Goal: Task Accomplishment & Management: Use online tool/utility

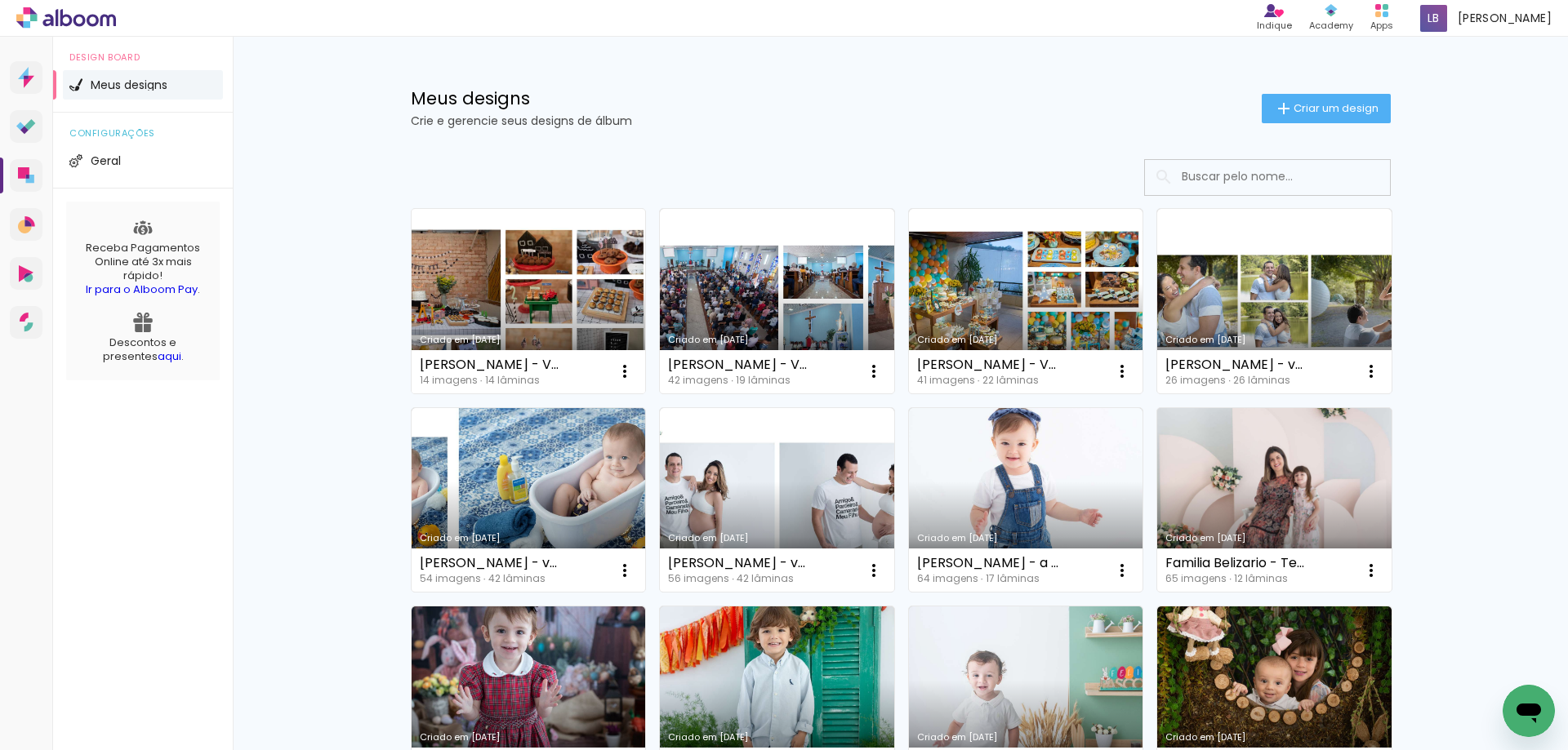
click at [519, 267] on link "Criado em [DATE]" at bounding box center [529, 301] width 235 height 185
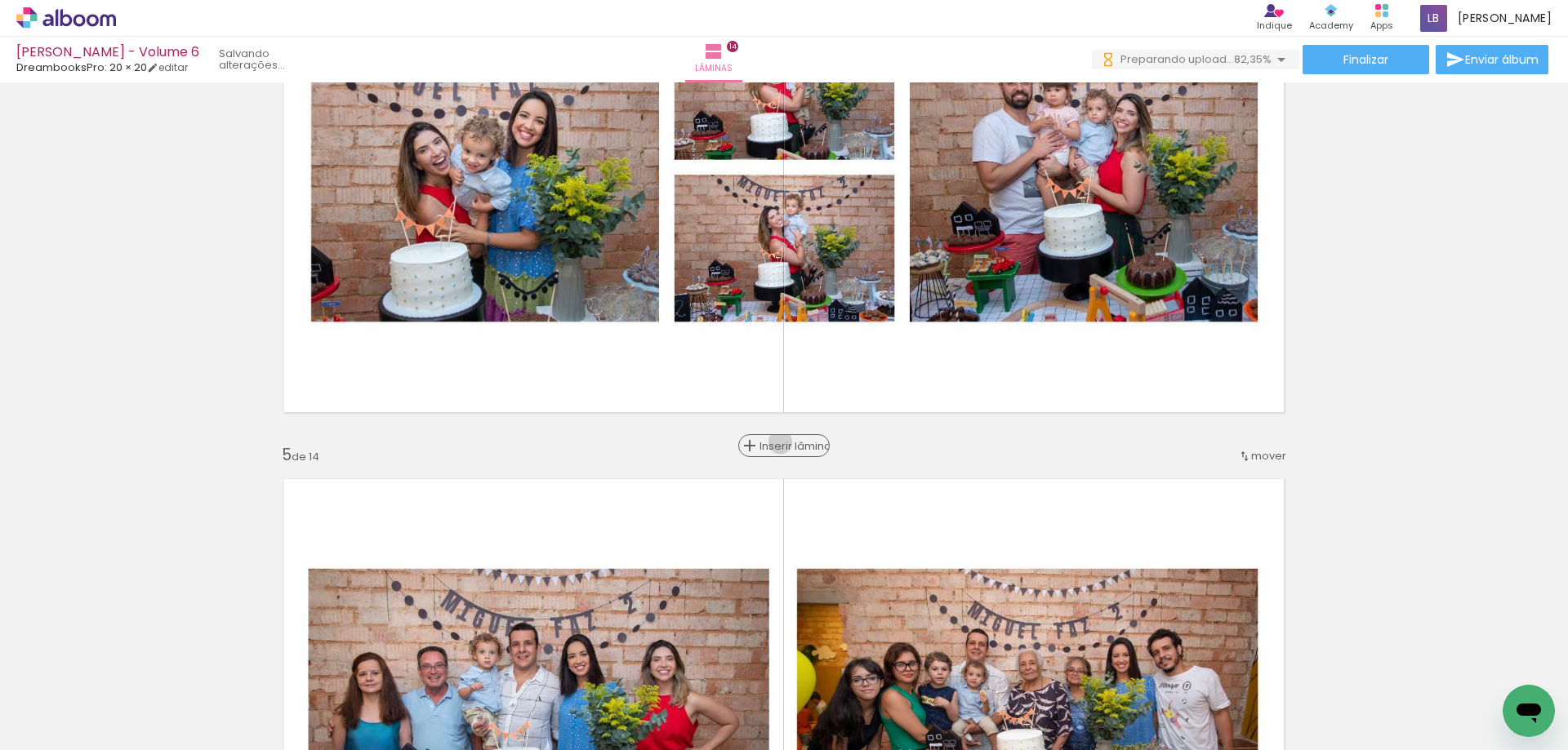
drag, startPoint x: 777, startPoint y: 443, endPoint x: 793, endPoint y: 440, distance: 16.3
click at [778, 443] on span "Inserir lâmina" at bounding box center [791, 446] width 64 height 11
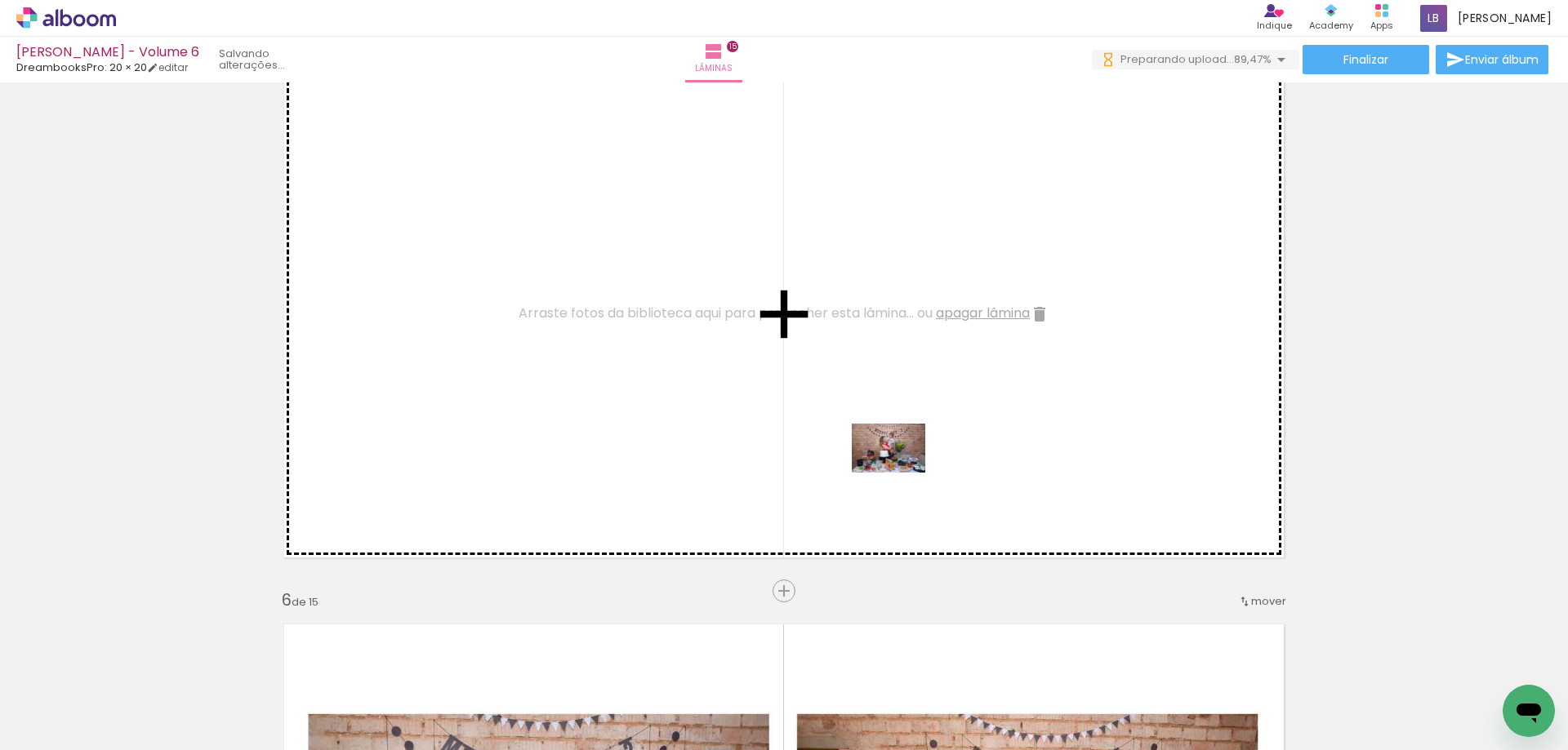
drag, startPoint x: 1150, startPoint y: 723, endPoint x: 900, endPoint y: 473, distance: 353.6
click at [900, 473] on quentale-workspace at bounding box center [784, 375] width 1568 height 750
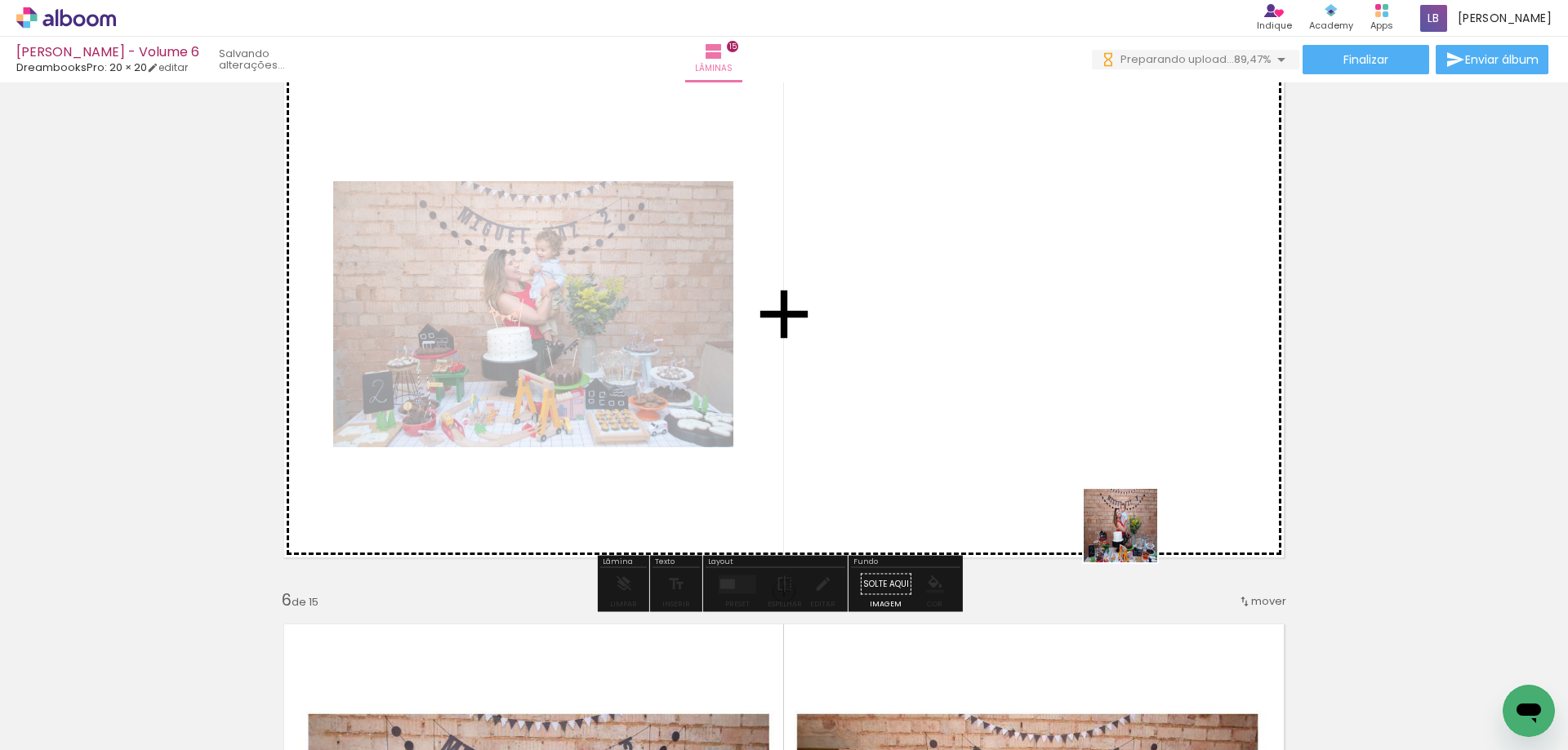
drag, startPoint x: 1249, startPoint y: 704, endPoint x: 1338, endPoint y: 703, distance: 89.0
click at [1050, 431] on quentale-workspace at bounding box center [784, 375] width 1568 height 750
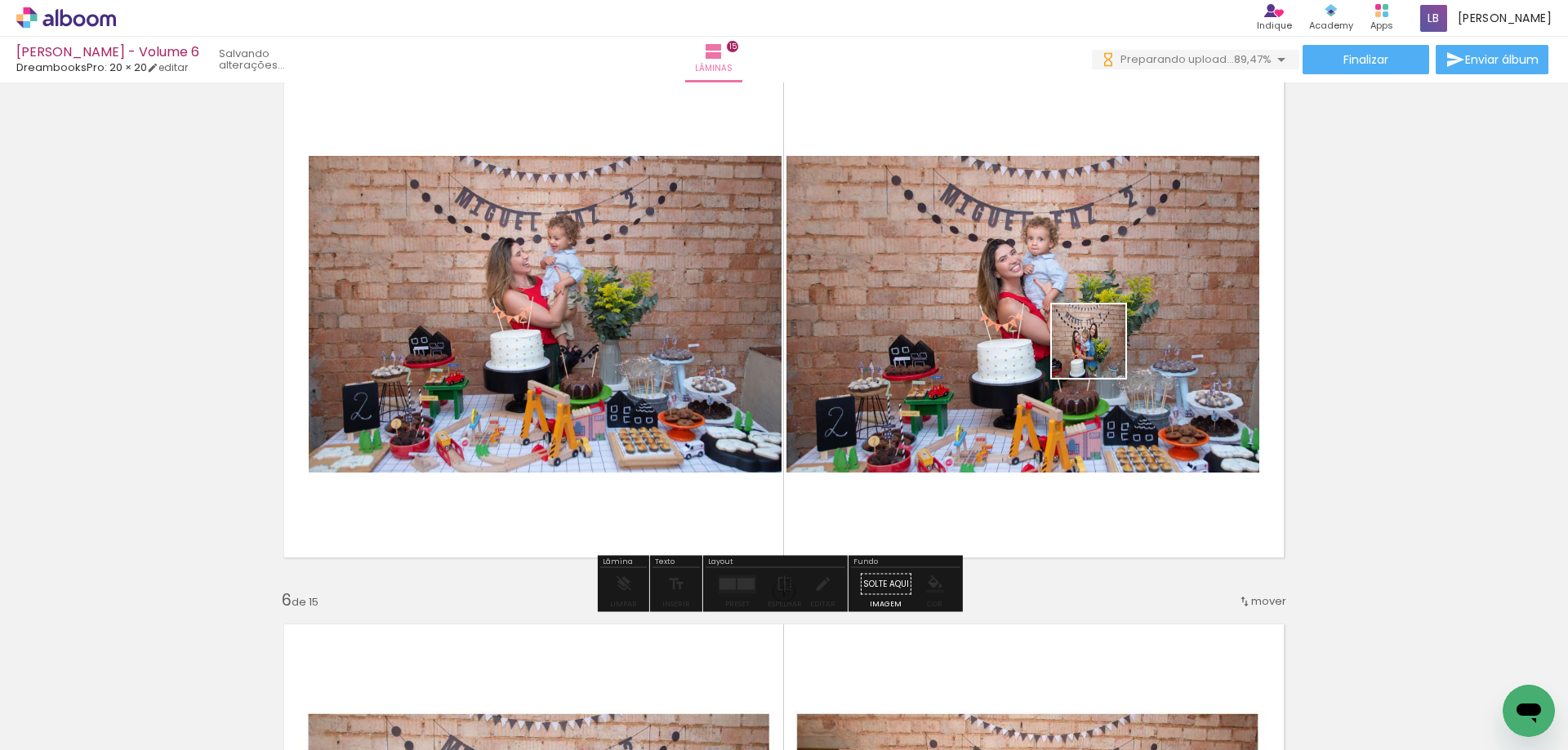
drag, startPoint x: 1328, startPoint y: 699, endPoint x: 1100, endPoint y: 354, distance: 413.5
click at [1100, 354] on quentale-workspace at bounding box center [784, 375] width 1568 height 750
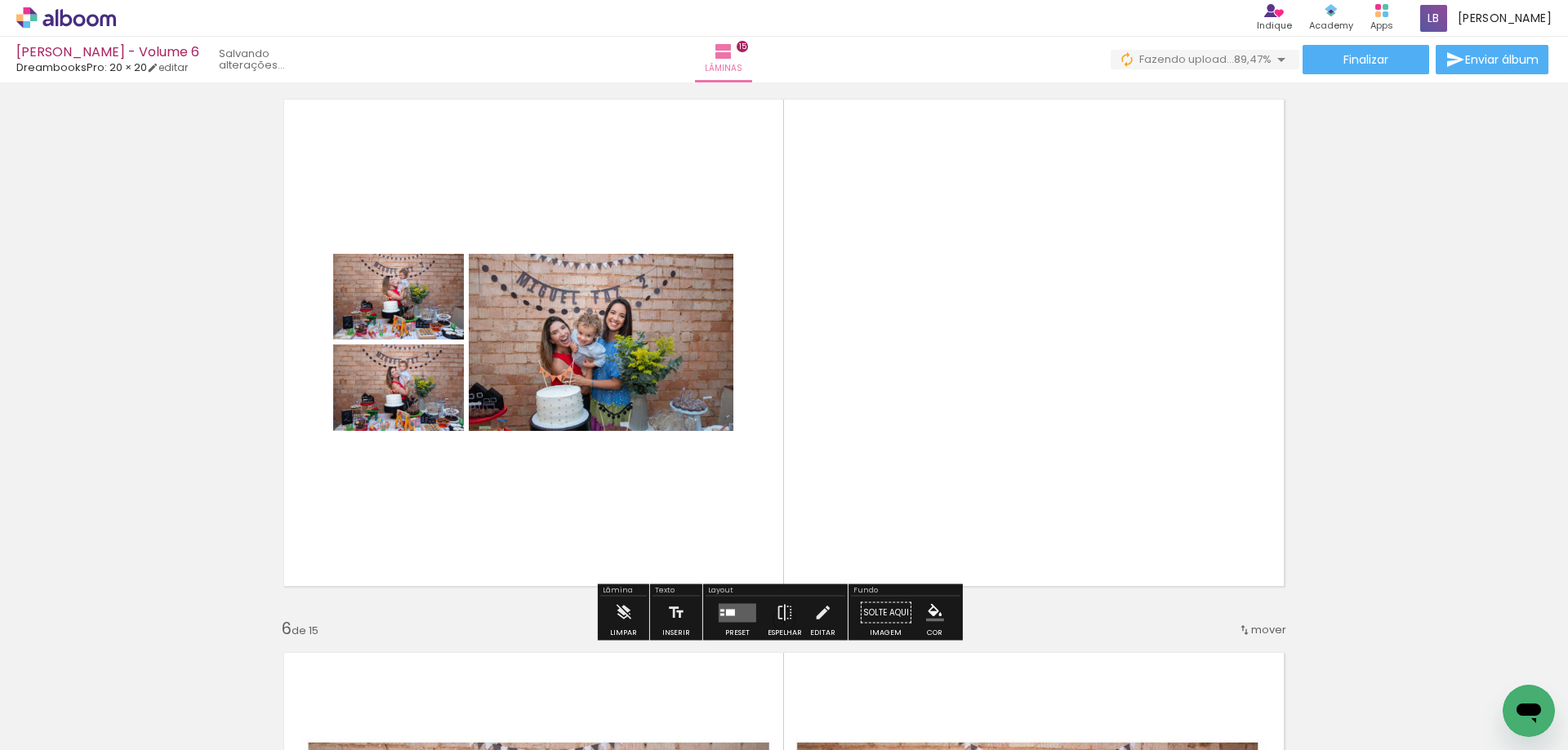
scroll to position [2286, 0]
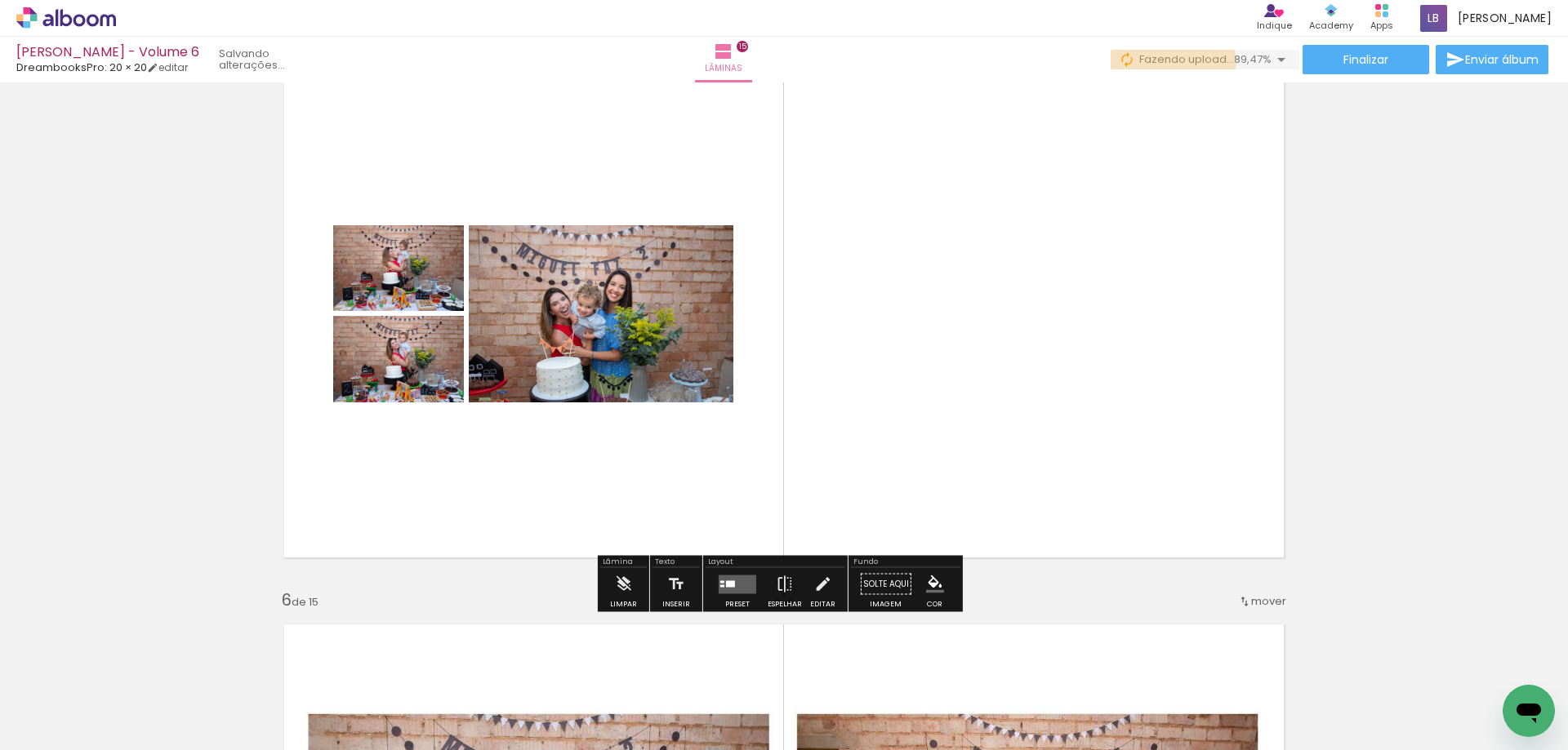
click at [1159, 63] on span "Fazendo upload..." at bounding box center [1186, 59] width 95 height 16
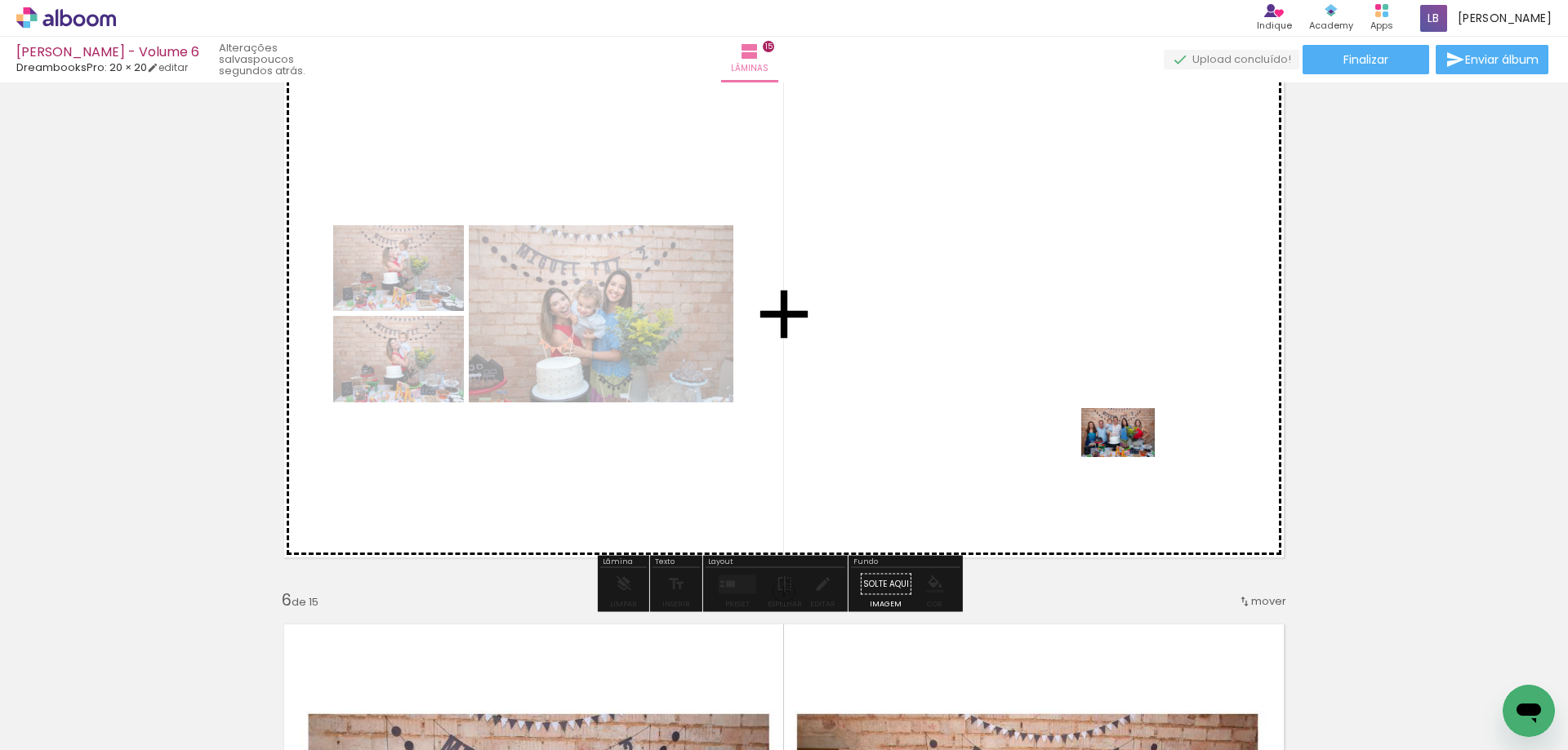
drag, startPoint x: 1432, startPoint y: 728, endPoint x: 1493, endPoint y: 690, distance: 71.9
click at [1127, 457] on quentale-workspace at bounding box center [784, 375] width 1568 height 750
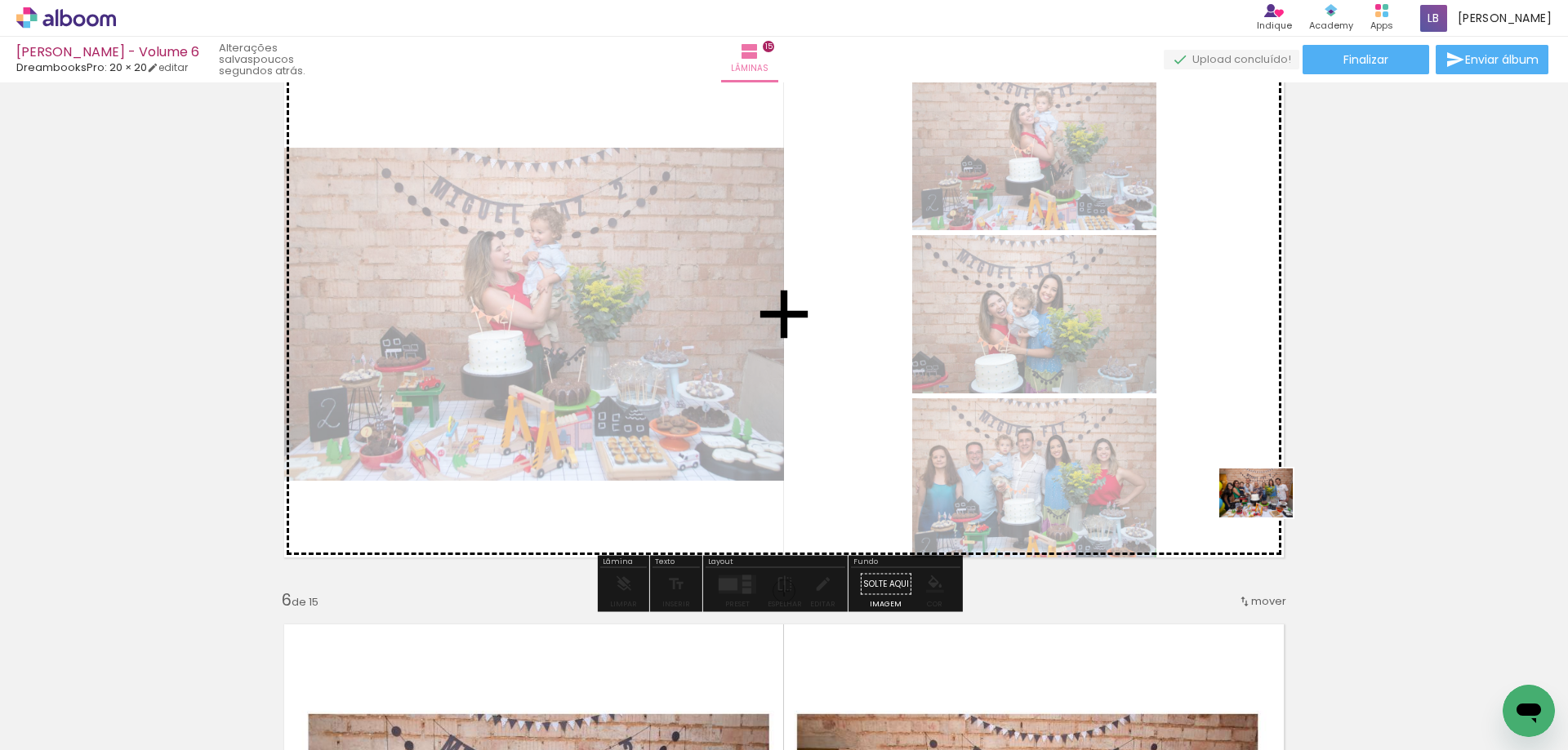
drag, startPoint x: 1490, startPoint y: 690, endPoint x: 1268, endPoint y: 518, distance: 280.8
click at [1268, 518] on quentale-workspace at bounding box center [784, 375] width 1568 height 750
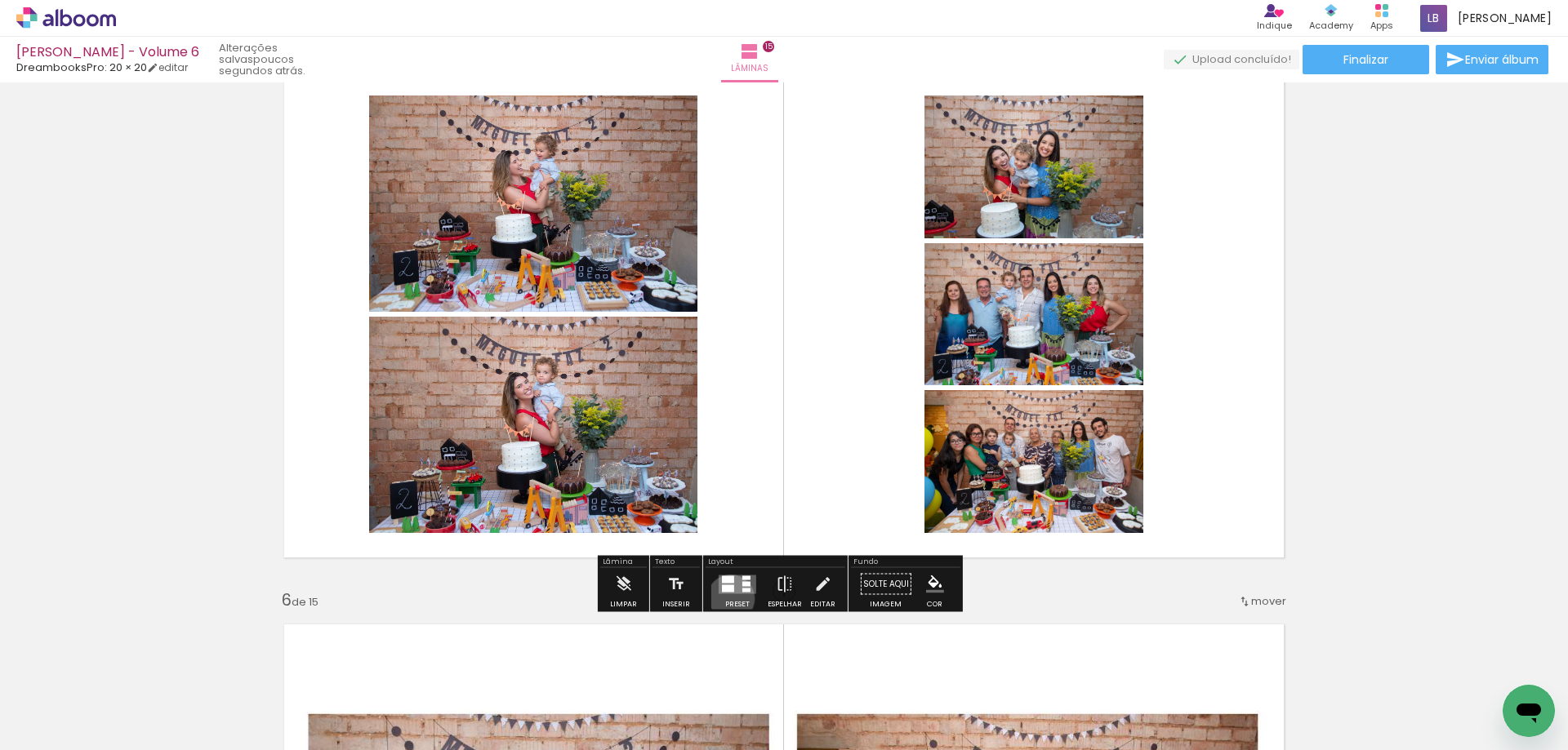
click at [726, 599] on div at bounding box center [737, 585] width 44 height 33
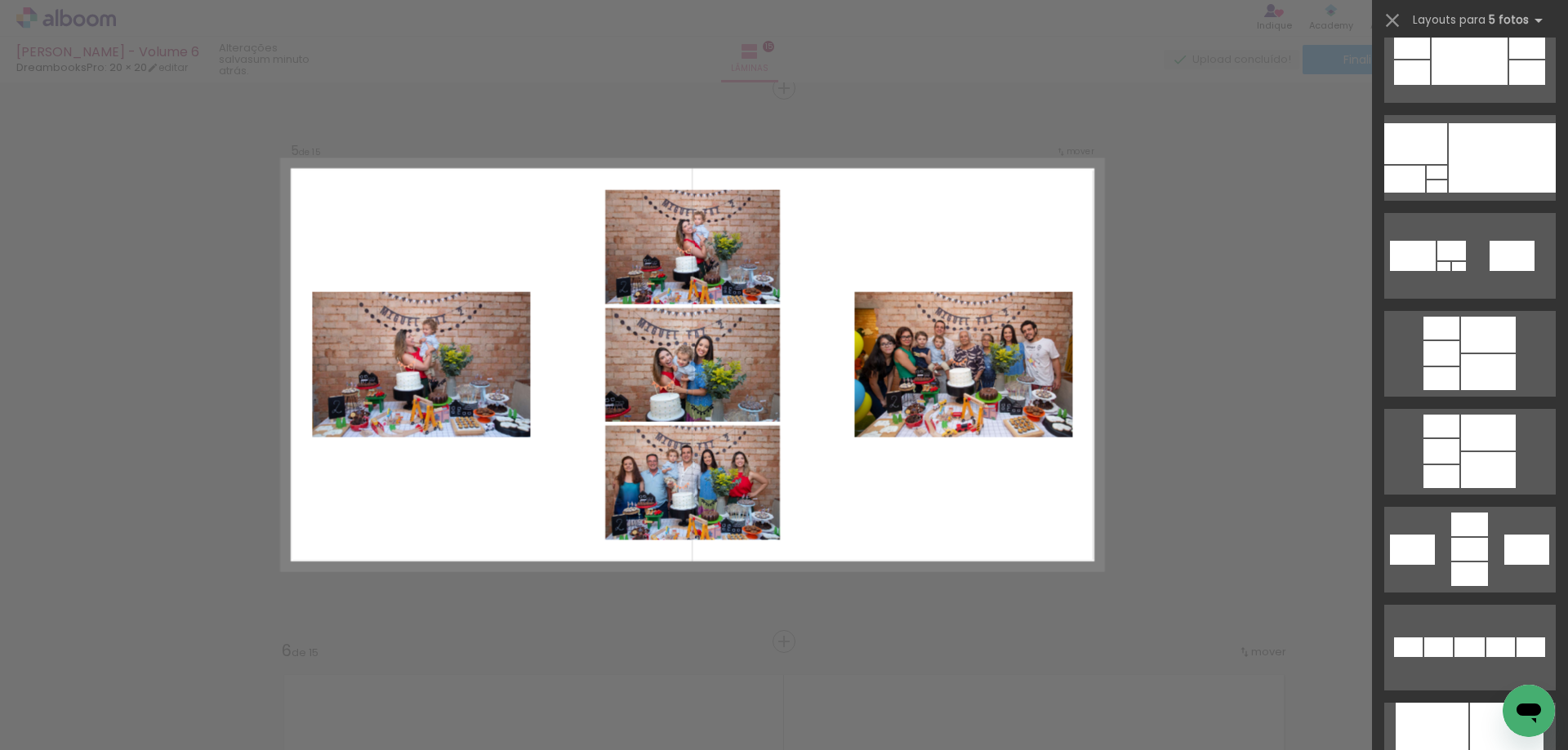
scroll to position [0, 0]
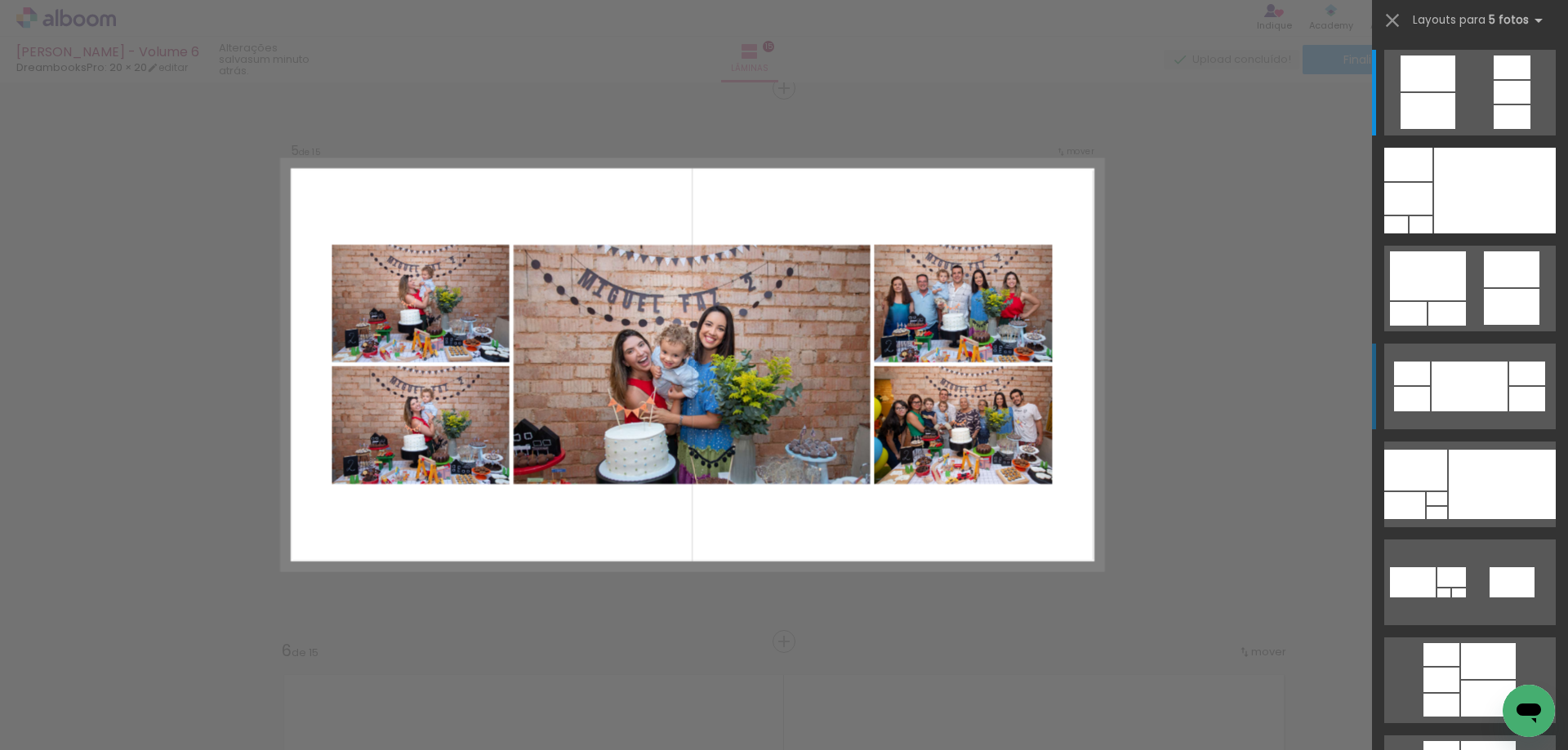
click at [1531, 385] on div at bounding box center [1527, 373] width 36 height 24
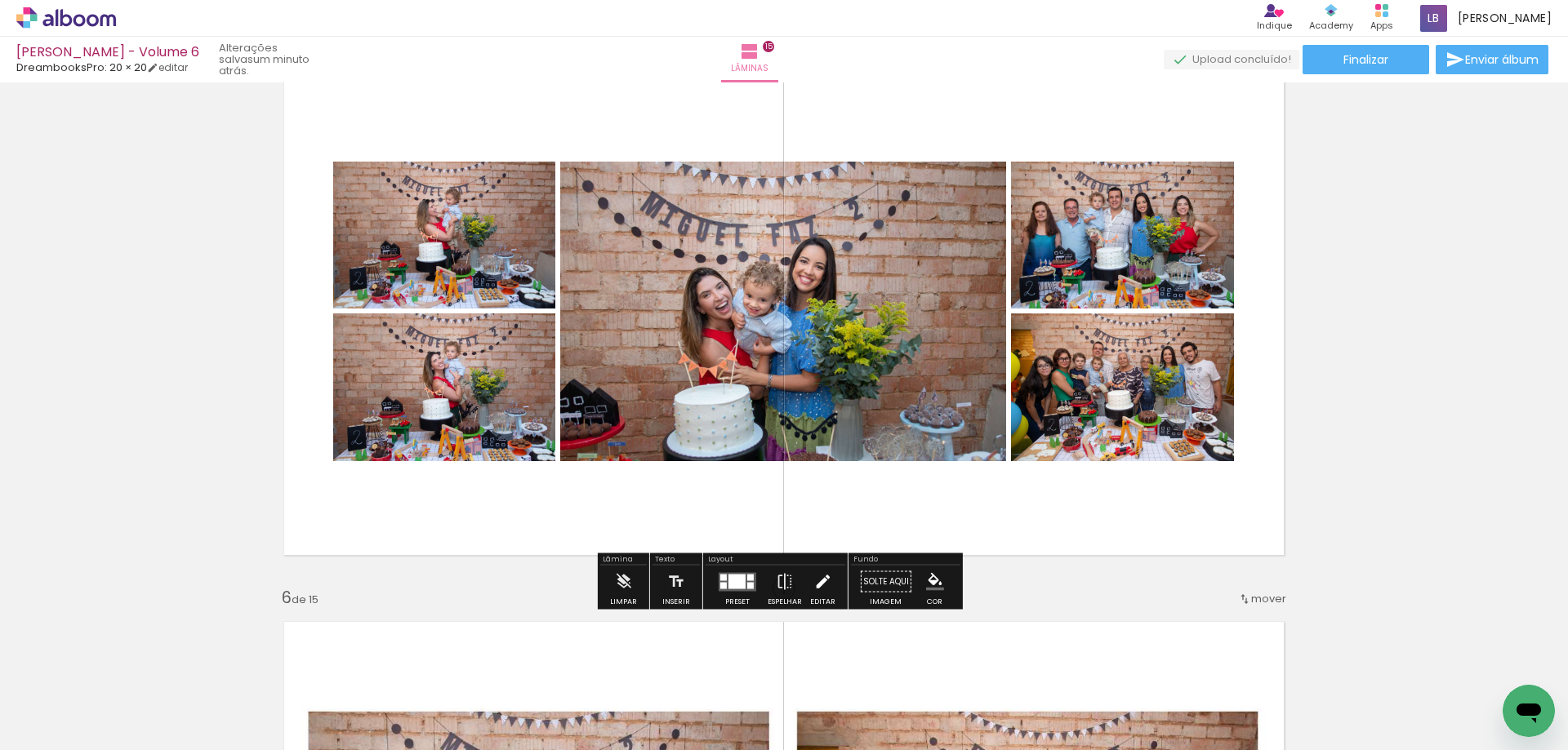
scroll to position [2317, 0]
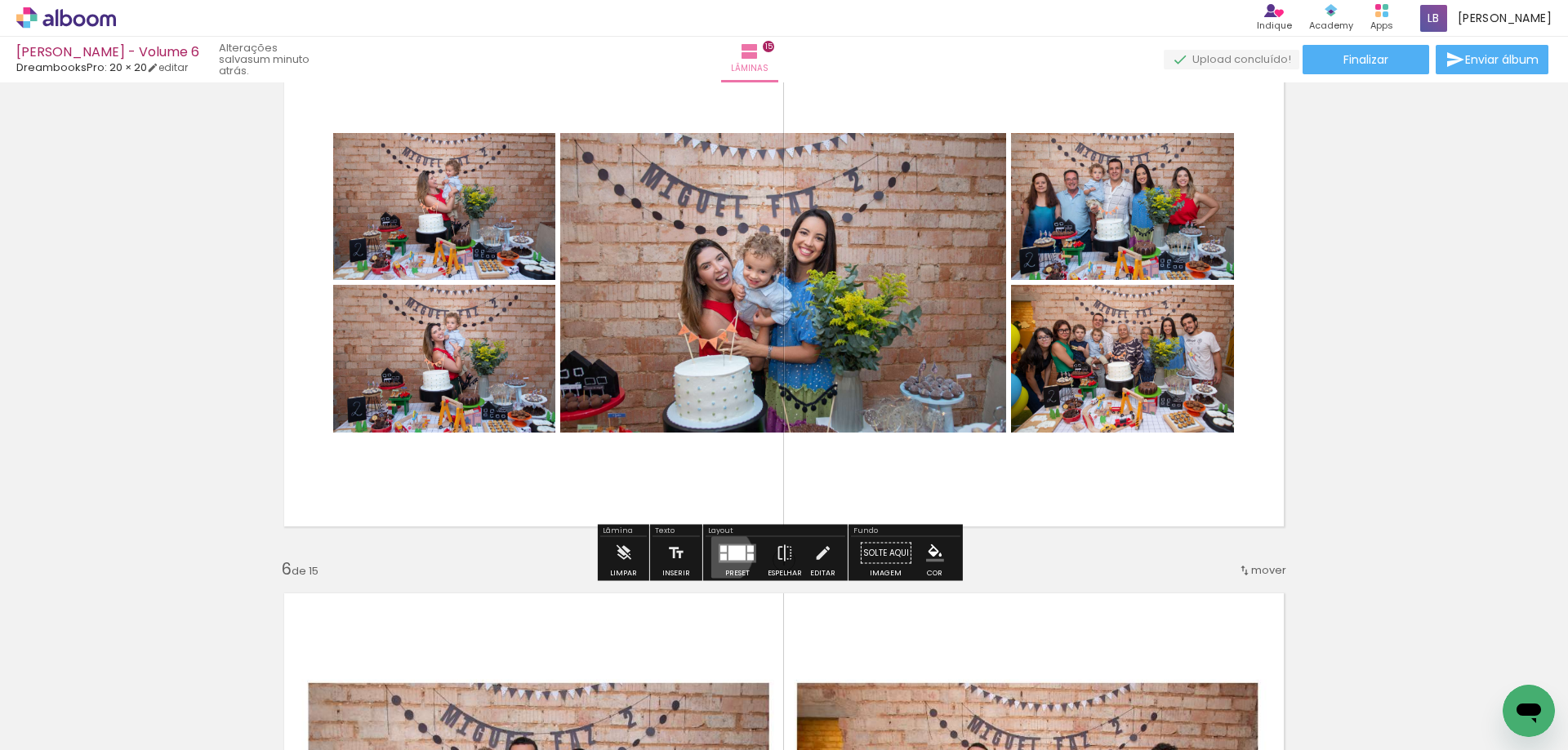
click at [720, 555] on div at bounding box center [723, 557] width 7 height 7
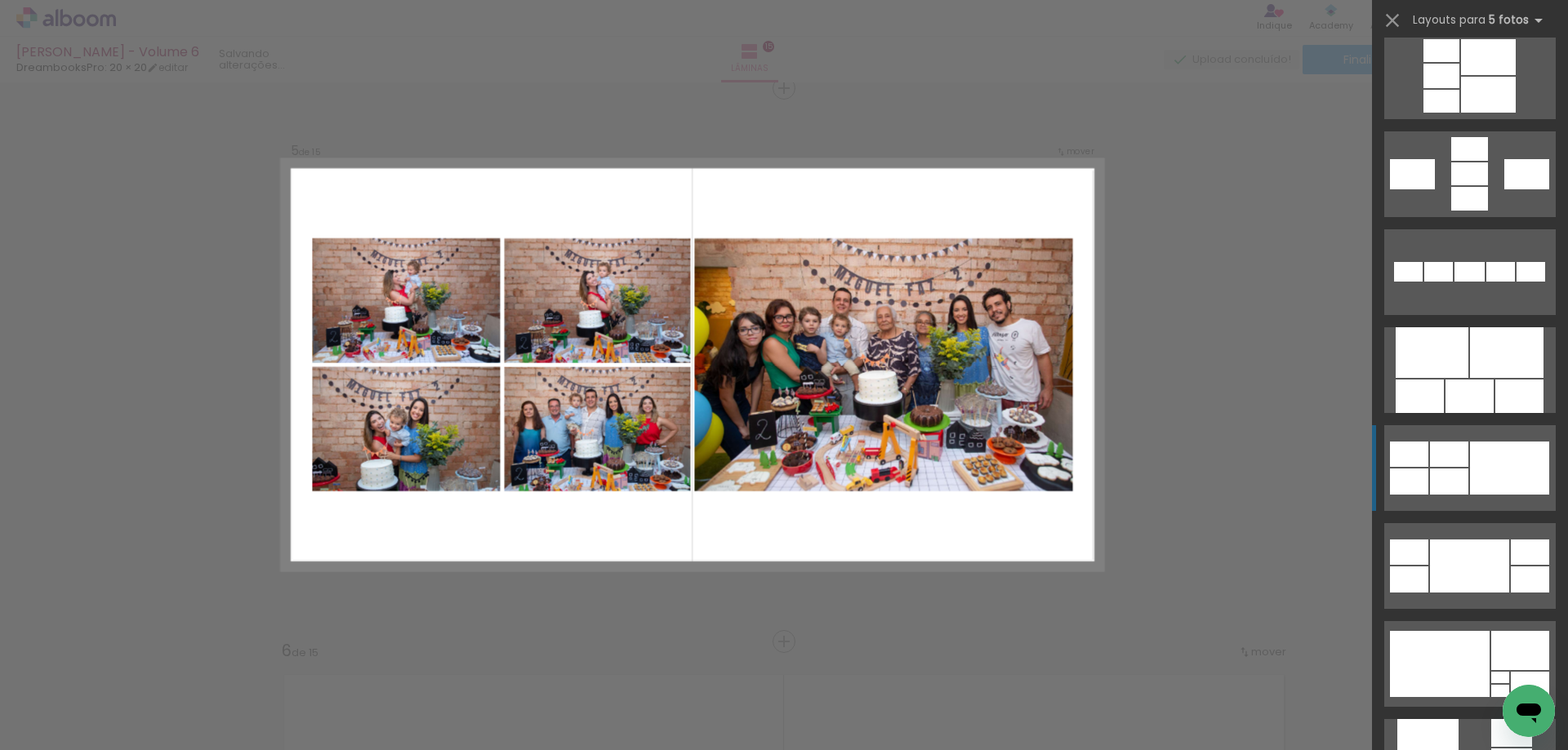
scroll to position [947, 0]
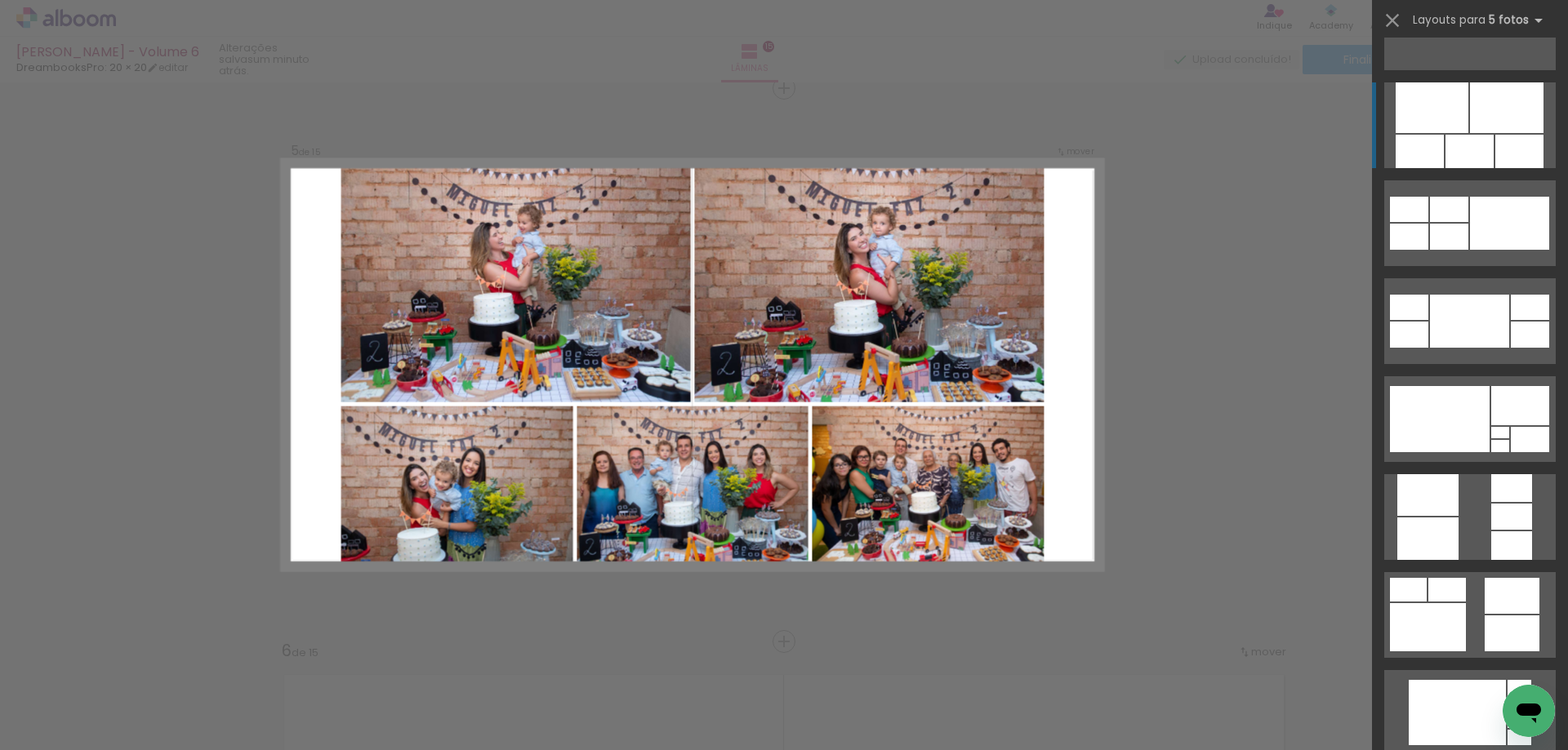
click at [1481, 127] on div at bounding box center [1507, 108] width 74 height 51
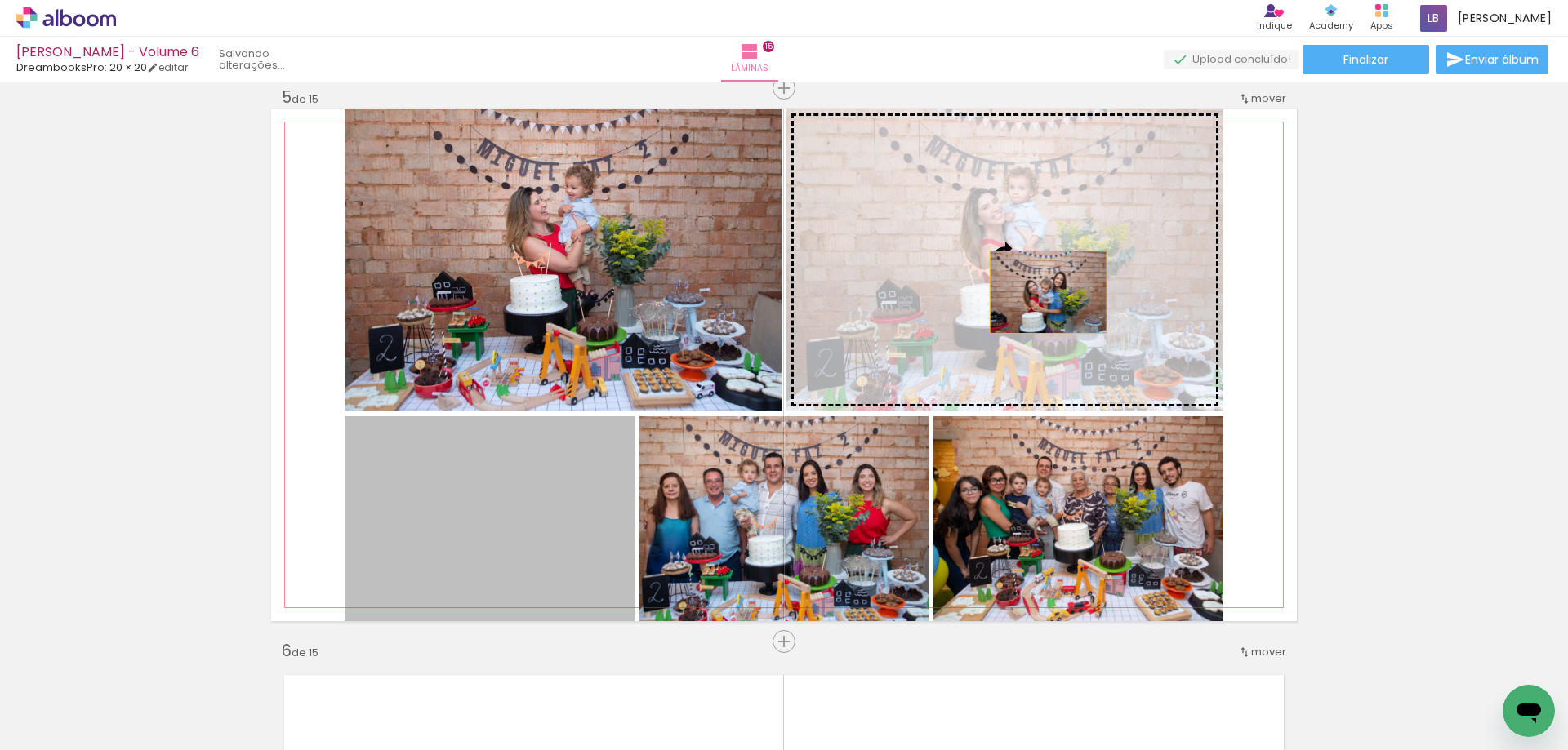
drag, startPoint x: 529, startPoint y: 573, endPoint x: 1043, endPoint y: 292, distance: 585.8
click at [0, 0] on slot at bounding box center [0, 0] width 0 height 0
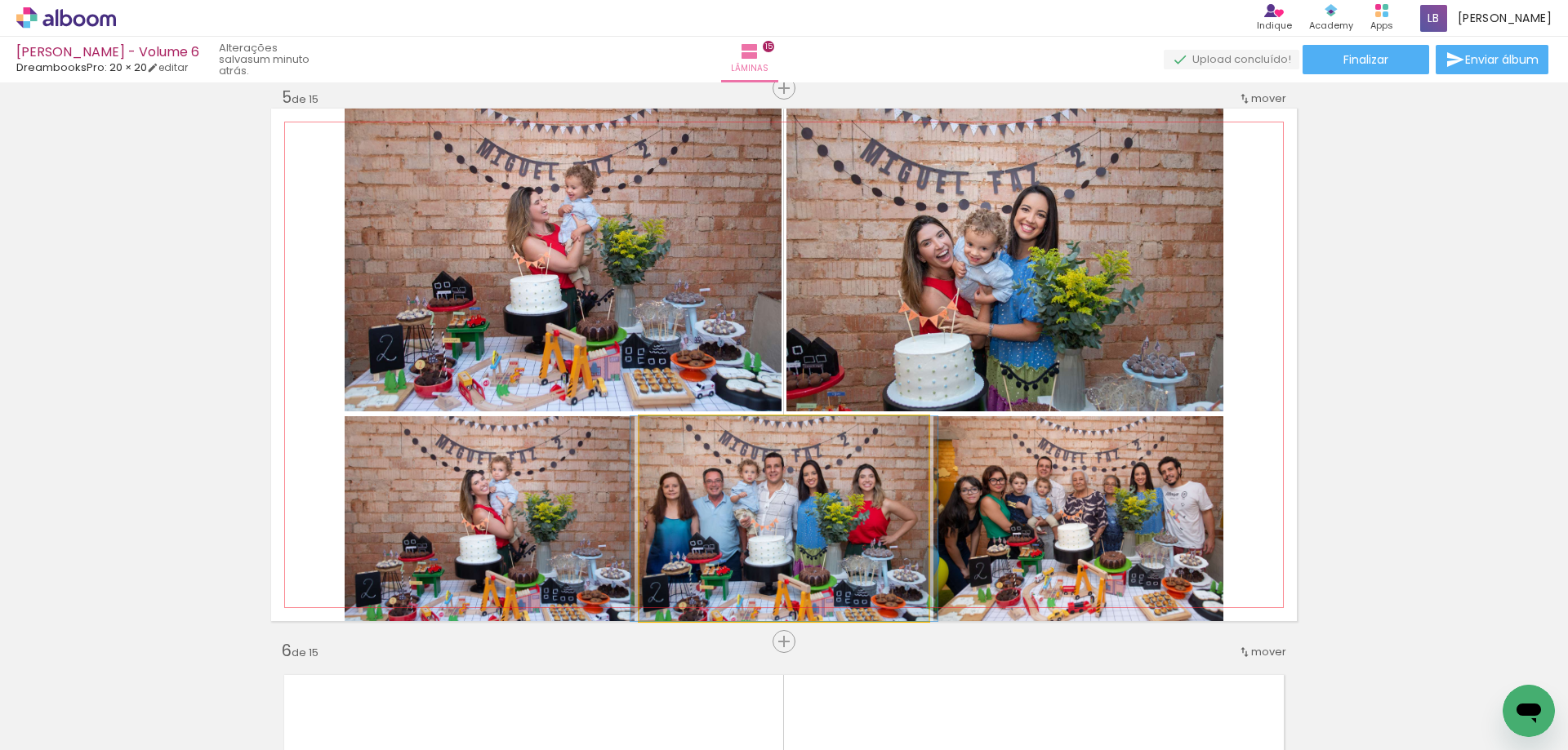
drag, startPoint x: 874, startPoint y: 523, endPoint x: 621, endPoint y: 242, distance: 378.1
click at [0, 0] on slot at bounding box center [0, 0] width 0 height 0
click at [579, 208] on quentale-layouter at bounding box center [784, 365] width 1025 height 513
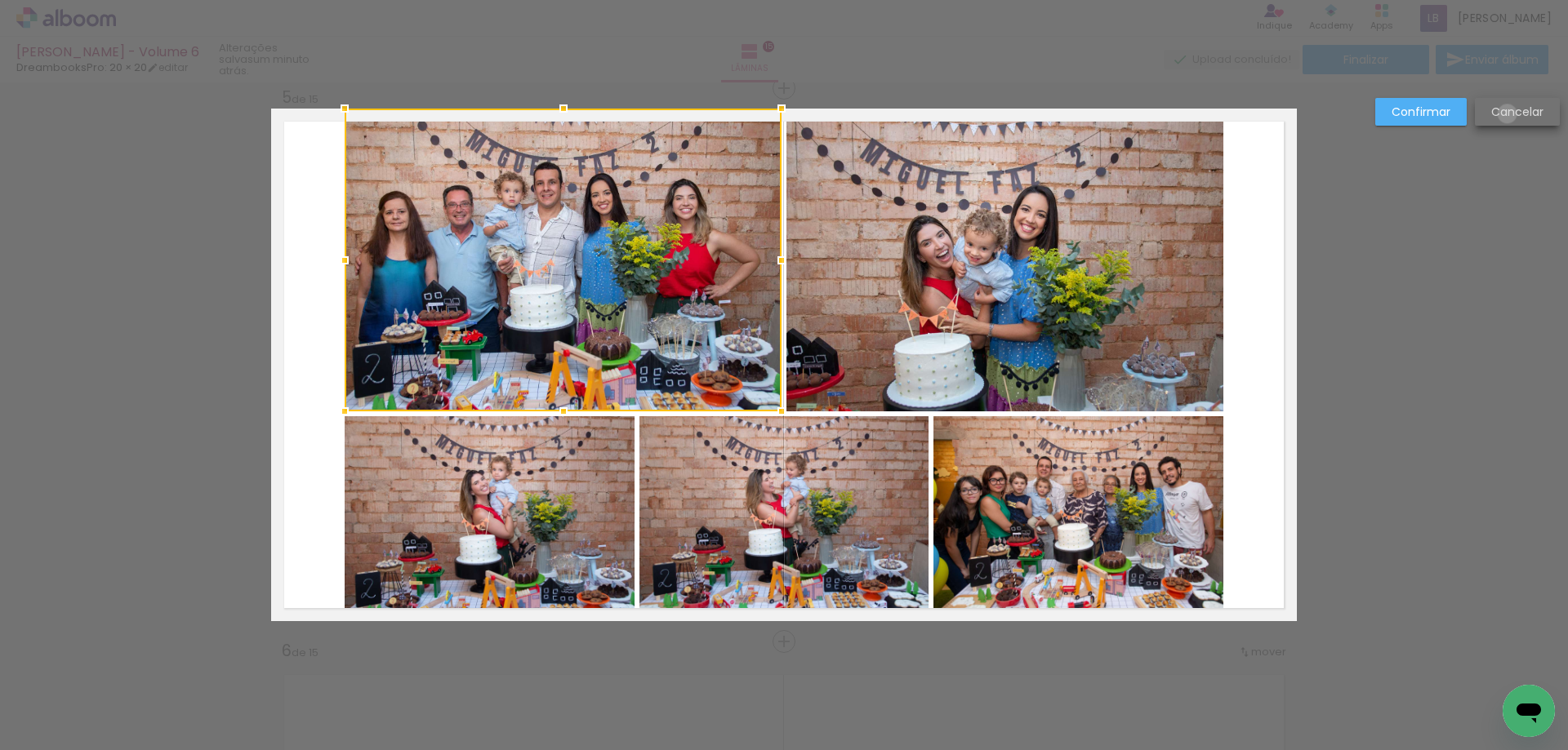
click at [0, 0] on slot "Cancelar" at bounding box center [0, 0] width 0 height 0
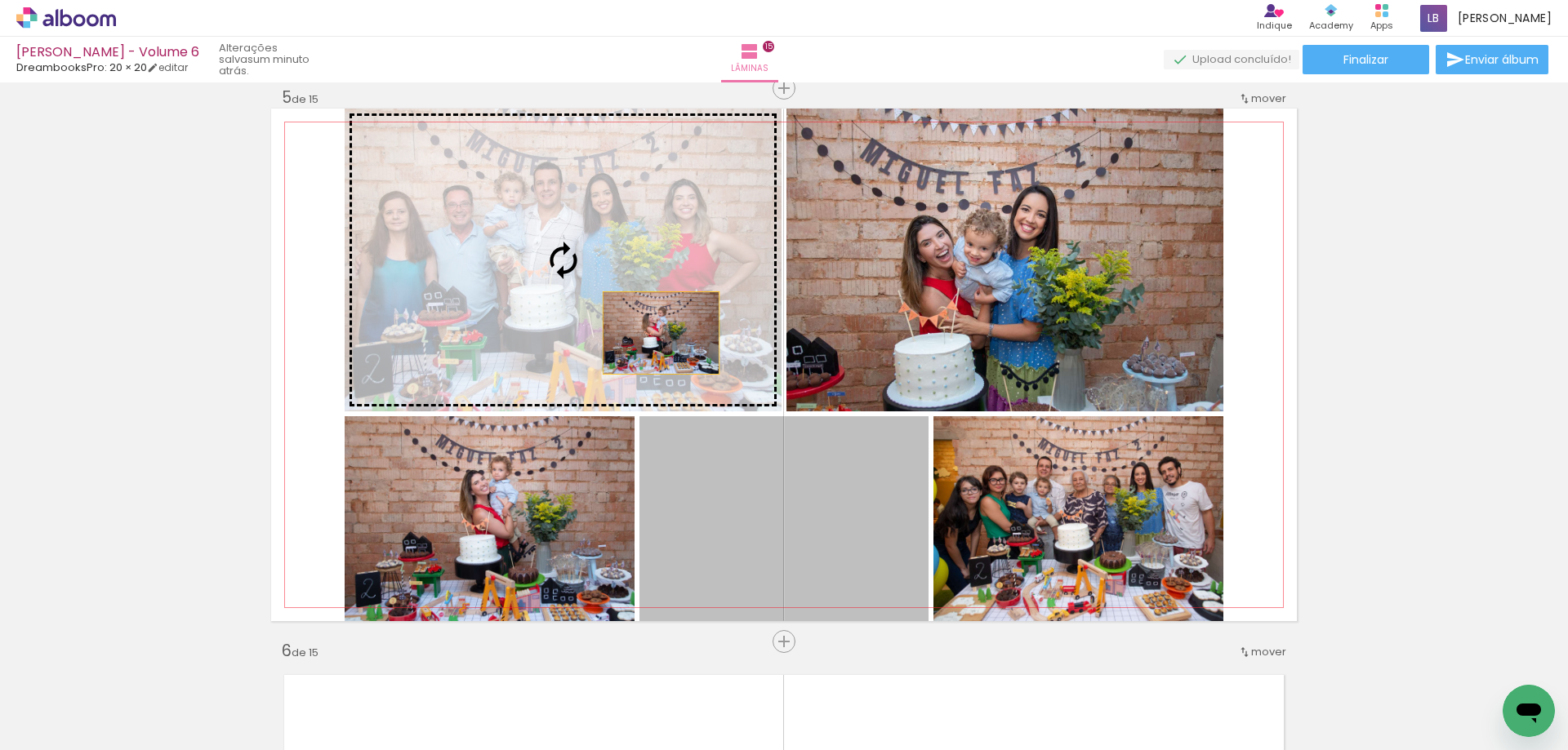
drag, startPoint x: 868, startPoint y: 508, endPoint x: 641, endPoint y: 316, distance: 297.3
click at [0, 0] on slot at bounding box center [0, 0] width 0 height 0
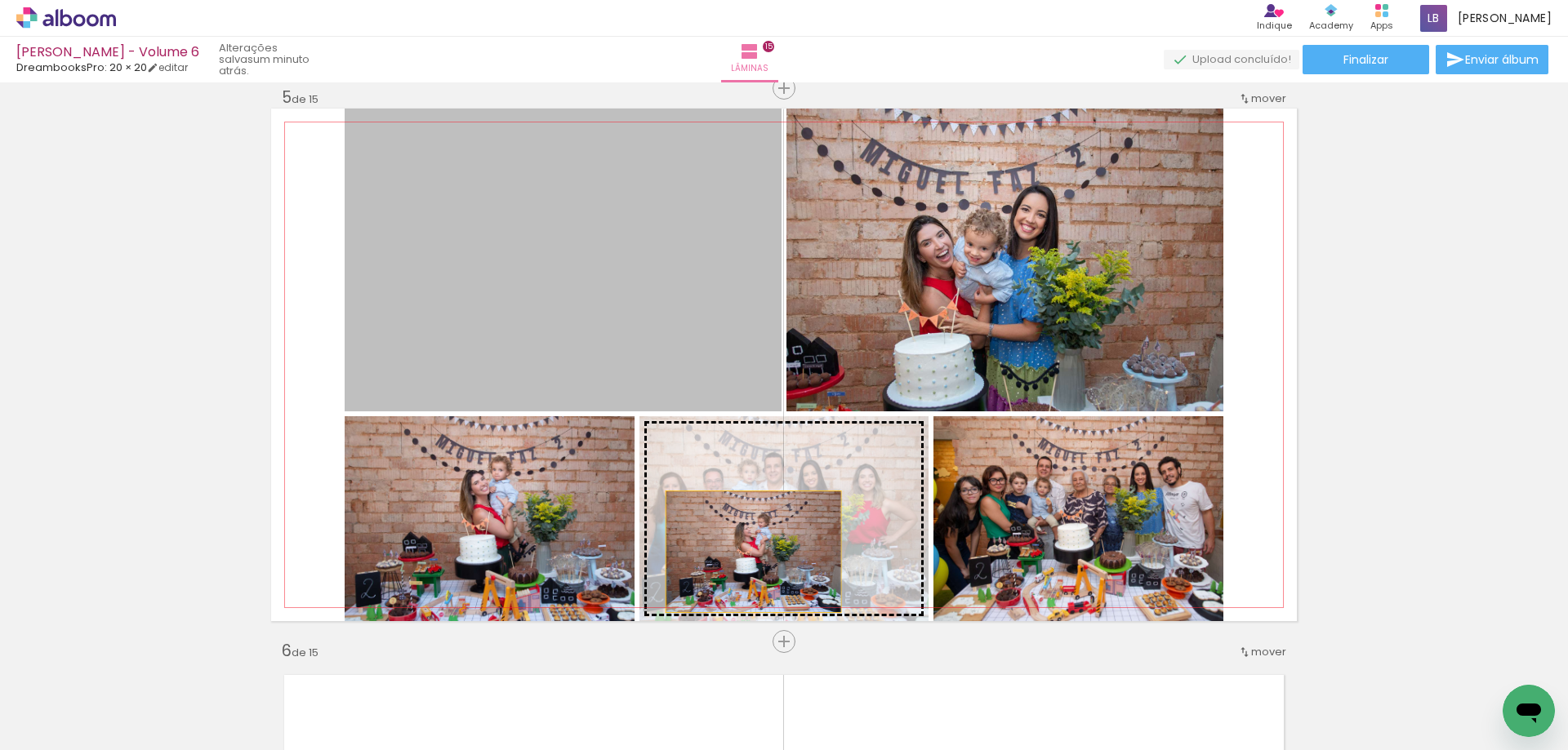
drag, startPoint x: 637, startPoint y: 315, endPoint x: 749, endPoint y: 556, distance: 265.8
click at [0, 0] on slot at bounding box center [0, 0] width 0 height 0
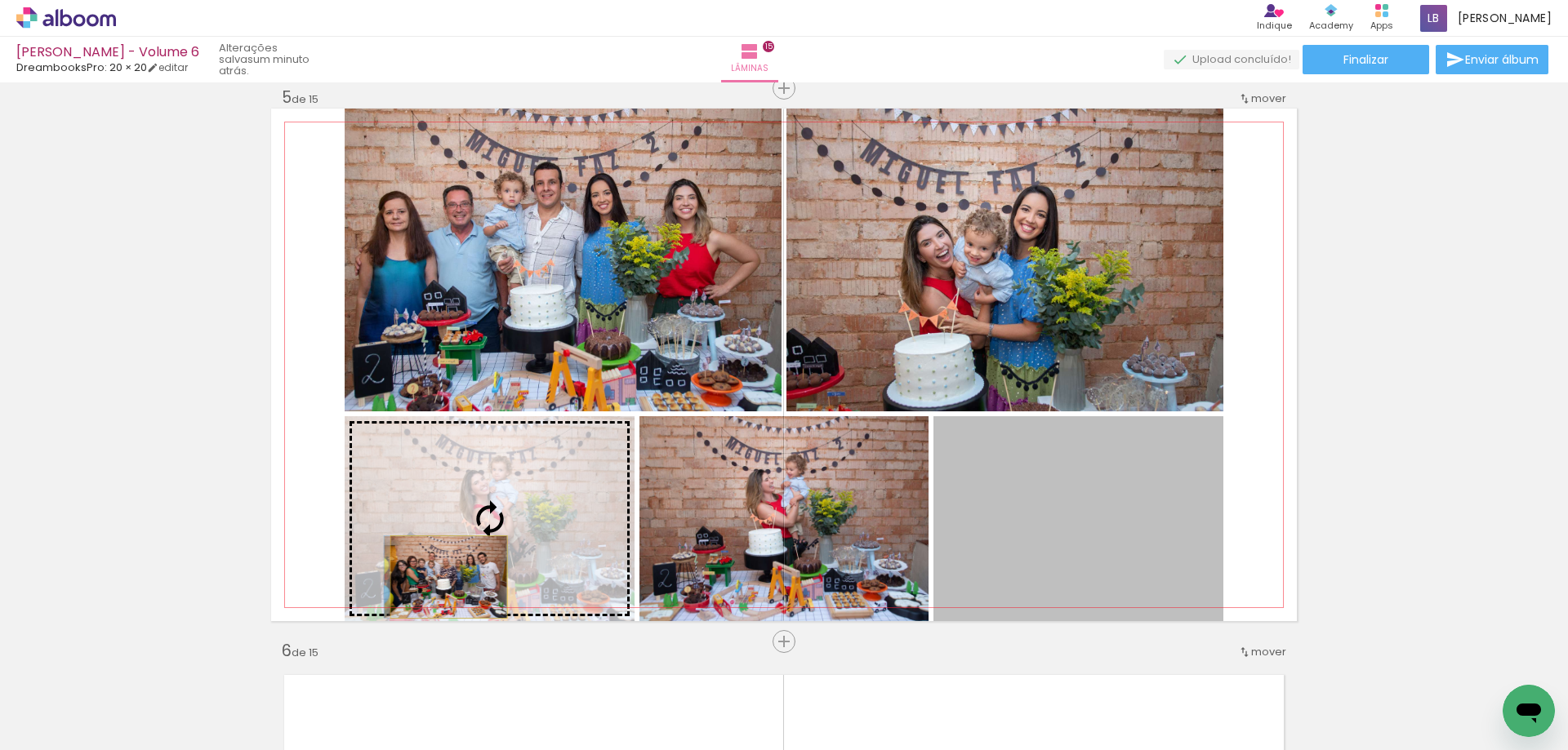
drag, startPoint x: 1098, startPoint y: 547, endPoint x: 436, endPoint y: 579, distance: 662.8
click at [0, 0] on slot at bounding box center [0, 0] width 0 height 0
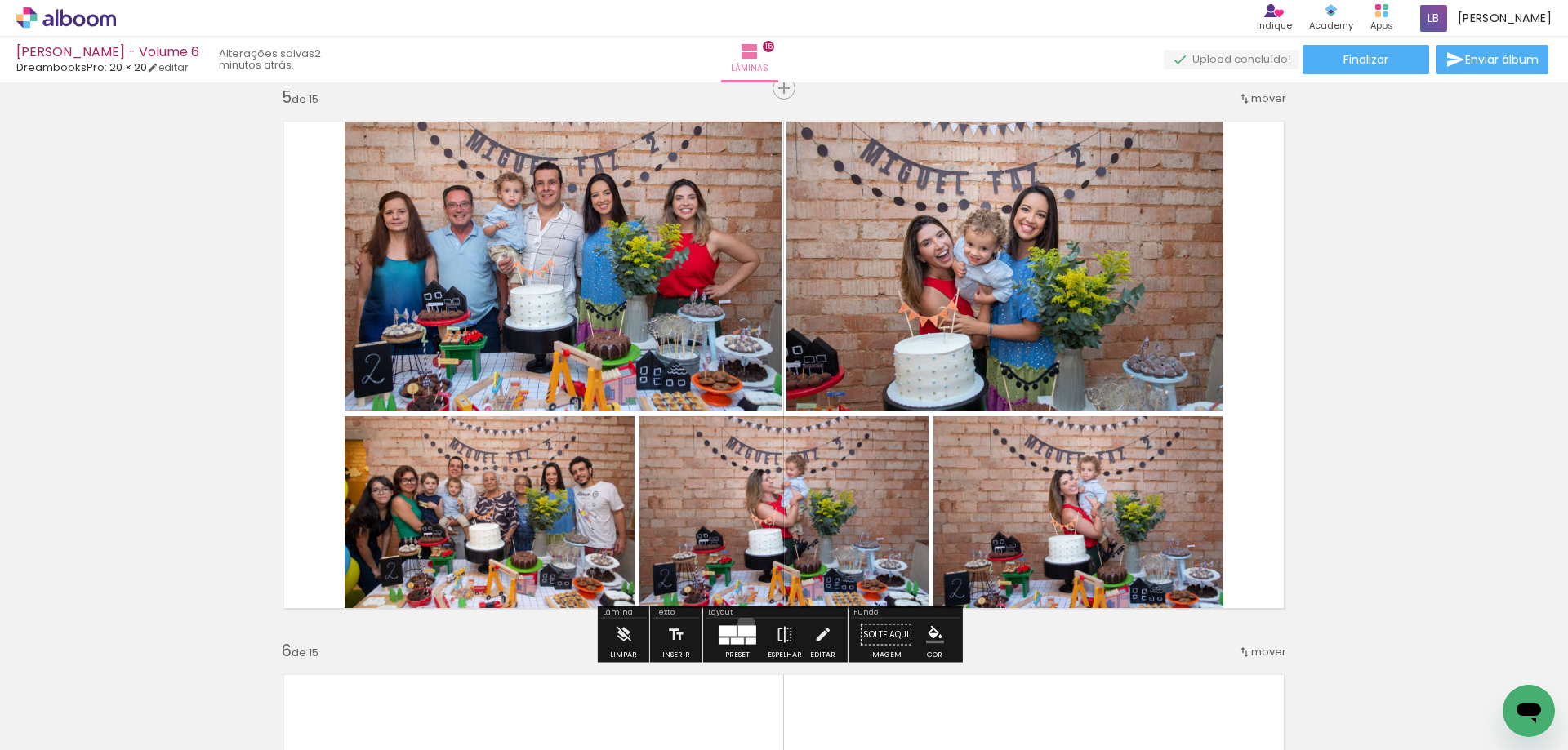
click at [742, 624] on div at bounding box center [737, 636] width 44 height 33
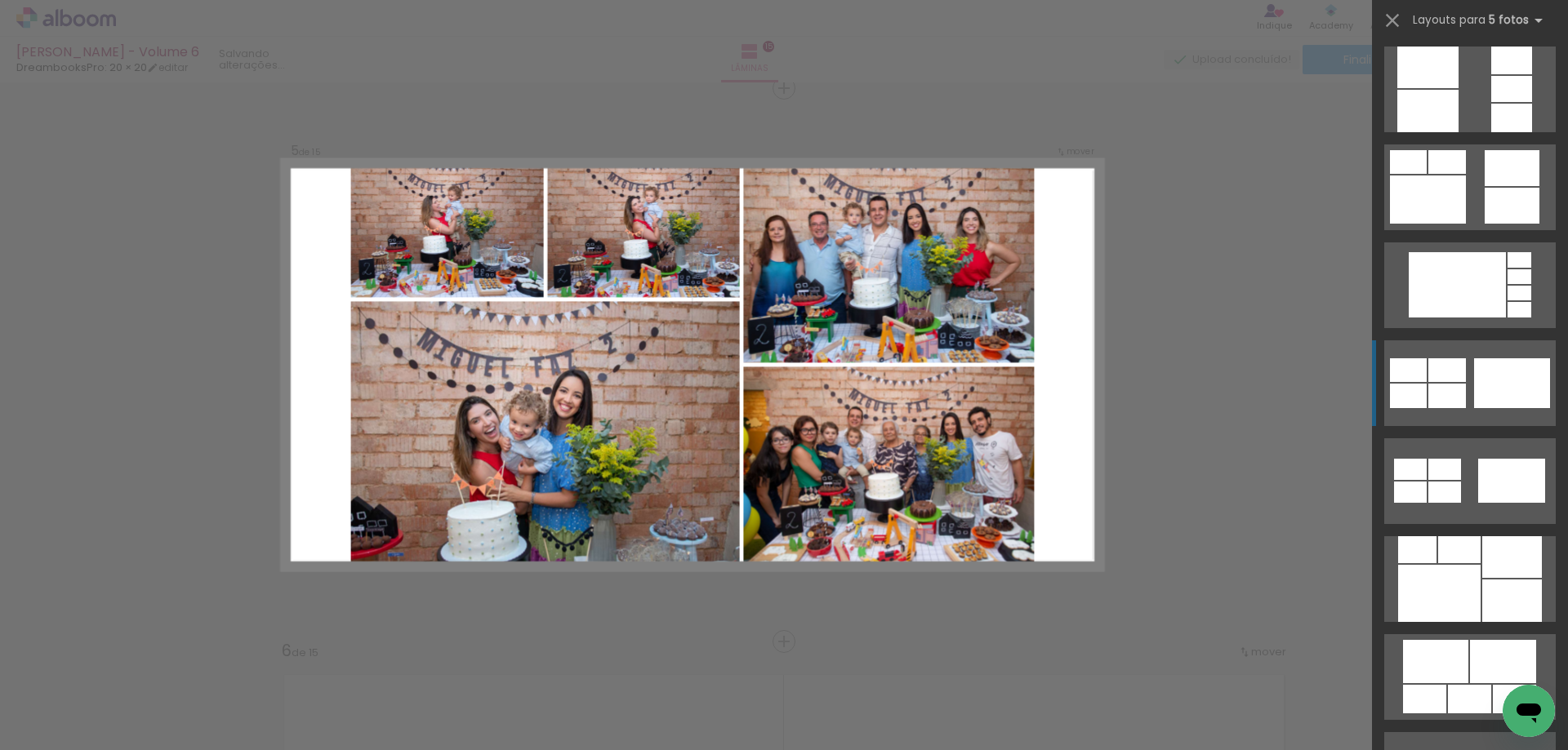
scroll to position [1633, 0]
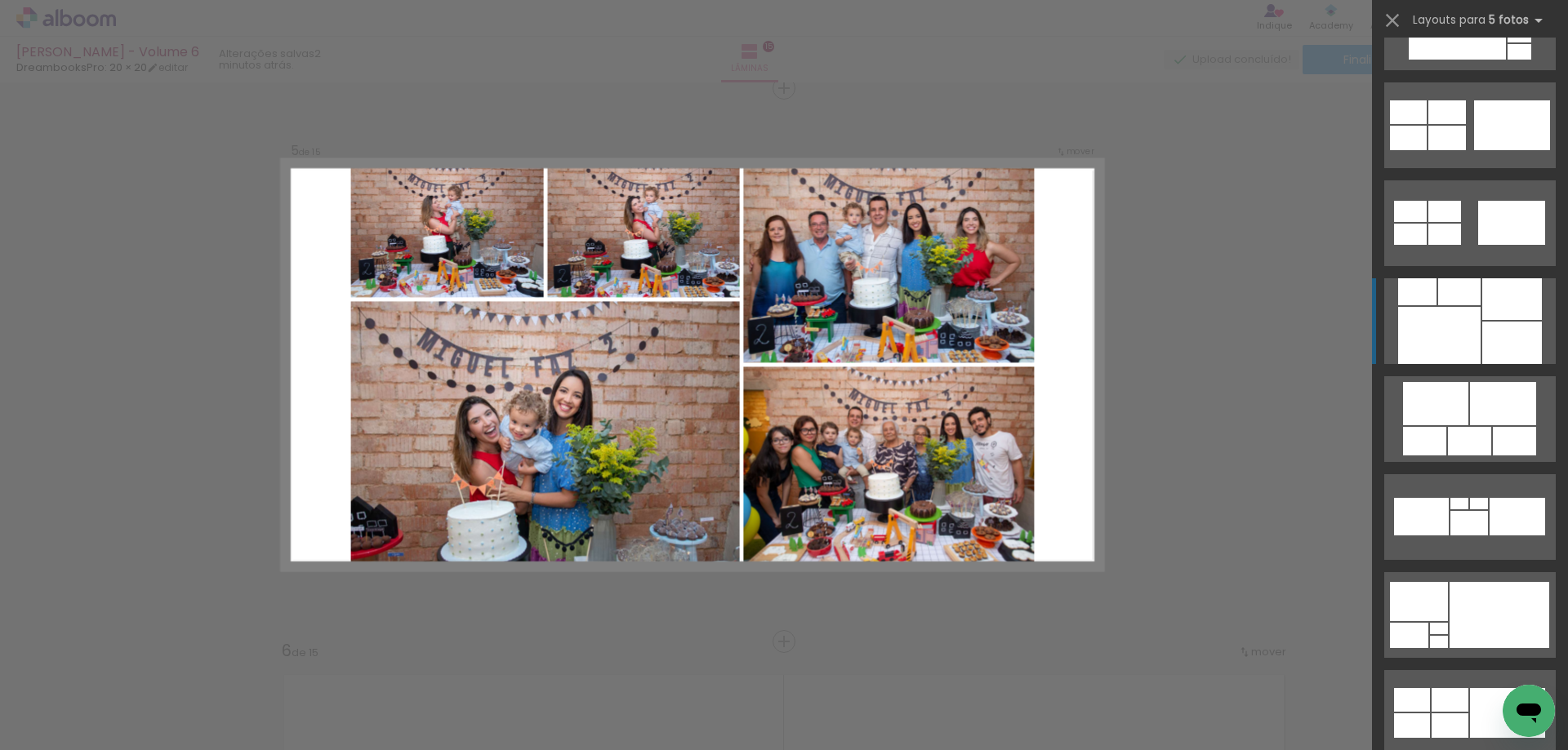
click at [1521, 328] on div at bounding box center [1512, 343] width 60 height 42
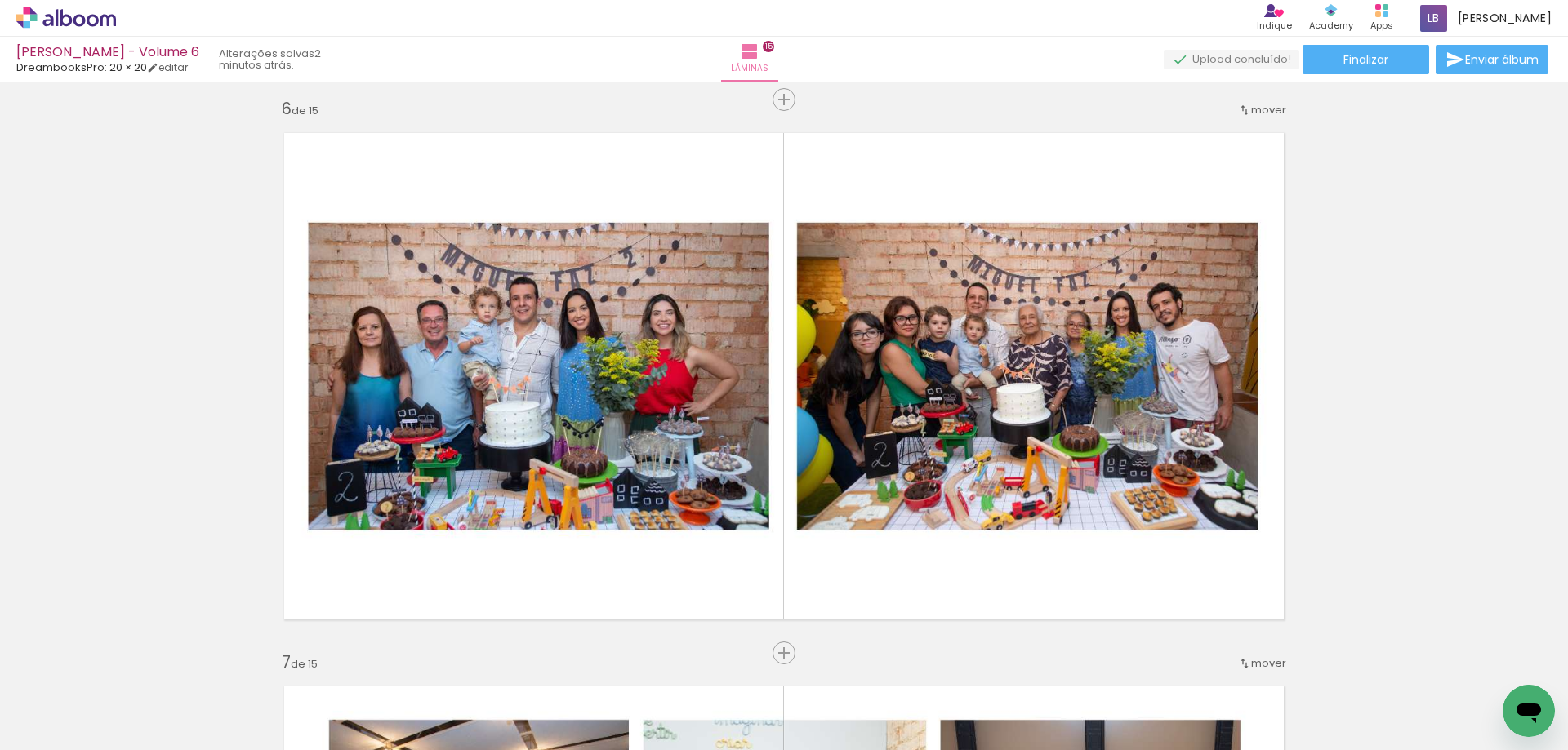
scroll to position [2807, 0]
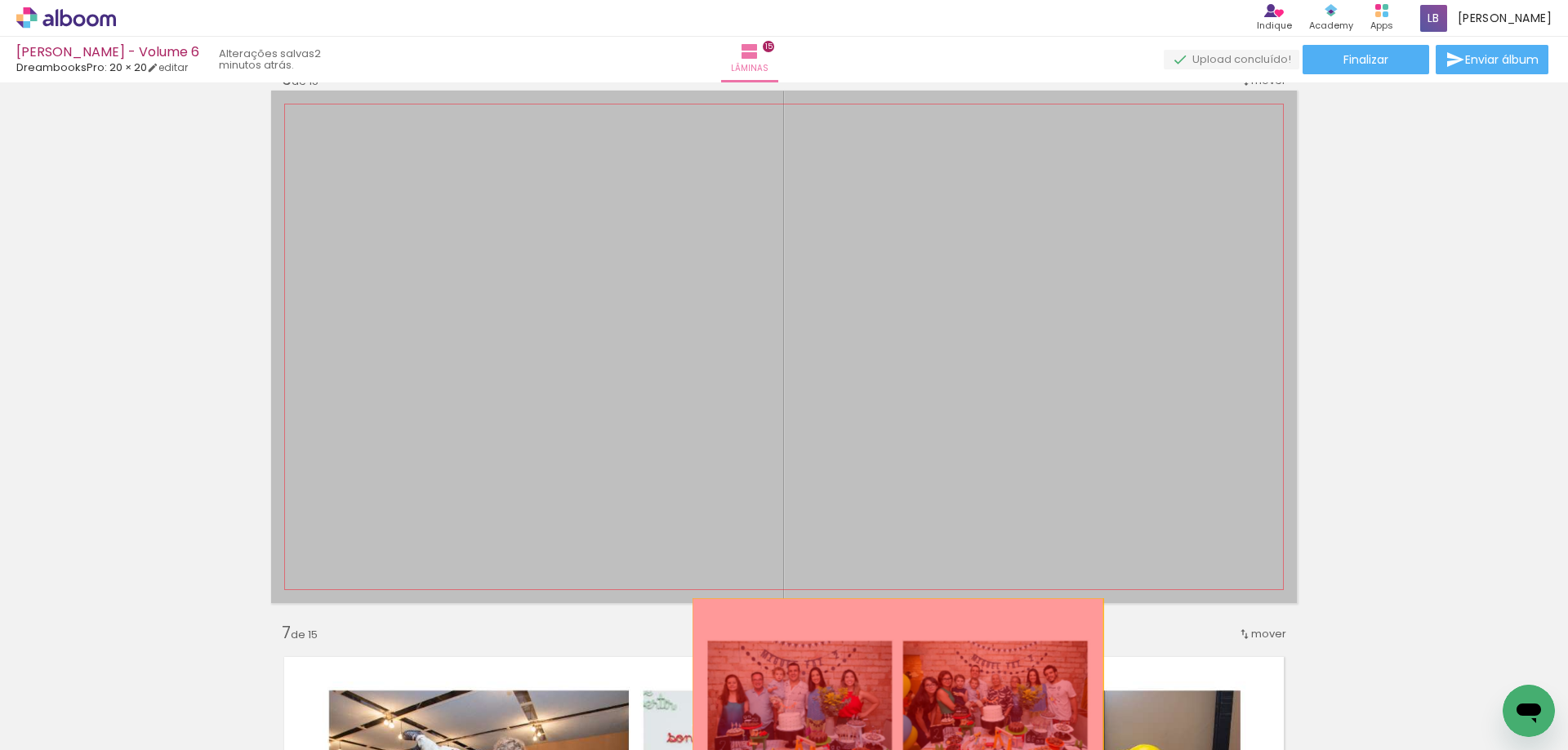
drag, startPoint x: 921, startPoint y: 429, endPoint x: 891, endPoint y: 701, distance: 273.6
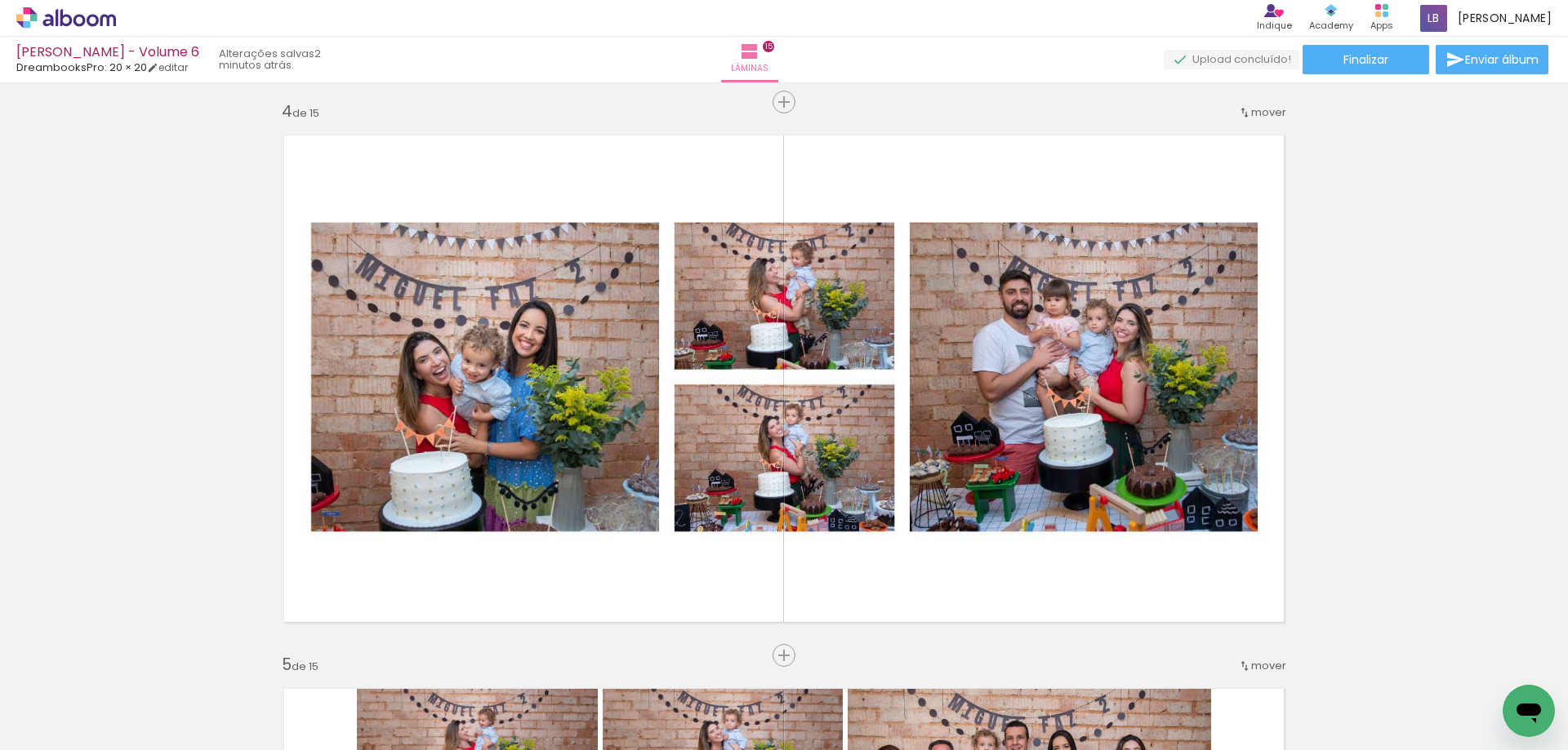
scroll to position [1664, 0]
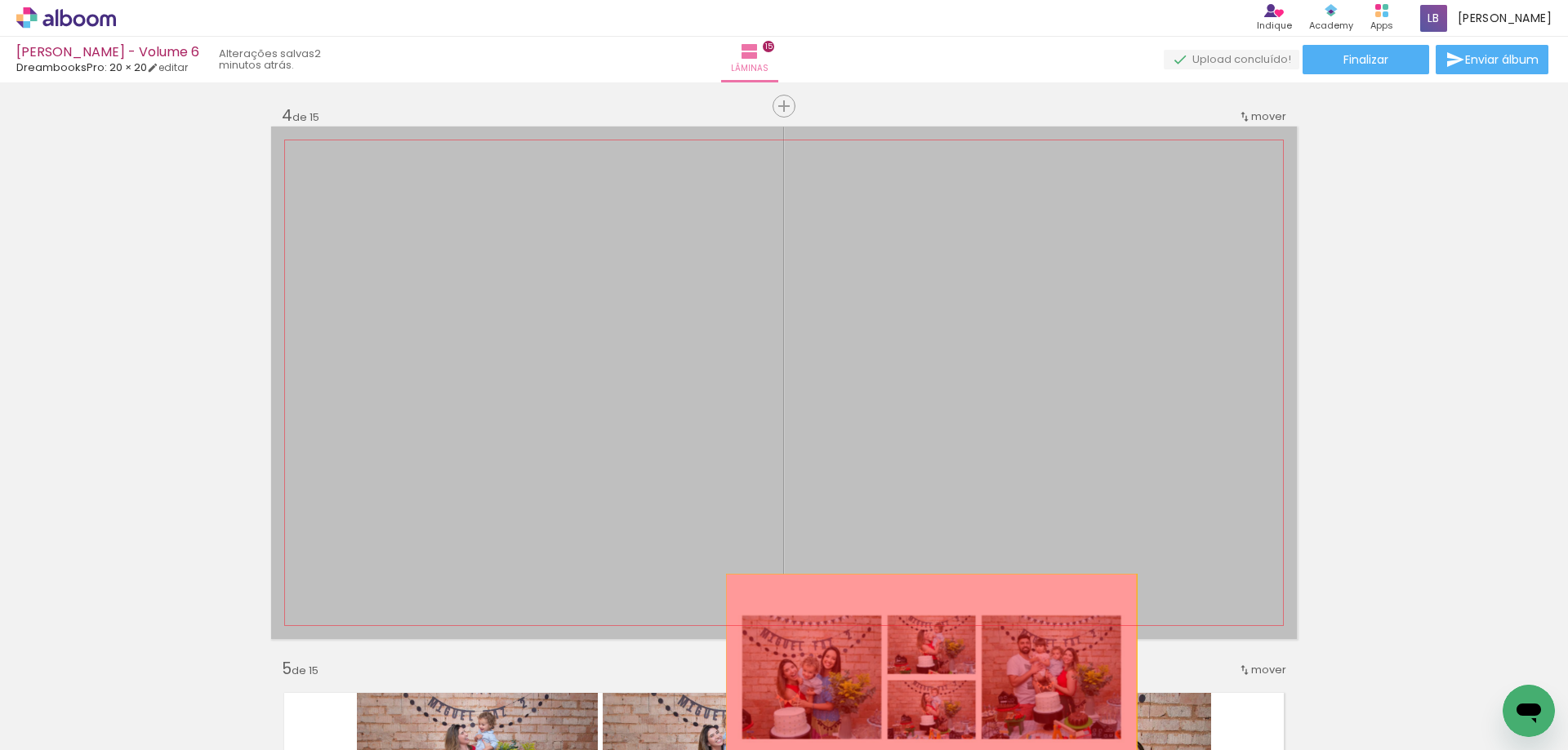
drag, startPoint x: 958, startPoint y: 354, endPoint x: 921, endPoint y: 698, distance: 346.0
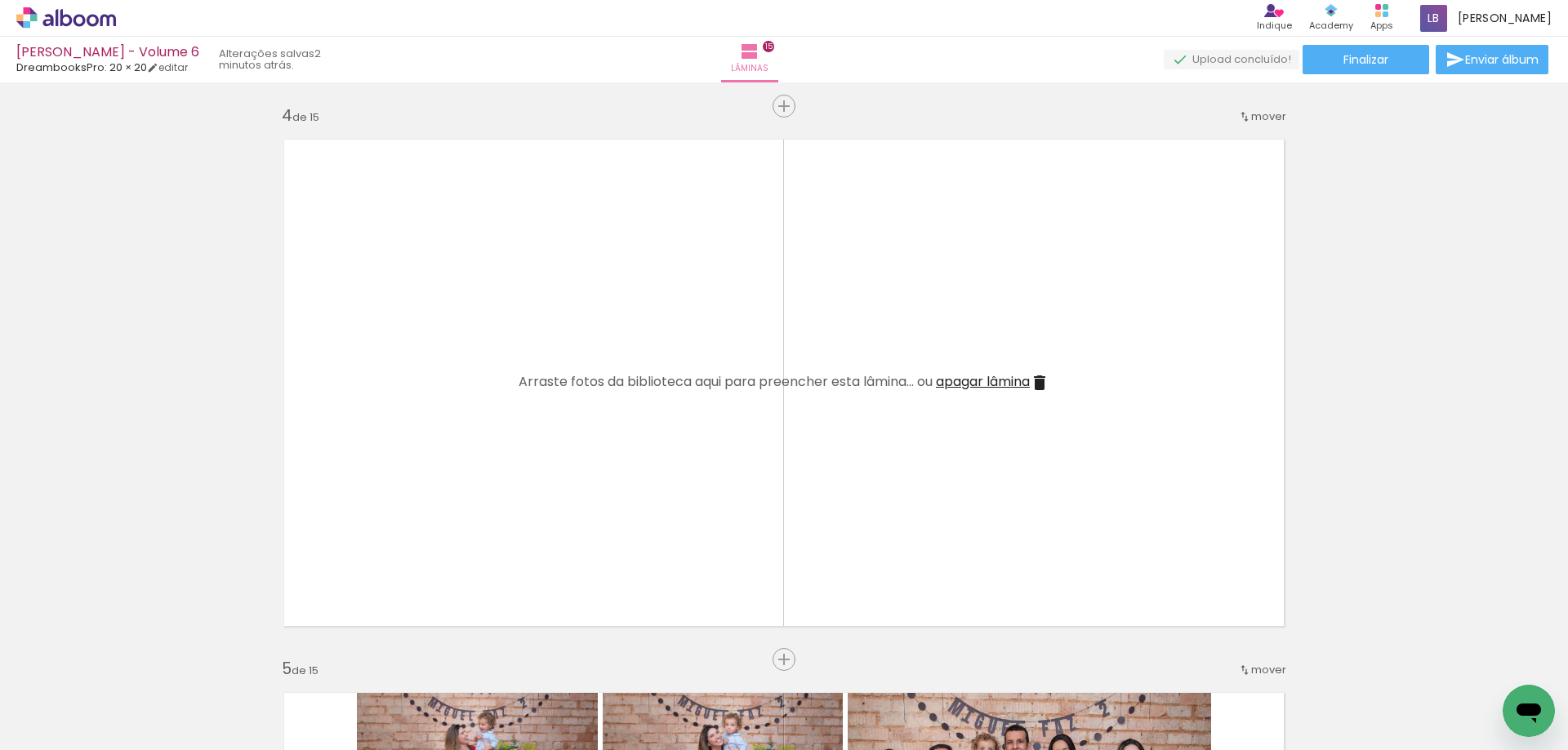
click at [957, 381] on span "apagar lâmina" at bounding box center [982, 382] width 94 height 19
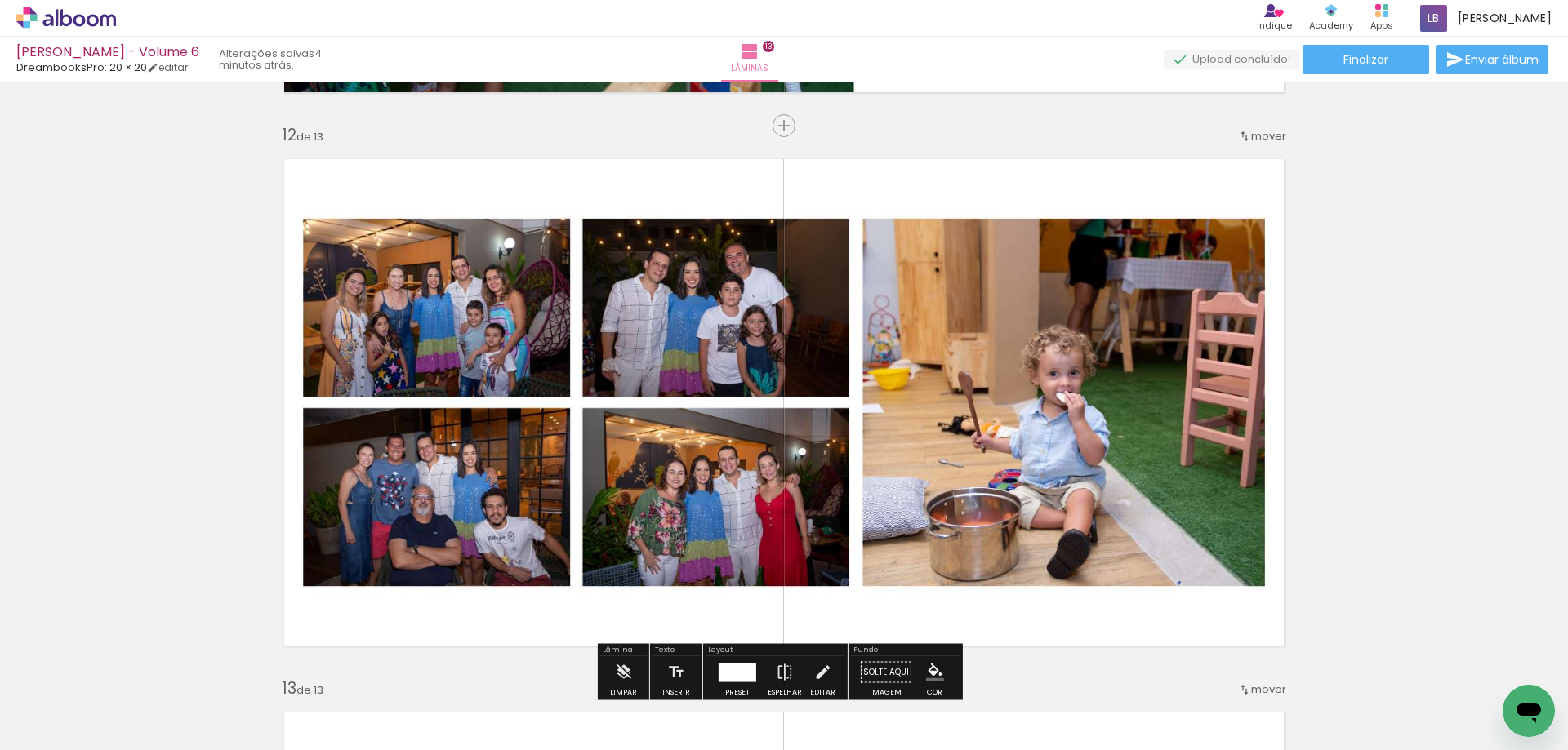
scroll to position [6318, 0]
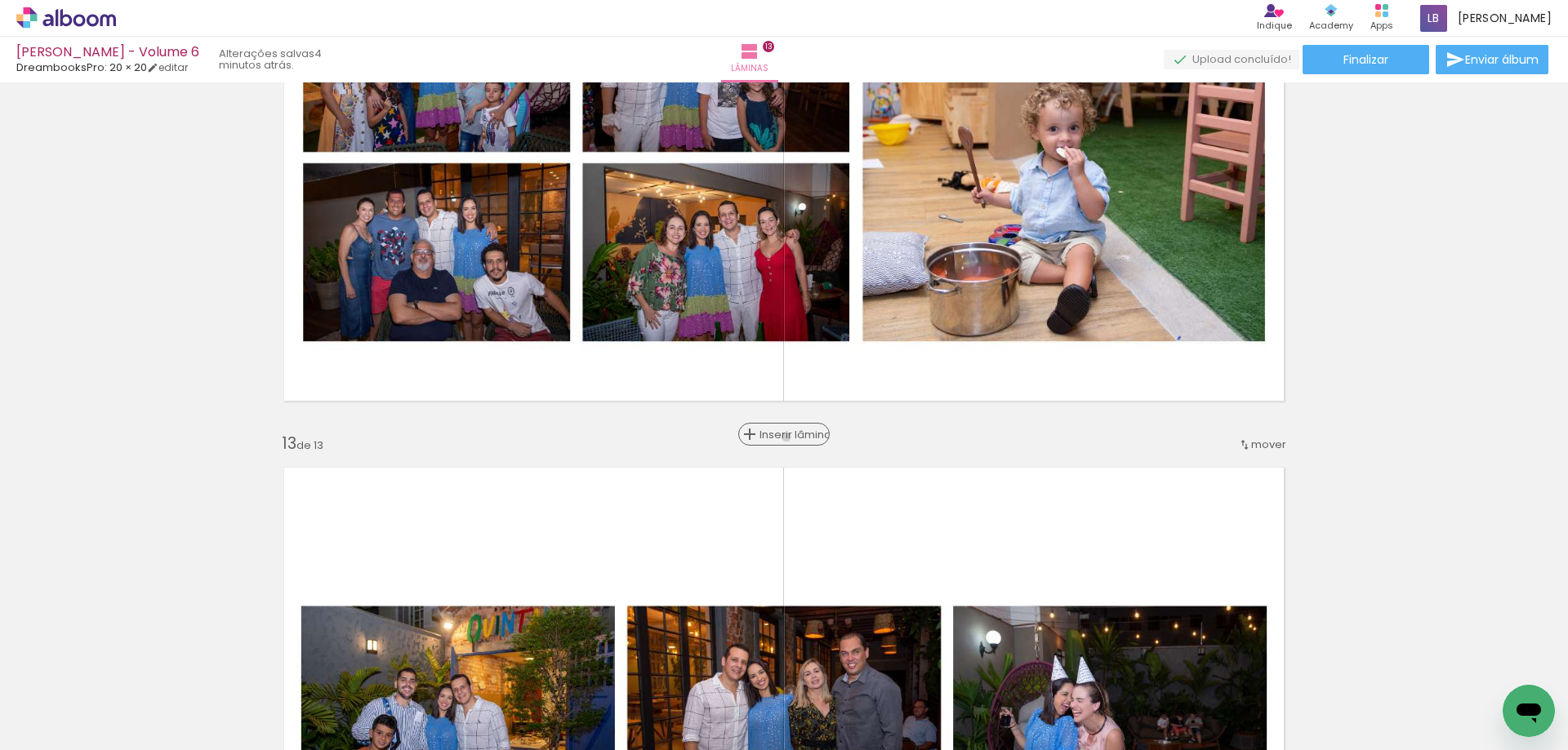
click at [785, 437] on span "Inserir lâmina" at bounding box center [791, 435] width 64 height 11
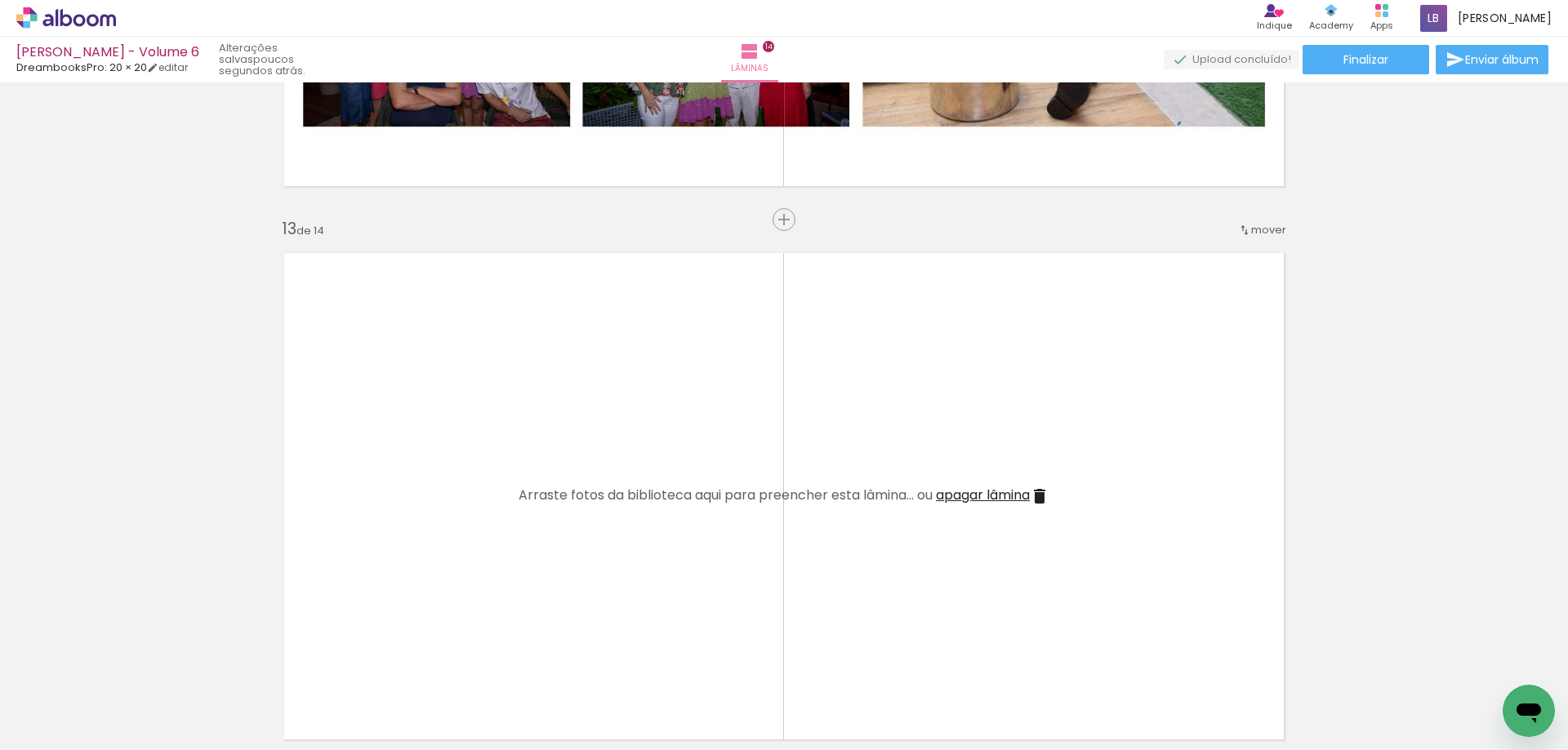
scroll to position [6563, 0]
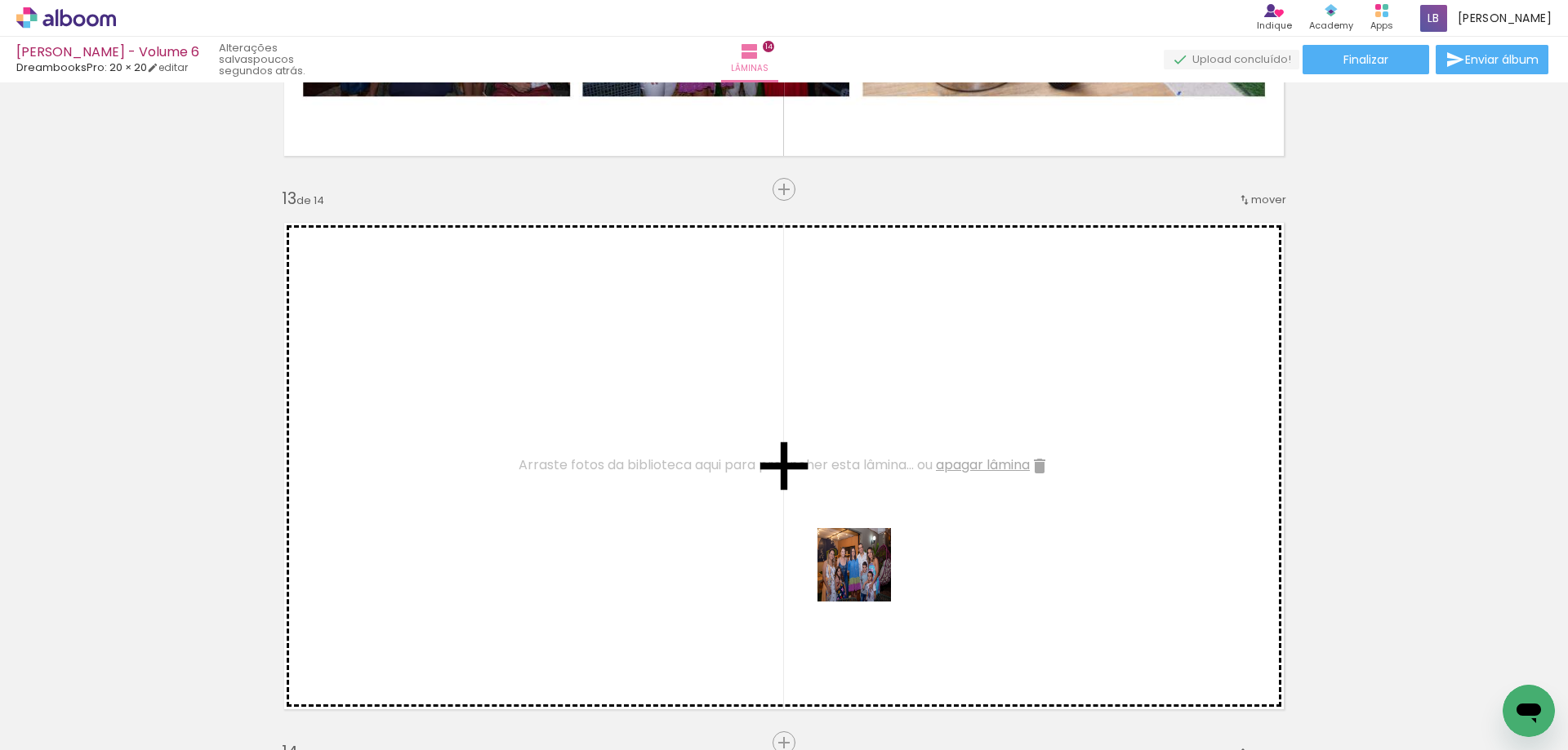
drag, startPoint x: 873, startPoint y: 696, endPoint x: 860, endPoint y: 536, distance: 160.5
click at [860, 536] on quentale-workspace at bounding box center [784, 375] width 1568 height 750
click at [860, 536] on quentale-layouter at bounding box center [784, 467] width 1025 height 513
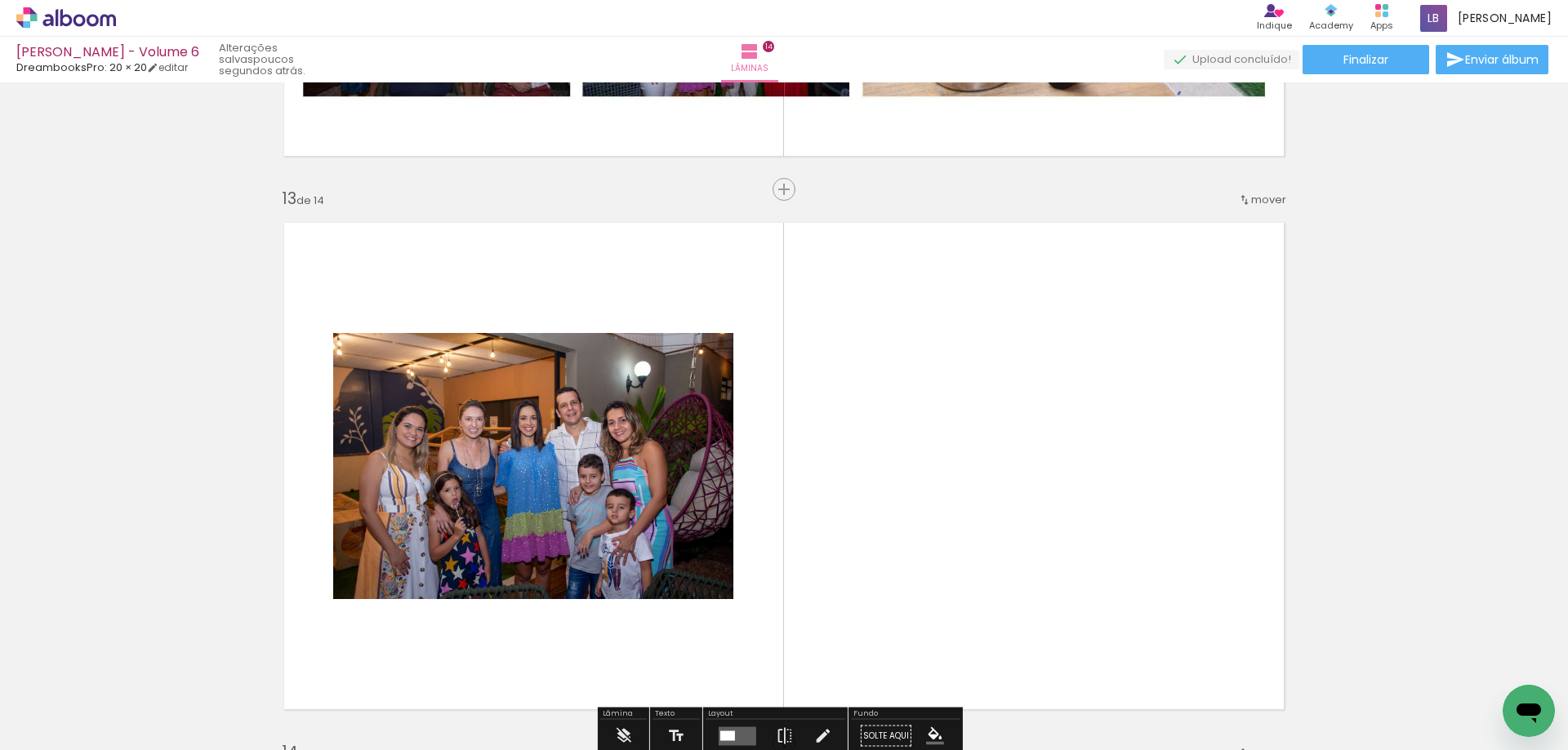
drag, startPoint x: 1079, startPoint y: 699, endPoint x: 1160, endPoint y: 704, distance: 81.2
click at [1025, 560] on quentale-workspace at bounding box center [784, 375] width 1568 height 750
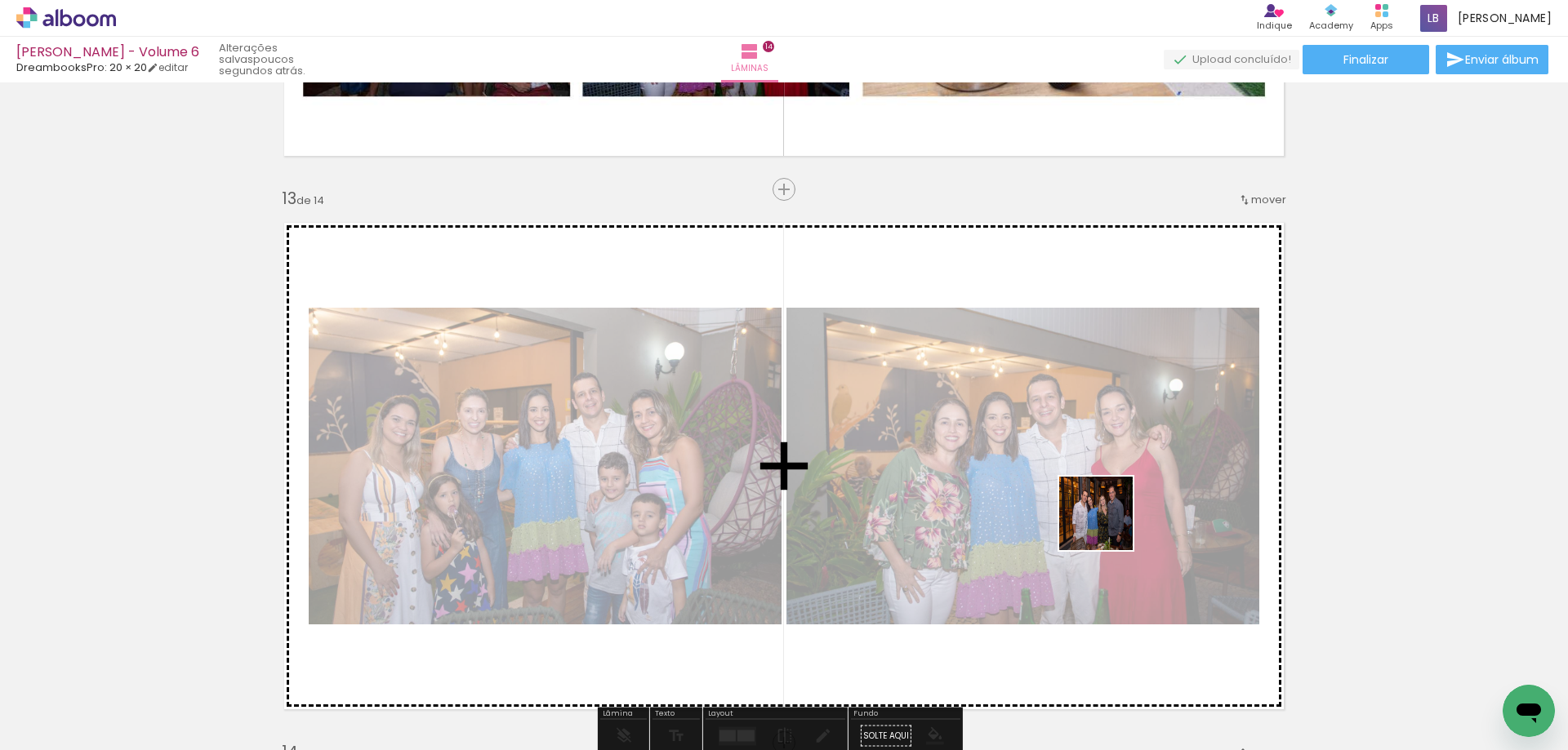
drag, startPoint x: 1163, startPoint y: 704, endPoint x: 1108, endPoint y: 526, distance: 186.3
click at [1108, 526] on quentale-workspace at bounding box center [784, 375] width 1568 height 750
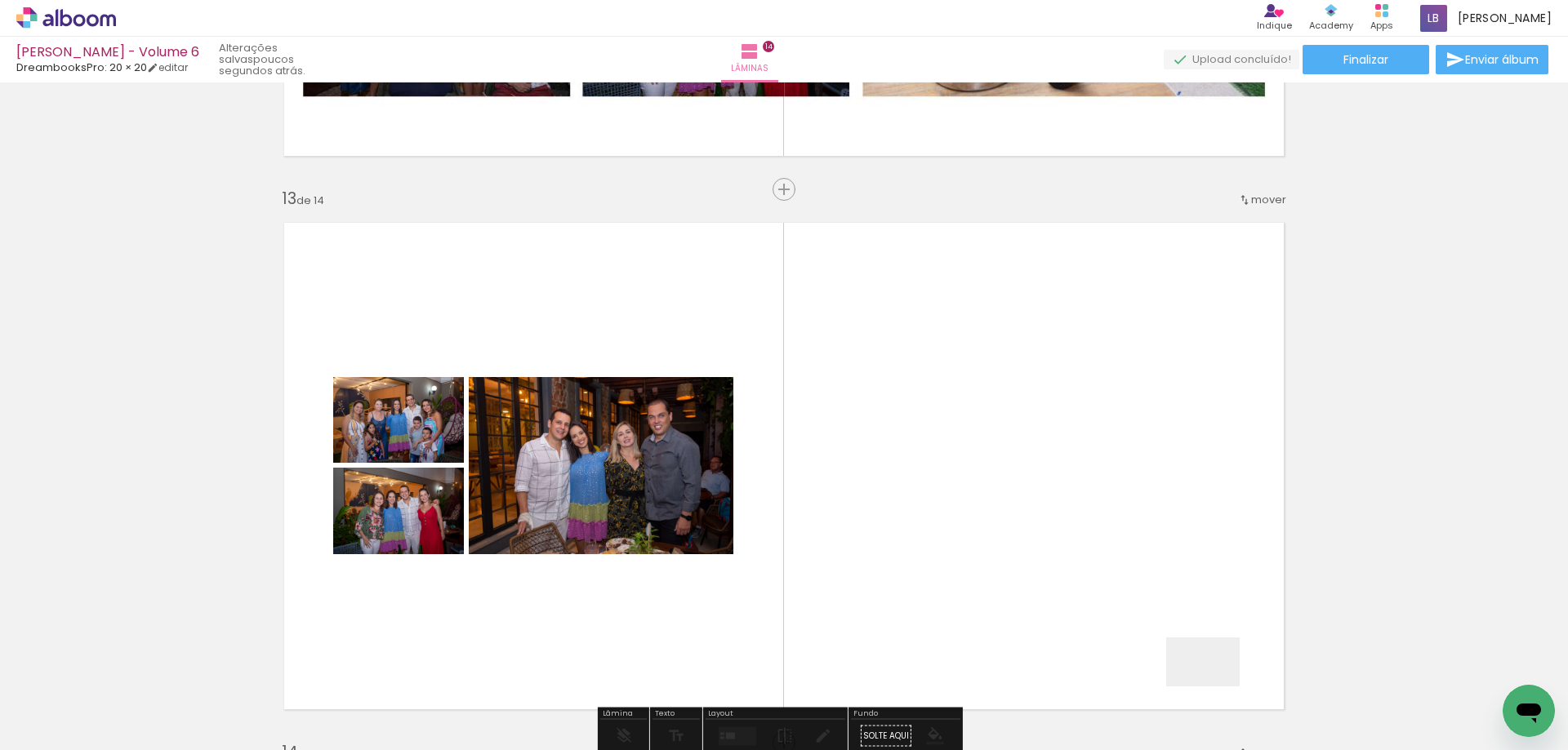
drag, startPoint x: 1215, startPoint y: 686, endPoint x: 1347, endPoint y: 707, distance: 133.7
click at [1168, 618] on quentale-workspace at bounding box center [784, 375] width 1568 height 750
click at [1155, 588] on quentale-layouter at bounding box center [784, 467] width 1025 height 513
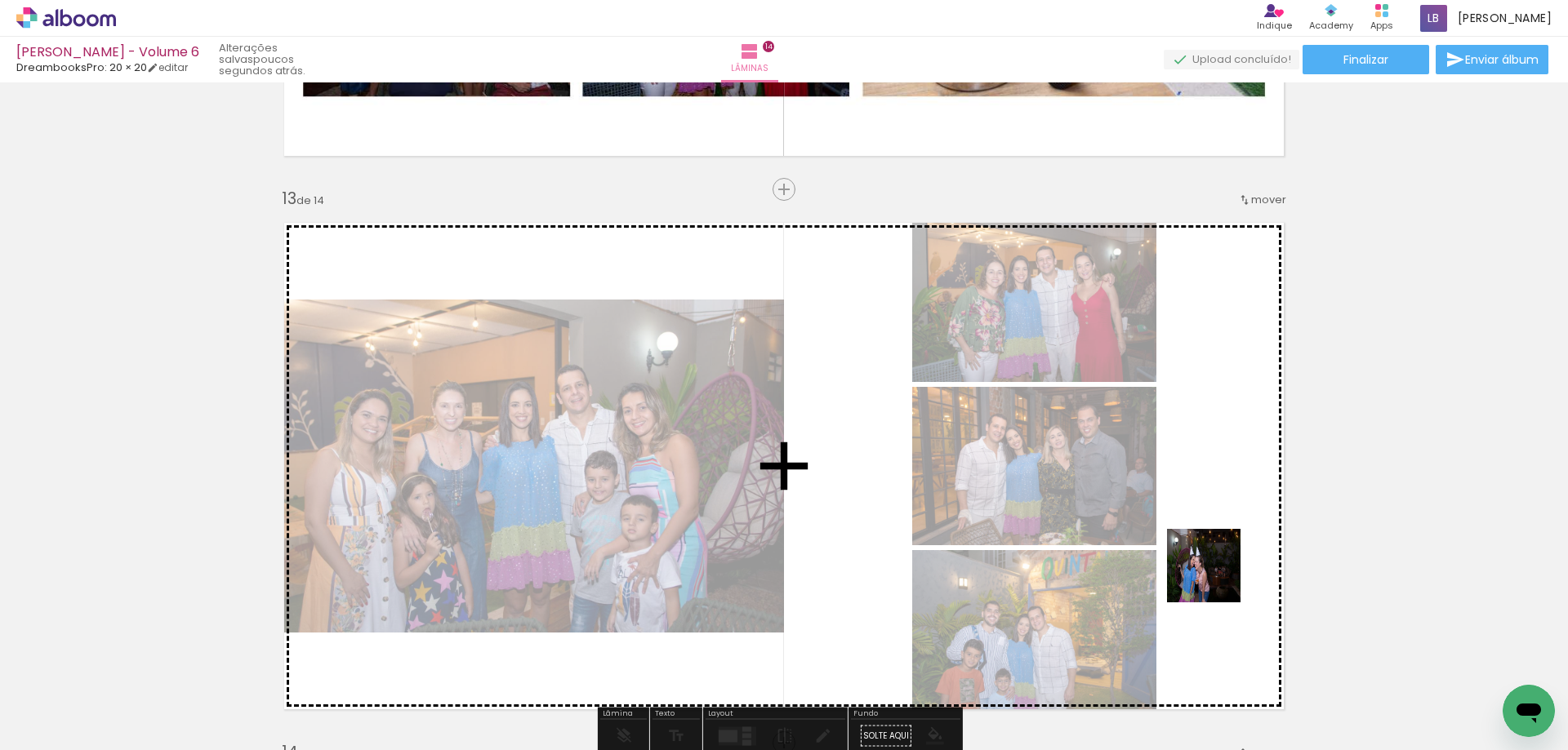
drag, startPoint x: 1332, startPoint y: 690, endPoint x: 1214, endPoint y: 577, distance: 163.4
click at [1214, 577] on quentale-workspace at bounding box center [784, 375] width 1568 height 750
click at [1214, 577] on quentale-layouter at bounding box center [784, 467] width 1025 height 513
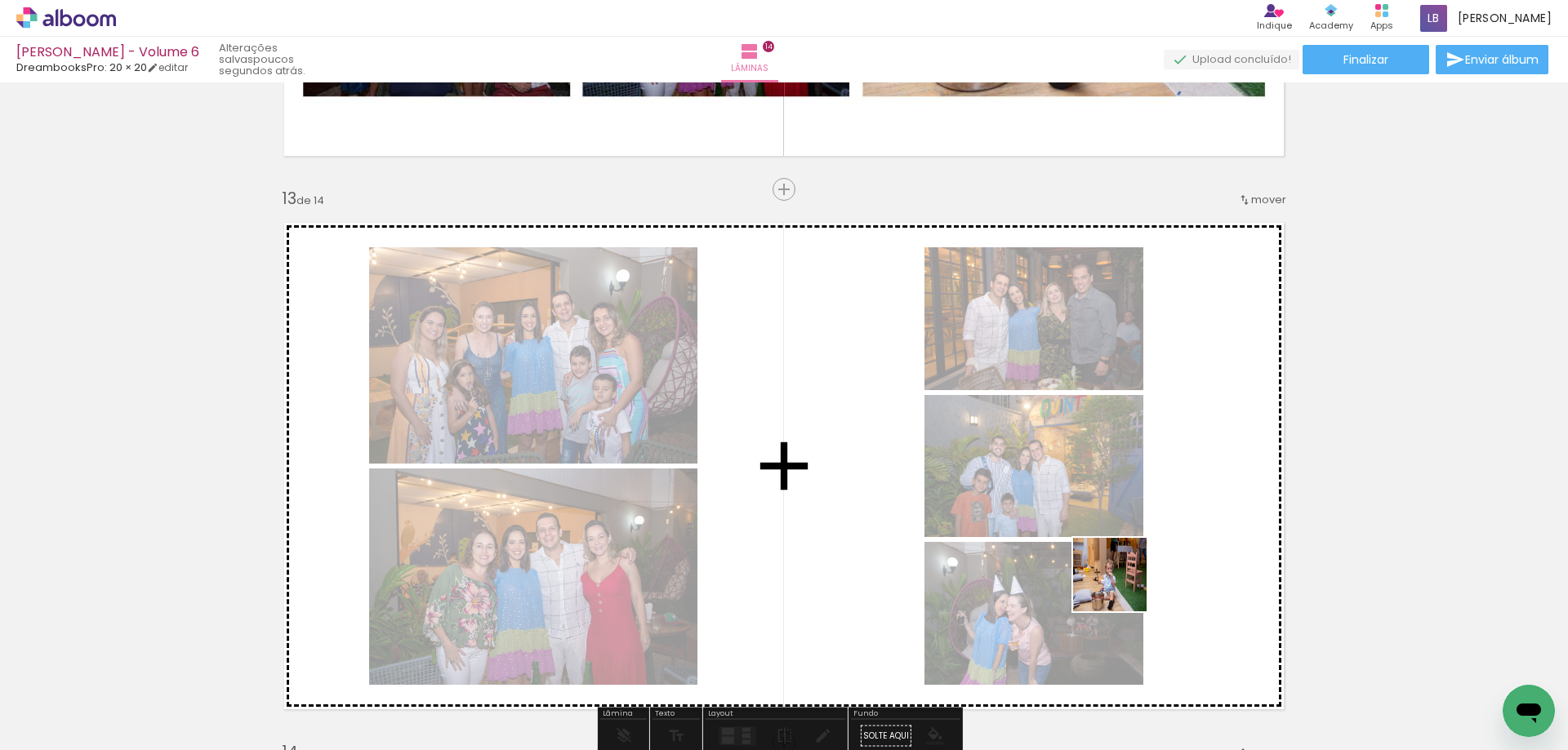
drag, startPoint x: 1436, startPoint y: 699, endPoint x: 1122, endPoint y: 587, distance: 333.4
click at [1122, 587] on quentale-workspace at bounding box center [784, 375] width 1568 height 750
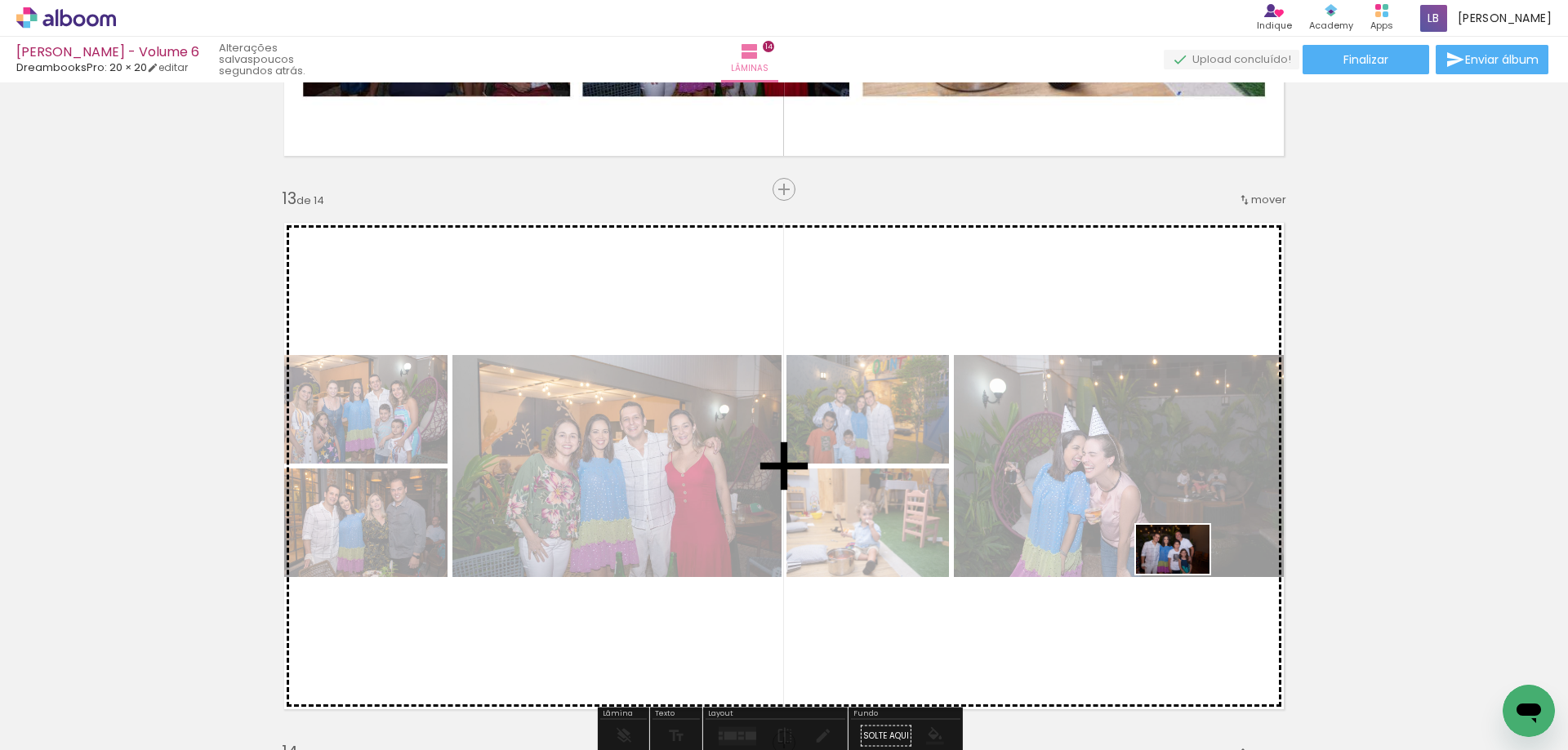
drag, startPoint x: 1491, startPoint y: 700, endPoint x: 1183, endPoint y: 574, distance: 332.8
click at [1183, 574] on quentale-workspace at bounding box center [784, 375] width 1568 height 750
click at [1183, 574] on div at bounding box center [1125, 467] width 343 height 229
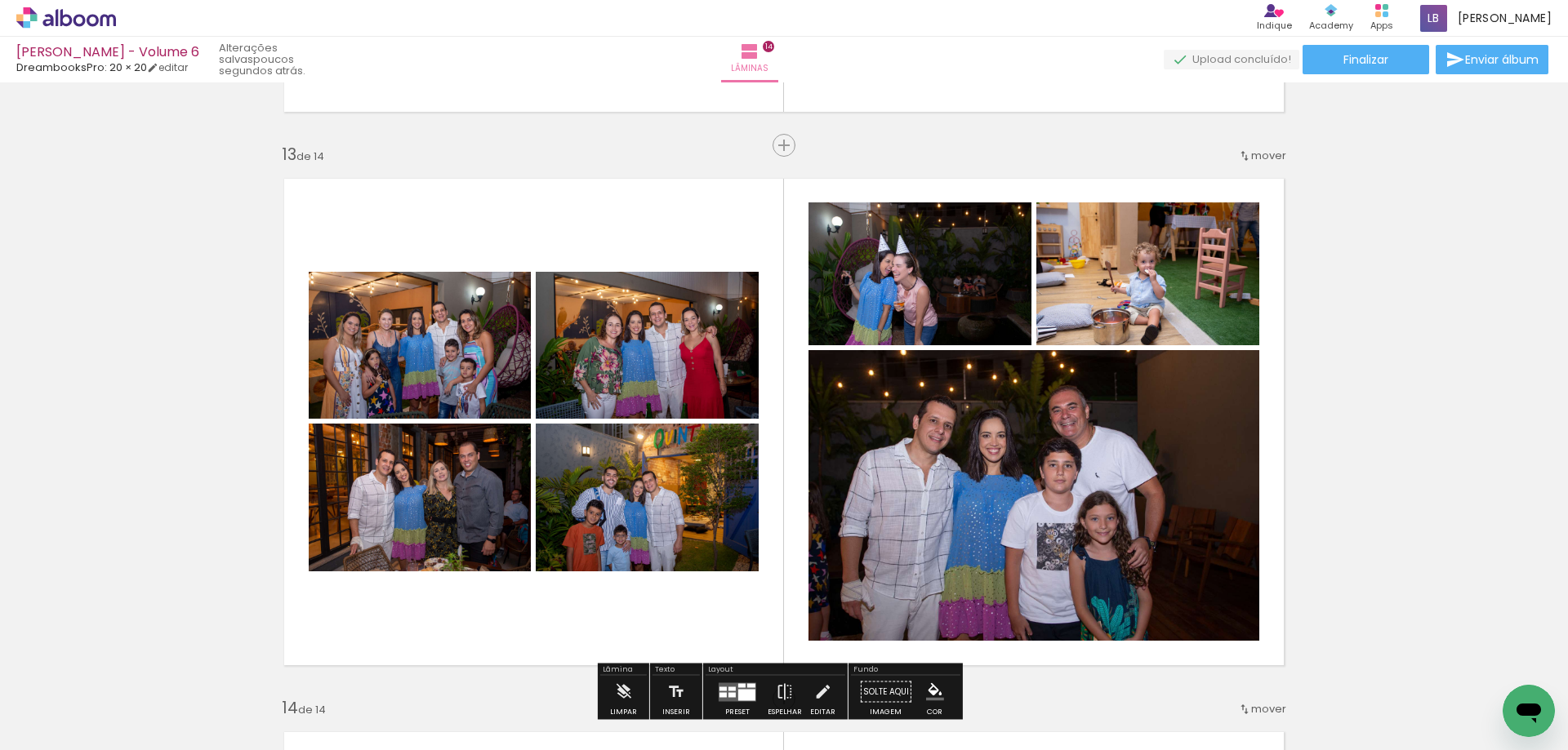
scroll to position [6645, 0]
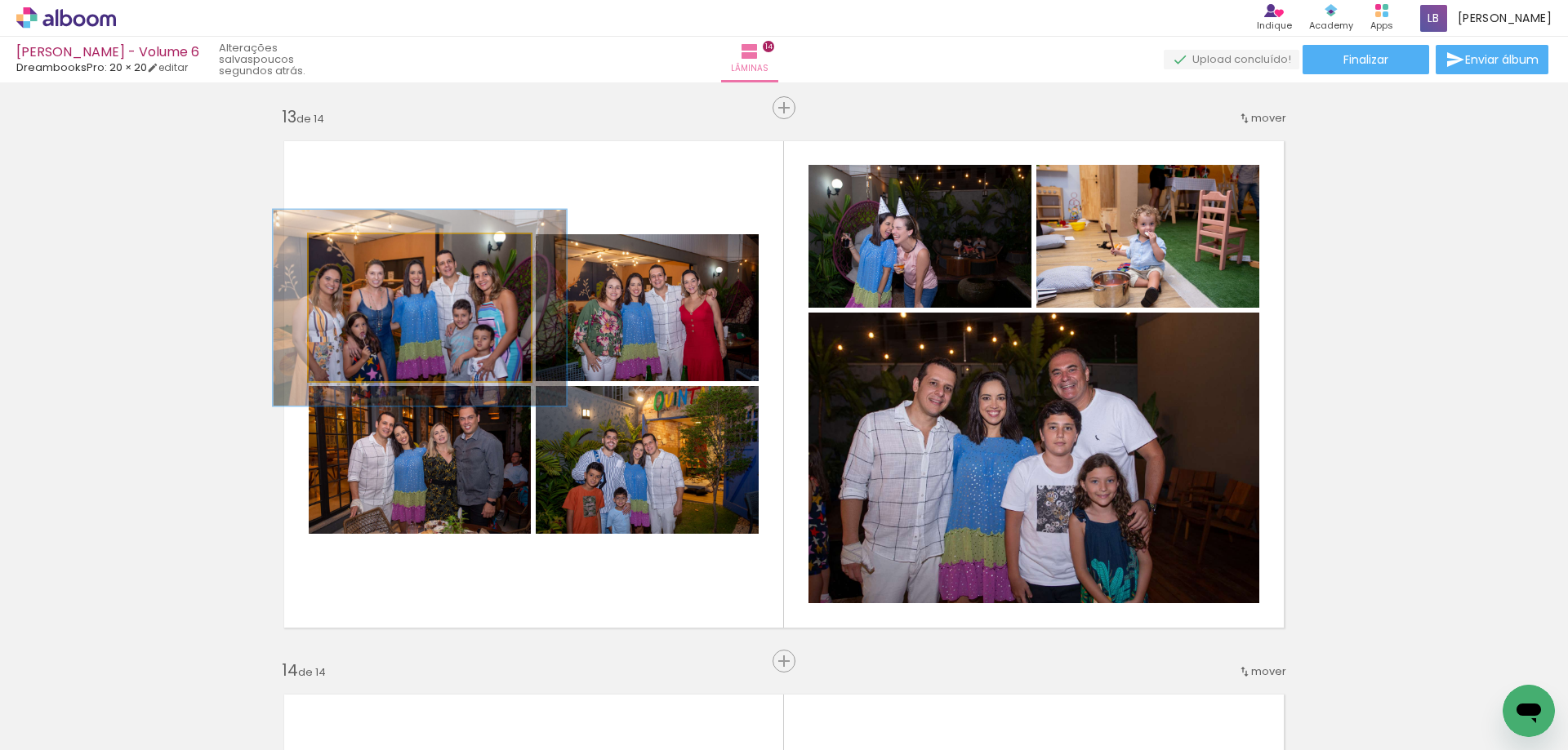
drag, startPoint x: 343, startPoint y: 258, endPoint x: 409, endPoint y: 292, distance: 74.2
type paper-slider "133"
click at [362, 266] on quentale-photo at bounding box center [420, 308] width 222 height 147
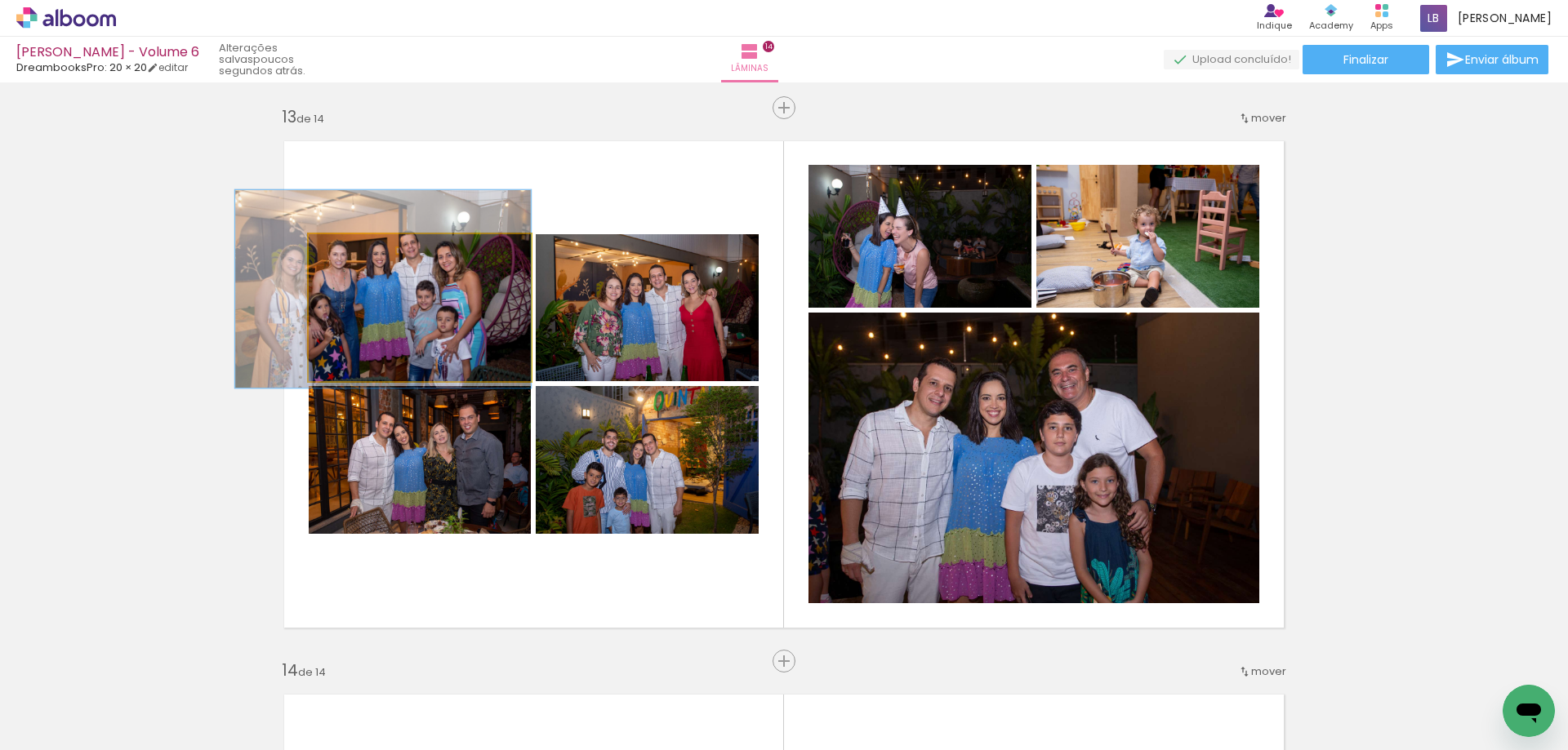
drag, startPoint x: 421, startPoint y: 305, endPoint x: 360, endPoint y: 286, distance: 63.9
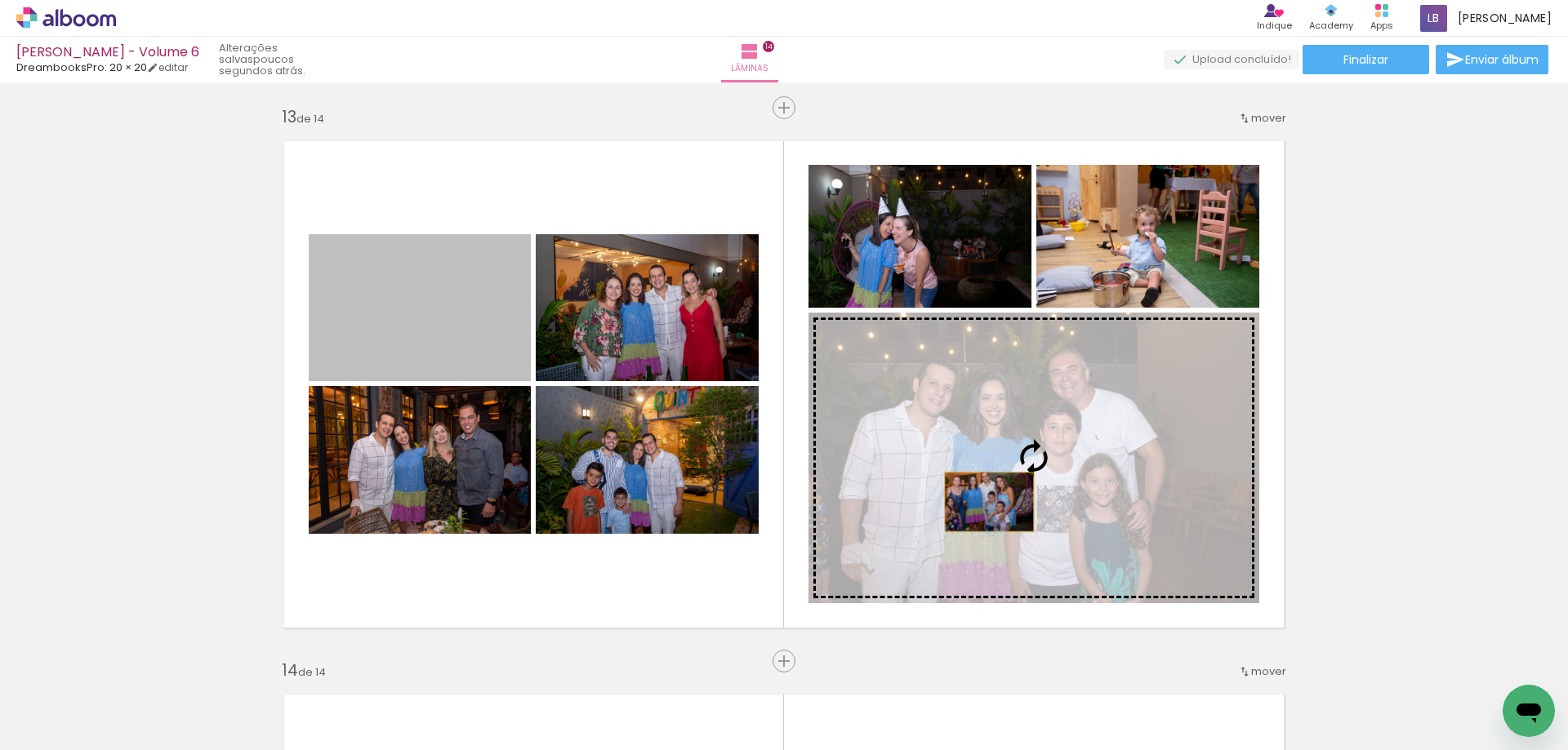
drag, startPoint x: 395, startPoint y: 302, endPoint x: 983, endPoint y: 502, distance: 621.1
click at [0, 0] on slot at bounding box center [0, 0] width 0 height 0
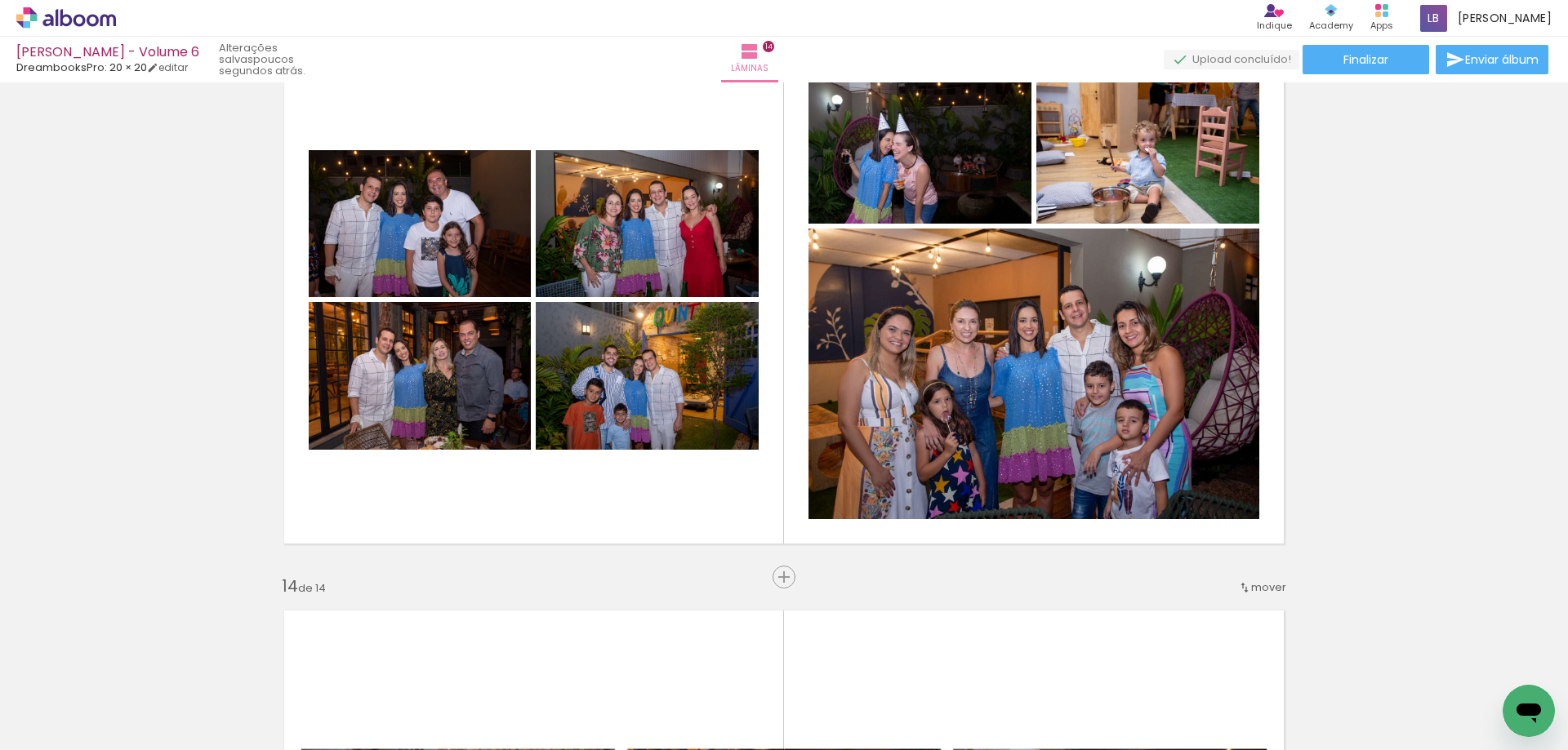
scroll to position [6726, 0]
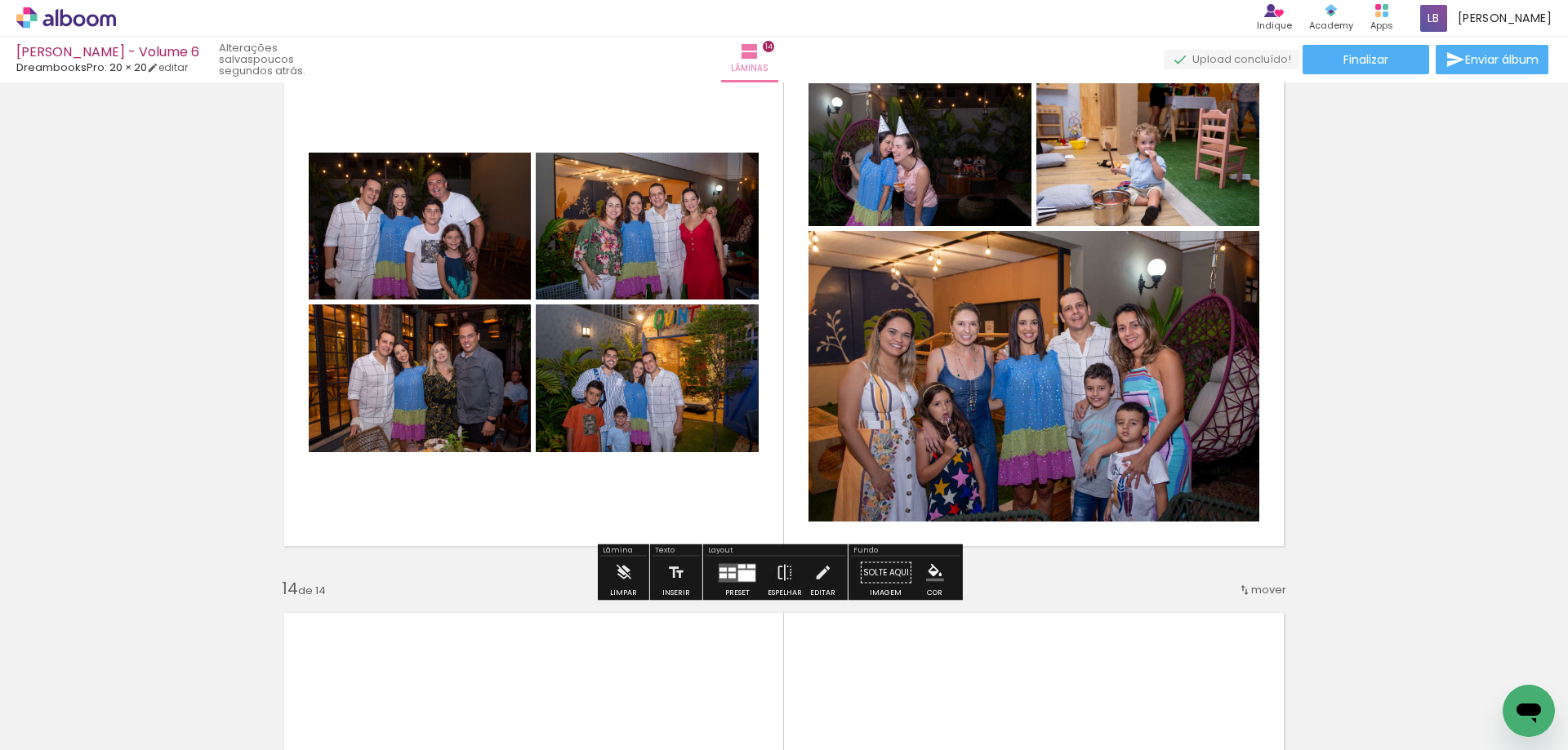
click at [728, 578] on div at bounding box center [731, 576] width 7 height 5
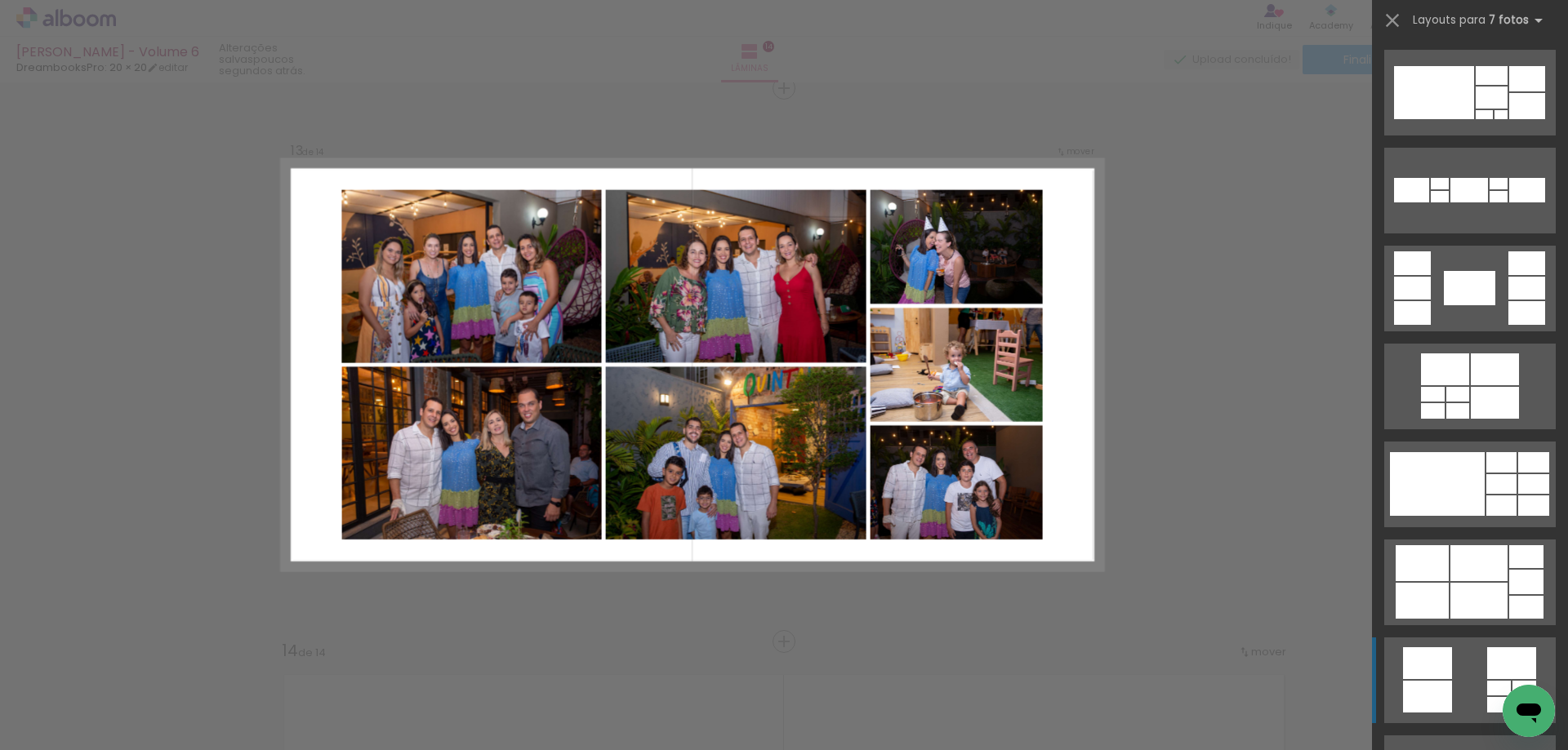
scroll to position [548, 0]
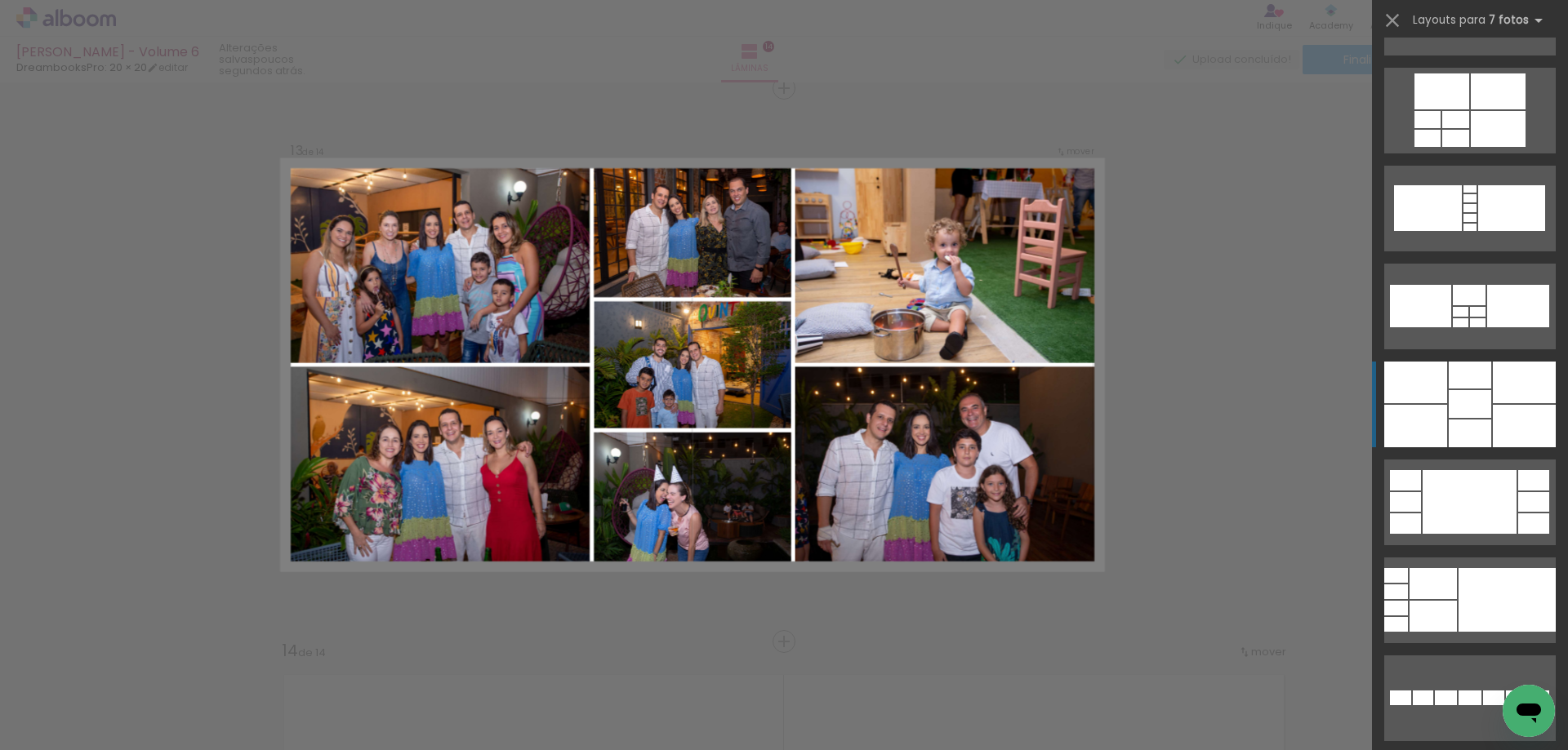
scroll to position [1306, 0]
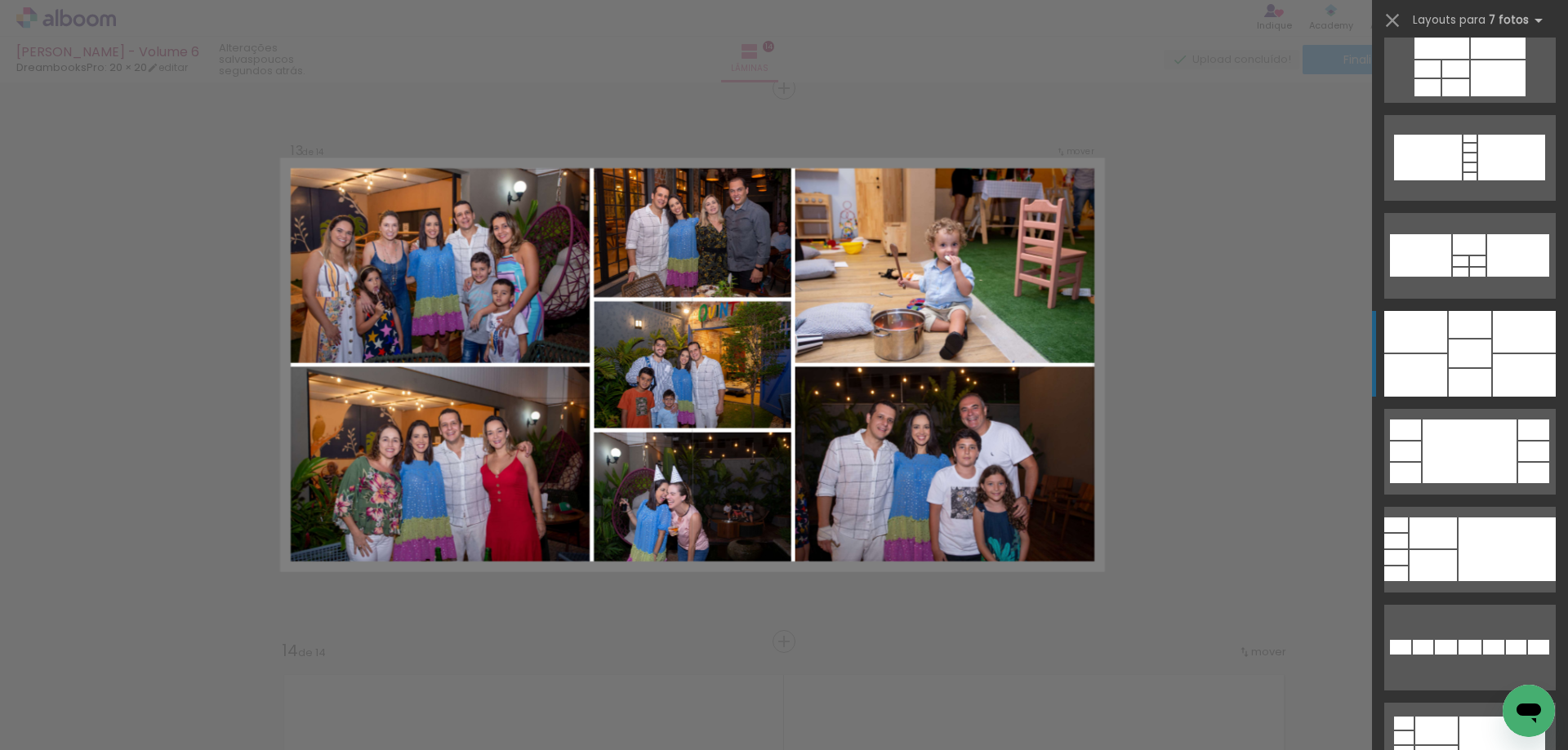
click at [1485, 338] on quentale-layouter at bounding box center [1470, 354] width 172 height 86
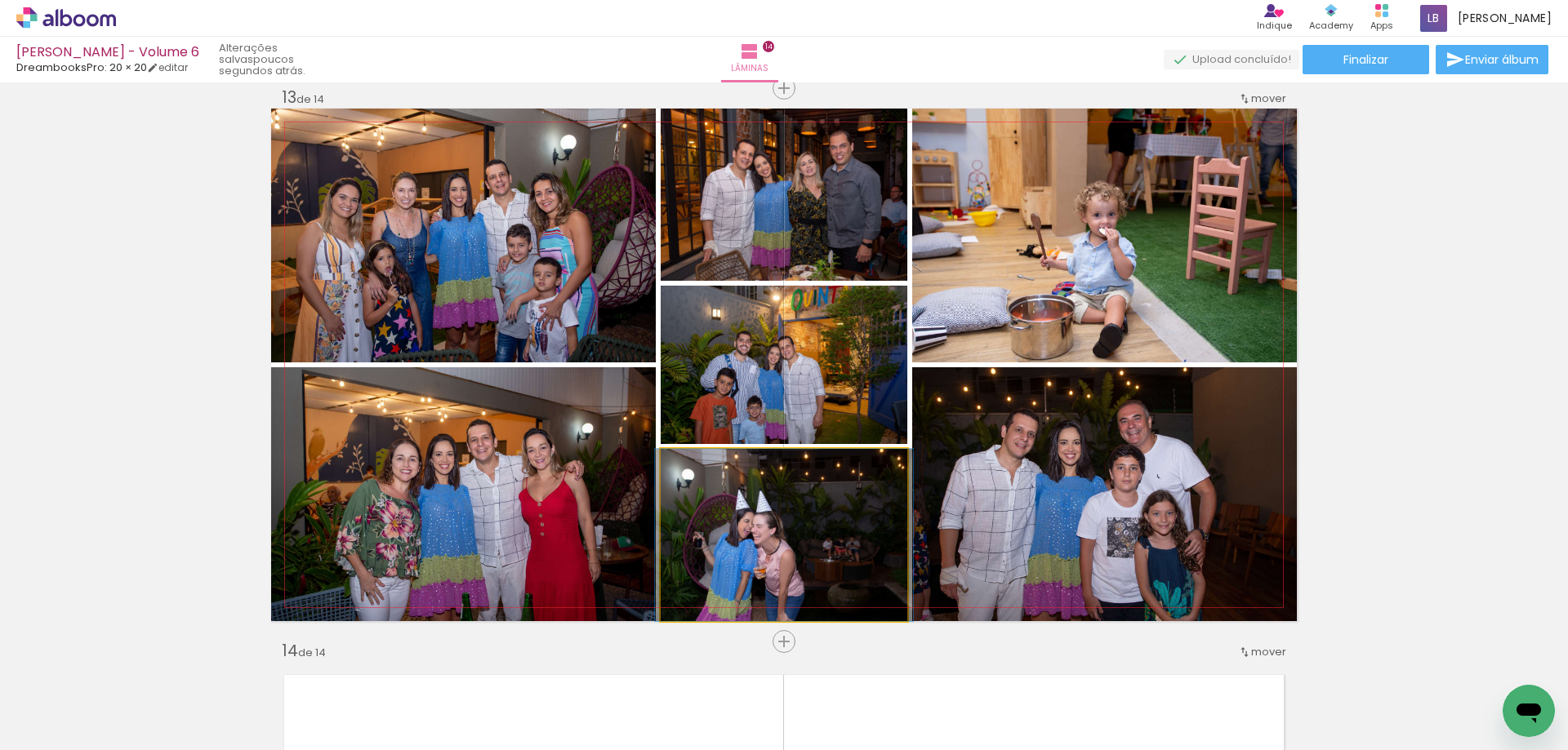
click at [897, 498] on quentale-photo at bounding box center [784, 535] width 247 height 172
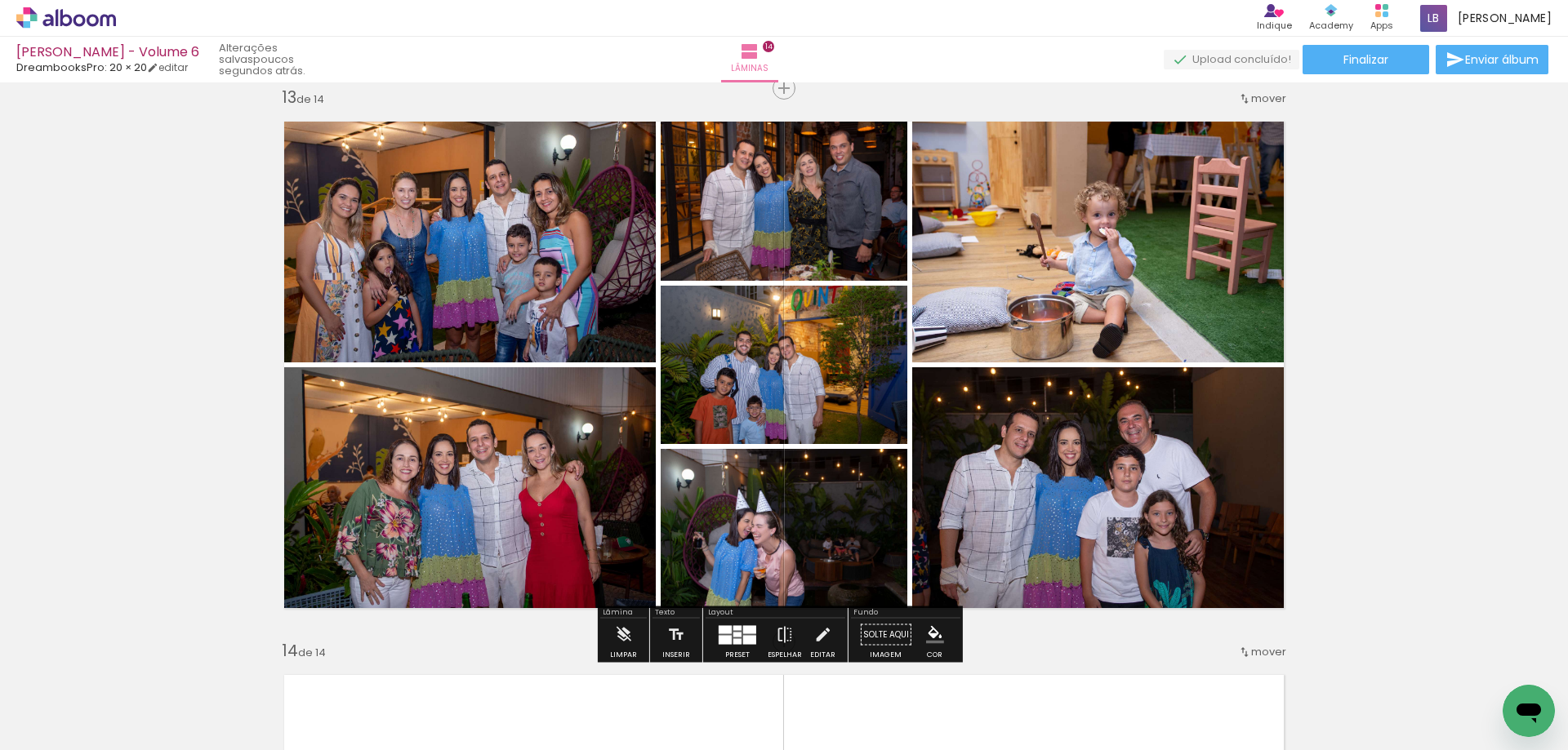
click at [896, 494] on quentale-photo at bounding box center [784, 535] width 247 height 172
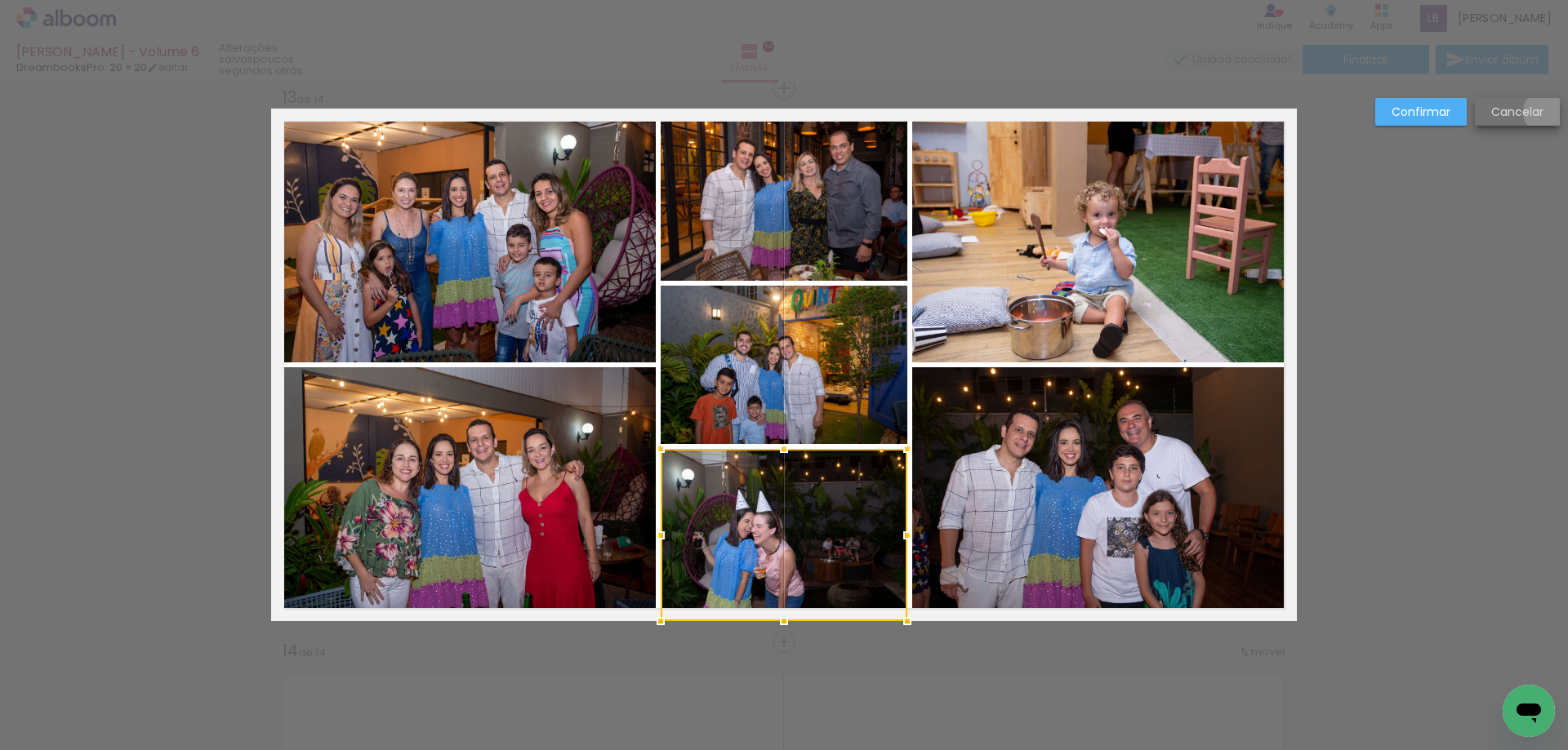
click at [1544, 112] on paper-button "Cancelar" at bounding box center [1517, 112] width 85 height 28
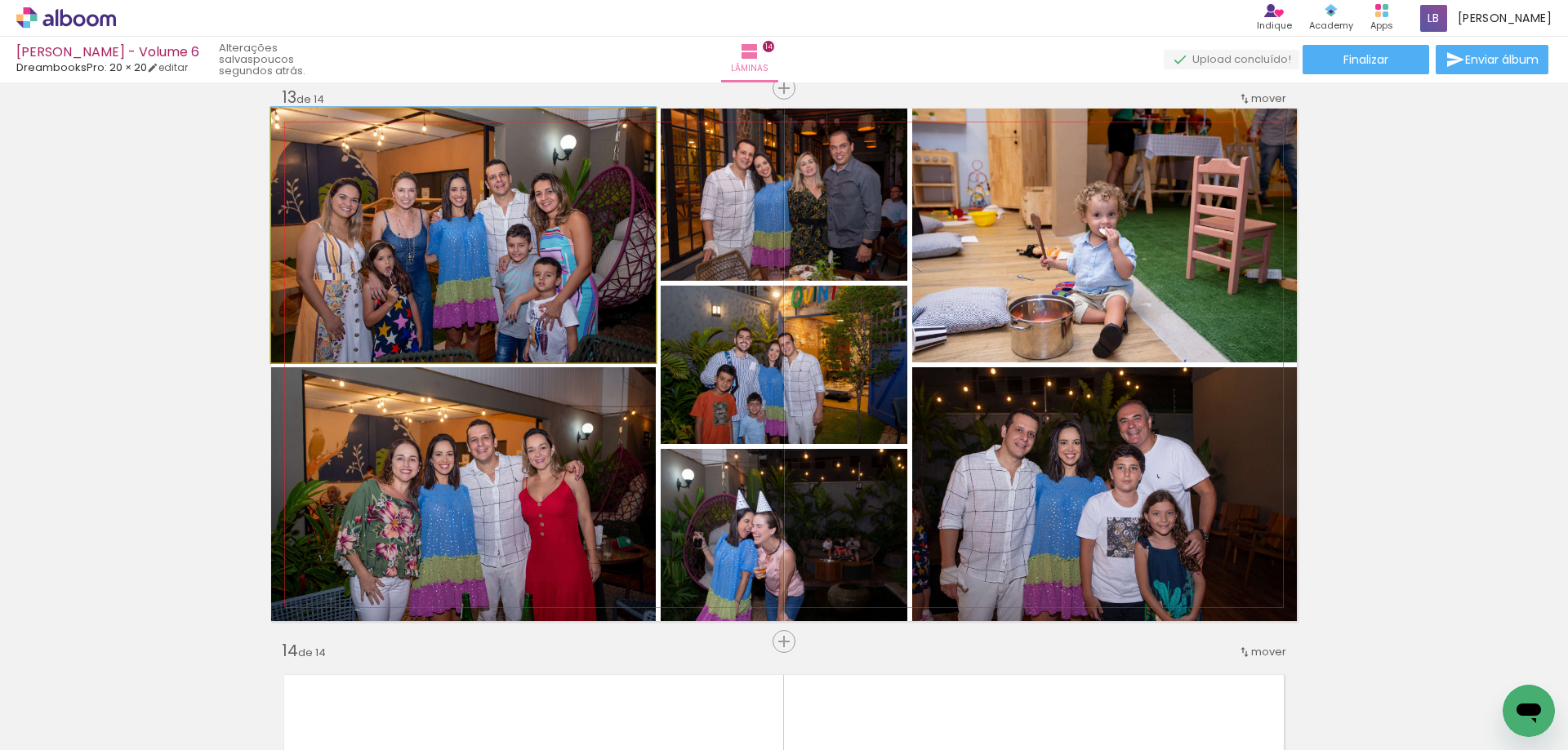
click at [578, 320] on quentale-photo at bounding box center [463, 235] width 385 height 254
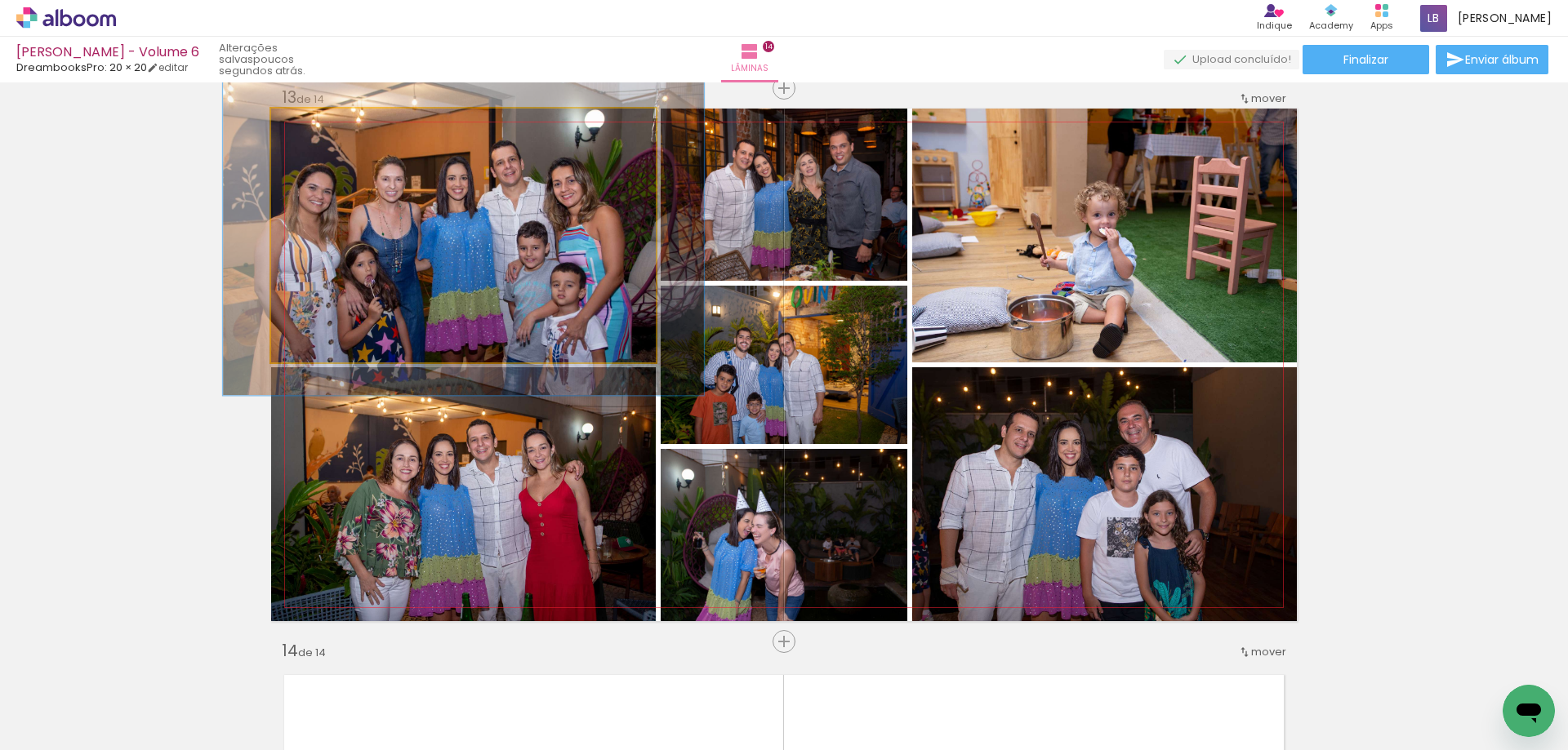
drag, startPoint x: 300, startPoint y: 133, endPoint x: 314, endPoint y: 139, distance: 15.2
click at [314, 139] on quentale-photo at bounding box center [463, 235] width 385 height 254
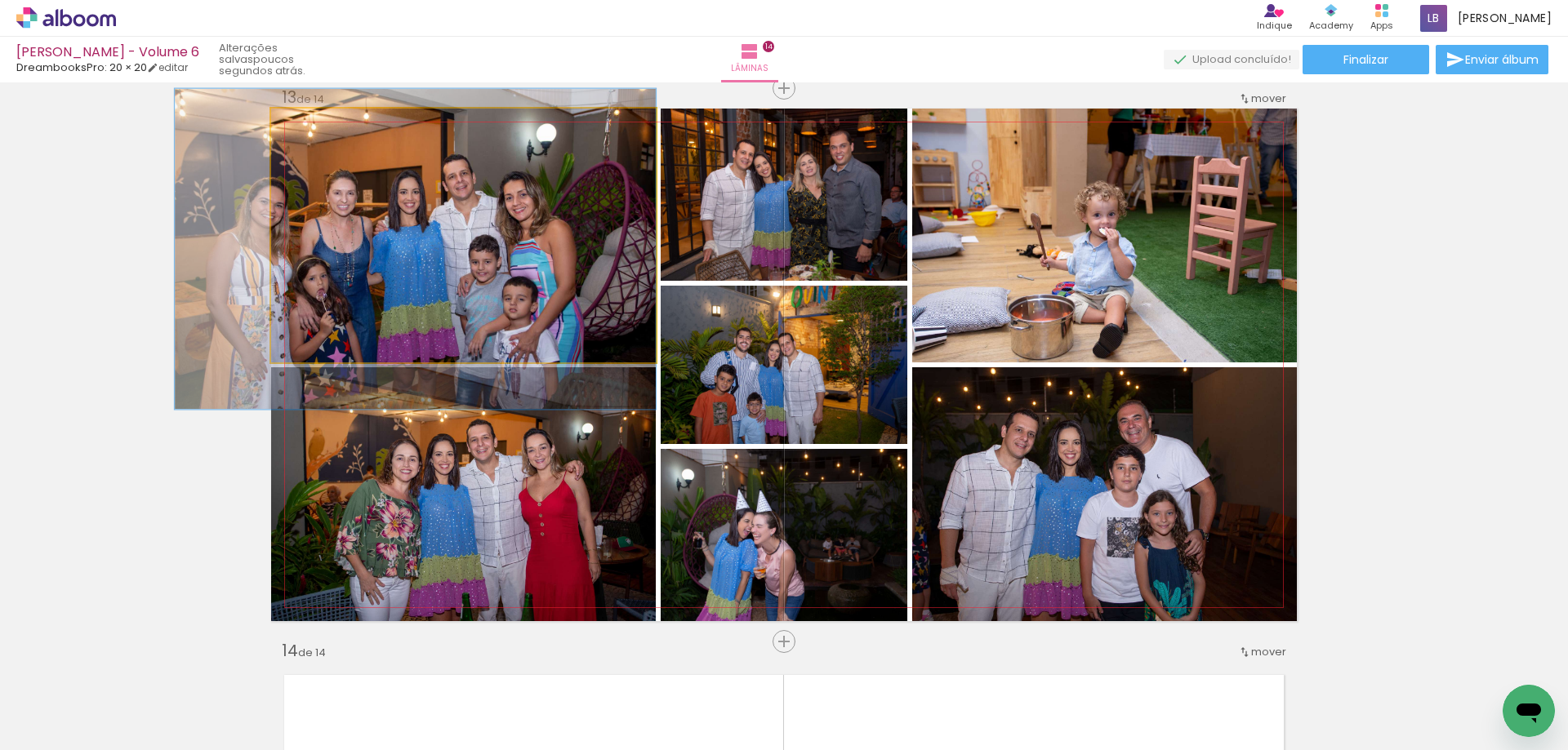
drag, startPoint x: 511, startPoint y: 250, endPoint x: 376, endPoint y: 264, distance: 135.7
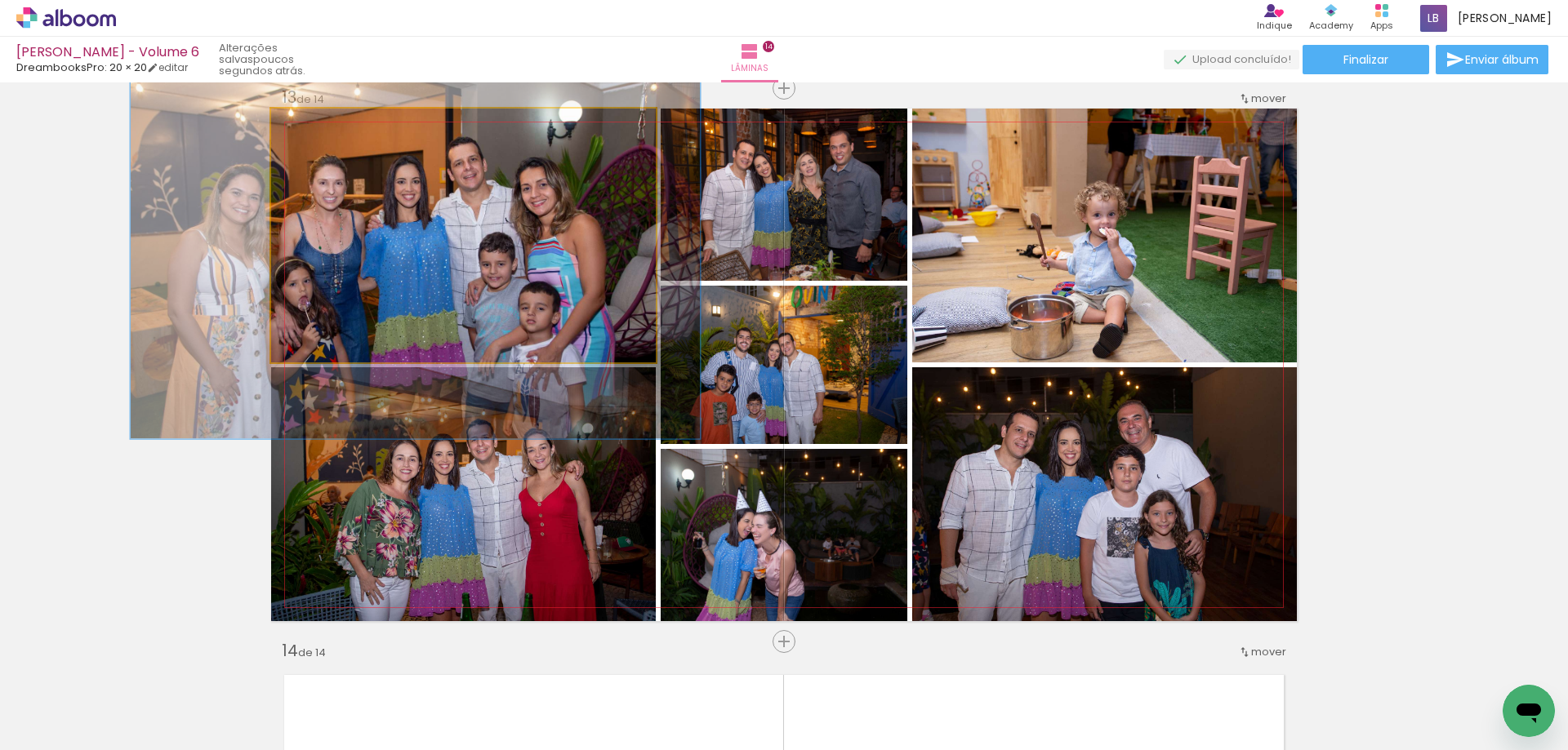
drag, startPoint x: 318, startPoint y: 132, endPoint x: 333, endPoint y: 134, distance: 15.1
click at [333, 134] on div at bounding box center [340, 126] width 26 height 26
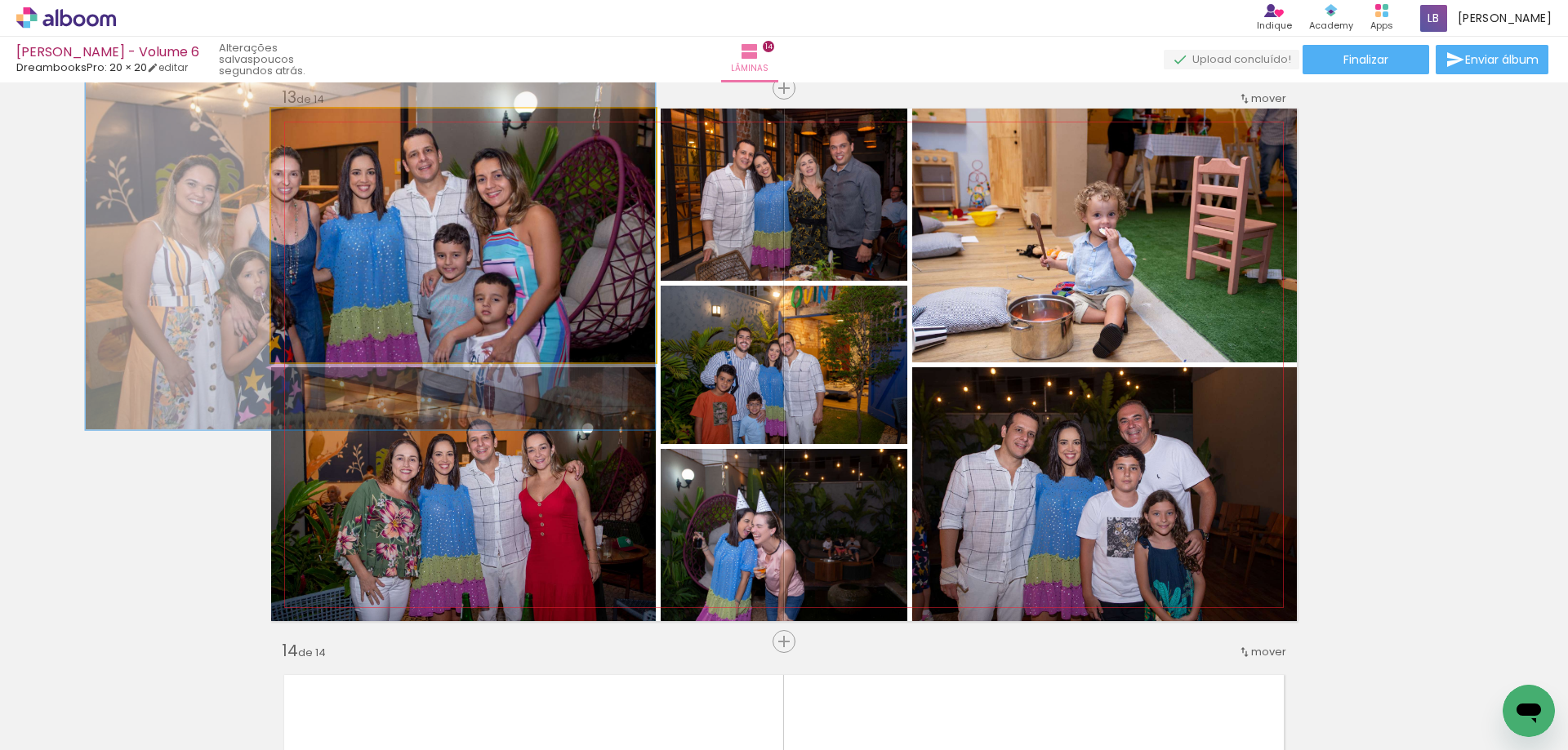
drag, startPoint x: 562, startPoint y: 233, endPoint x: 474, endPoint y: 223, distance: 88.6
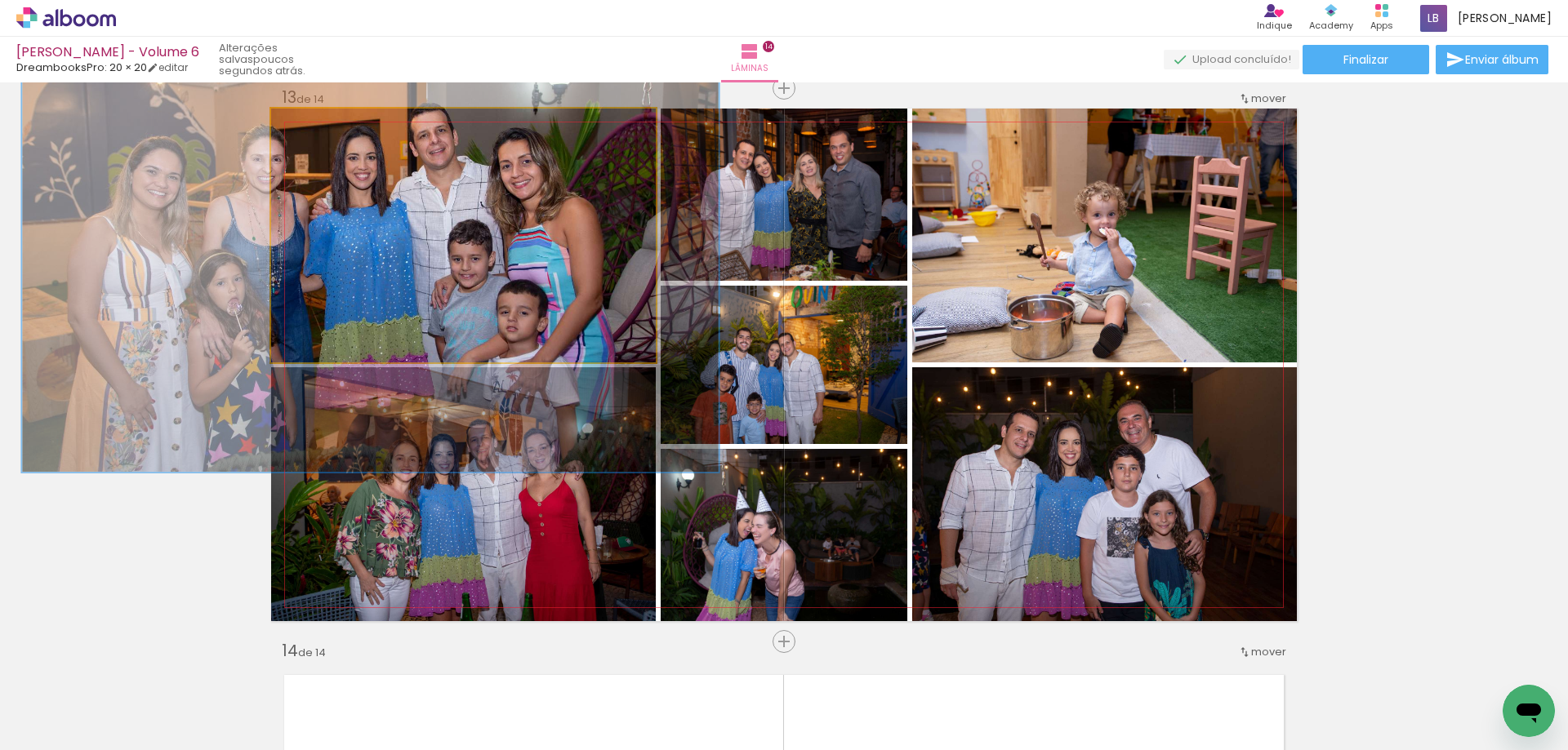
drag, startPoint x: 340, startPoint y: 131, endPoint x: 361, endPoint y: 134, distance: 21.2
click at [361, 134] on div at bounding box center [361, 126] width 26 height 26
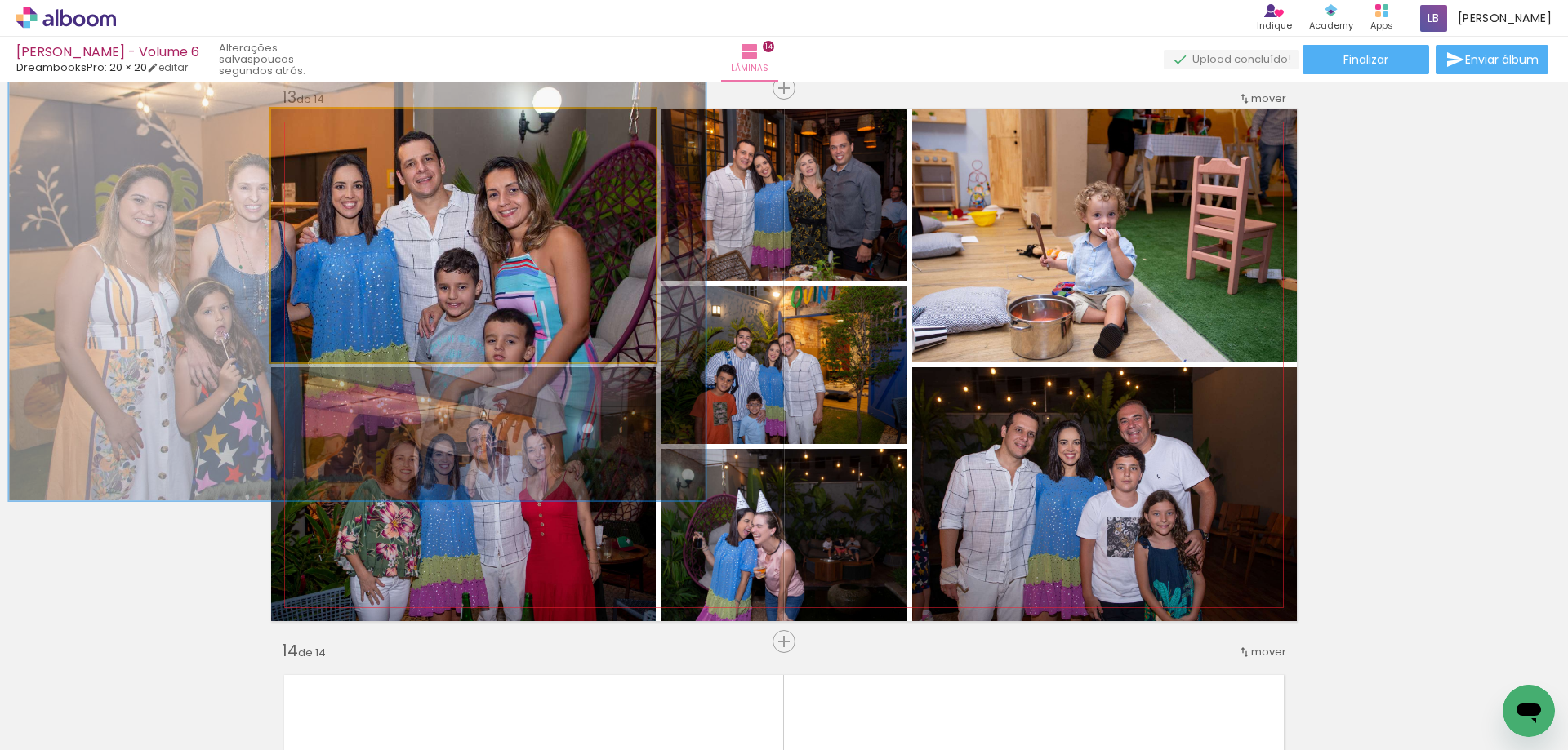
drag, startPoint x: 464, startPoint y: 208, endPoint x: 451, endPoint y: 236, distance: 30.9
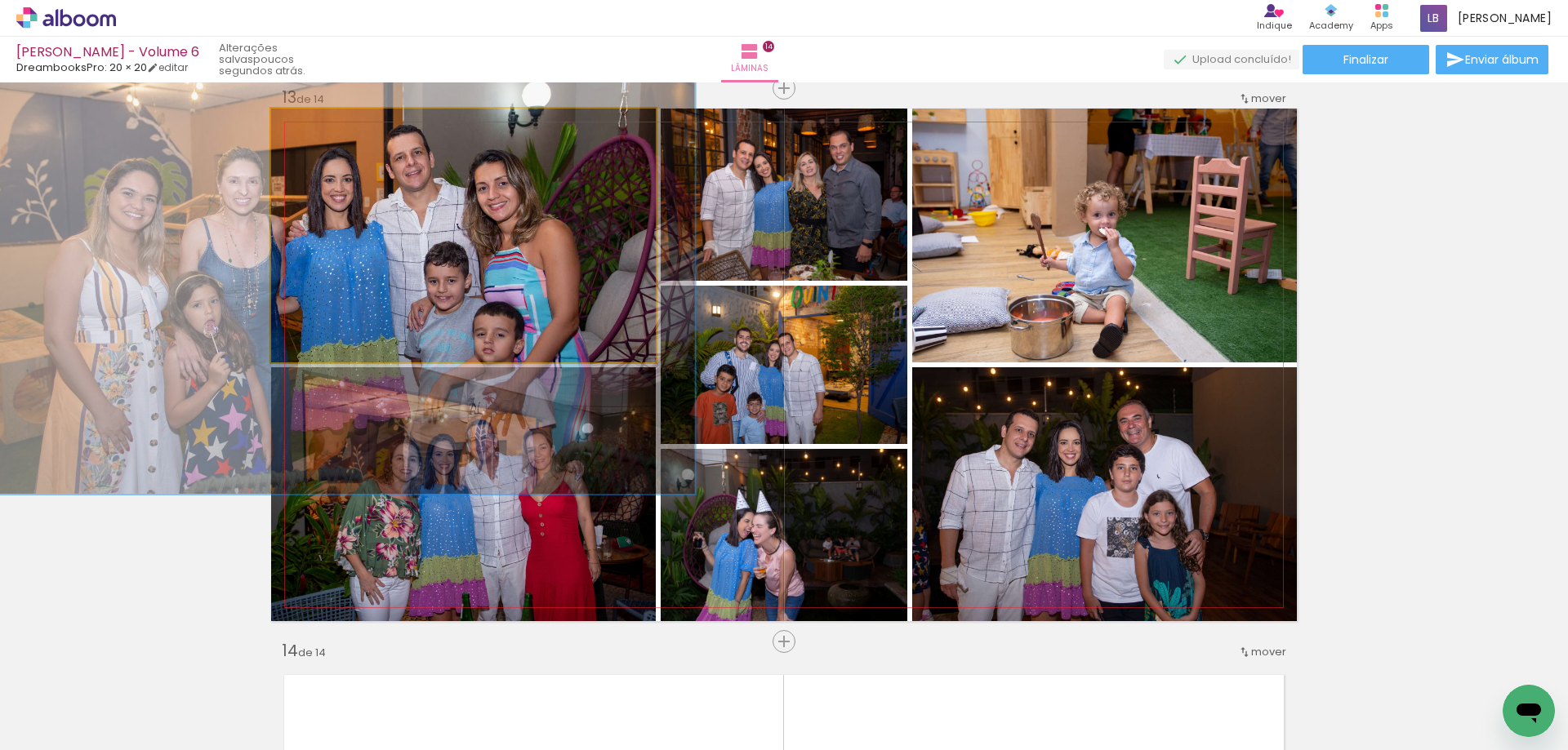
drag, startPoint x: 419, startPoint y: 196, endPoint x: 409, endPoint y: 190, distance: 11.7
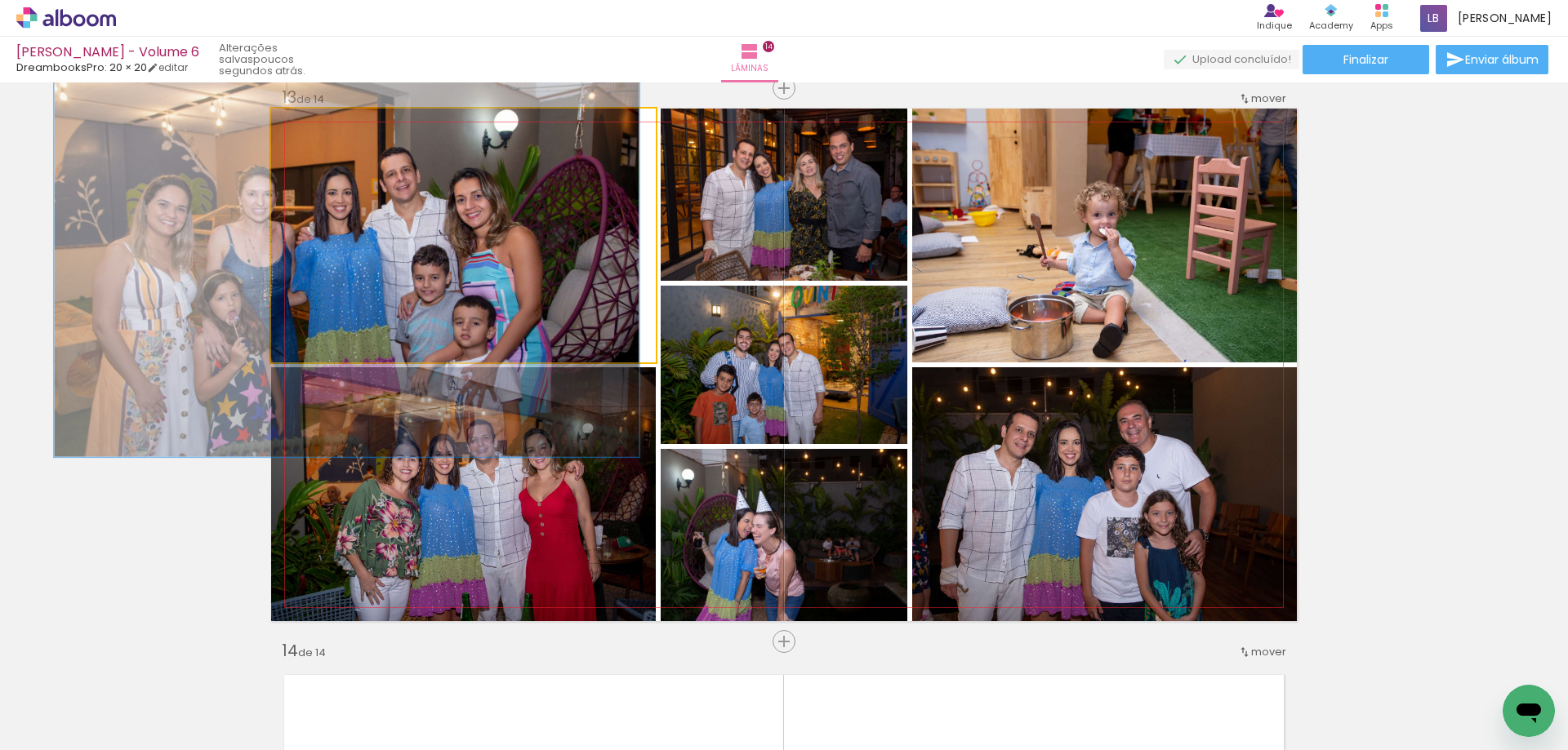
drag, startPoint x: 358, startPoint y: 130, endPoint x: 344, endPoint y: 137, distance: 15.7
click at [344, 137] on div at bounding box center [343, 126] width 26 height 26
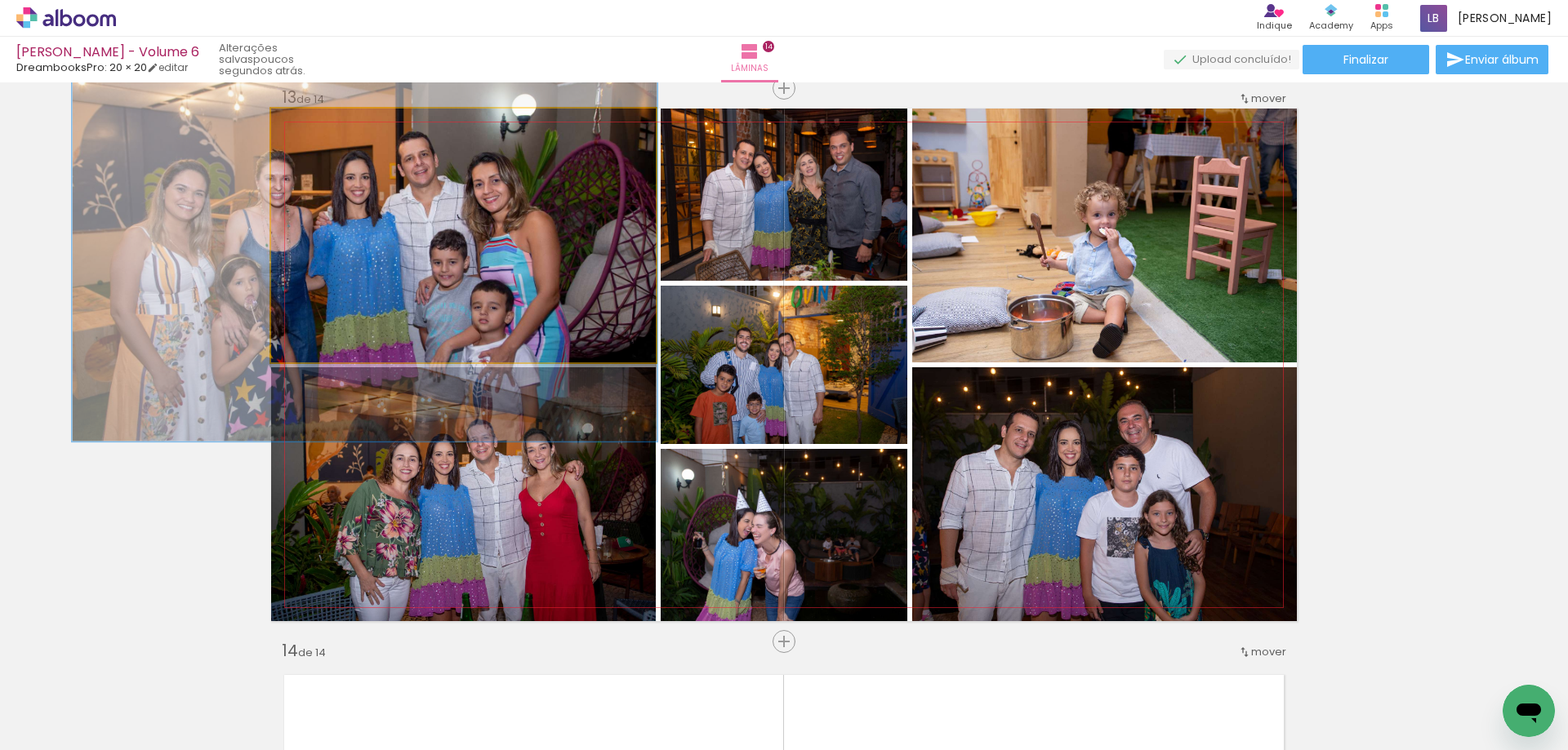
drag, startPoint x: 476, startPoint y: 270, endPoint x: 494, endPoint y: 254, distance: 24.1
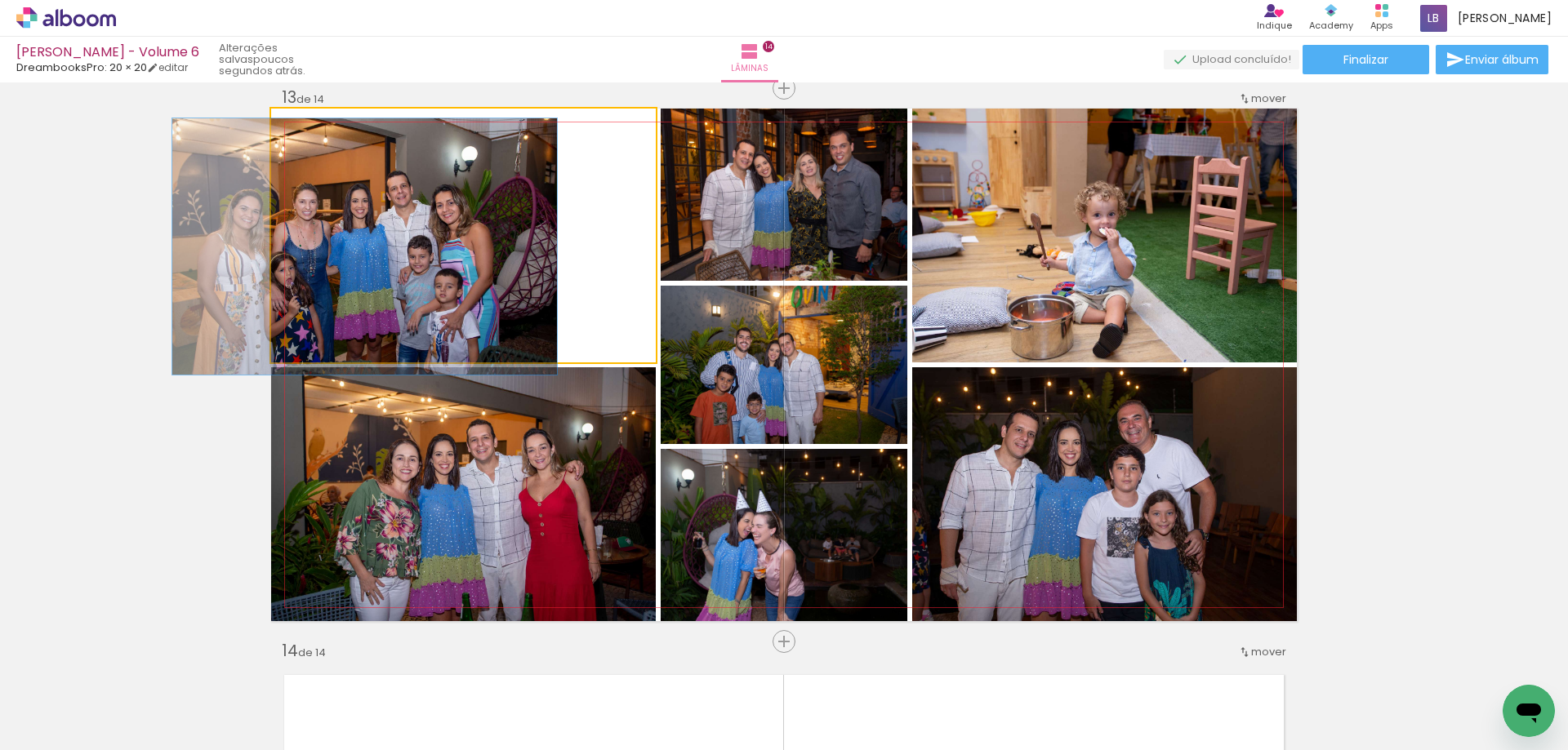
drag, startPoint x: 333, startPoint y: 127, endPoint x: 267, endPoint y: 149, distance: 69.6
click at [271, 149] on quentale-photo at bounding box center [463, 235] width 385 height 254
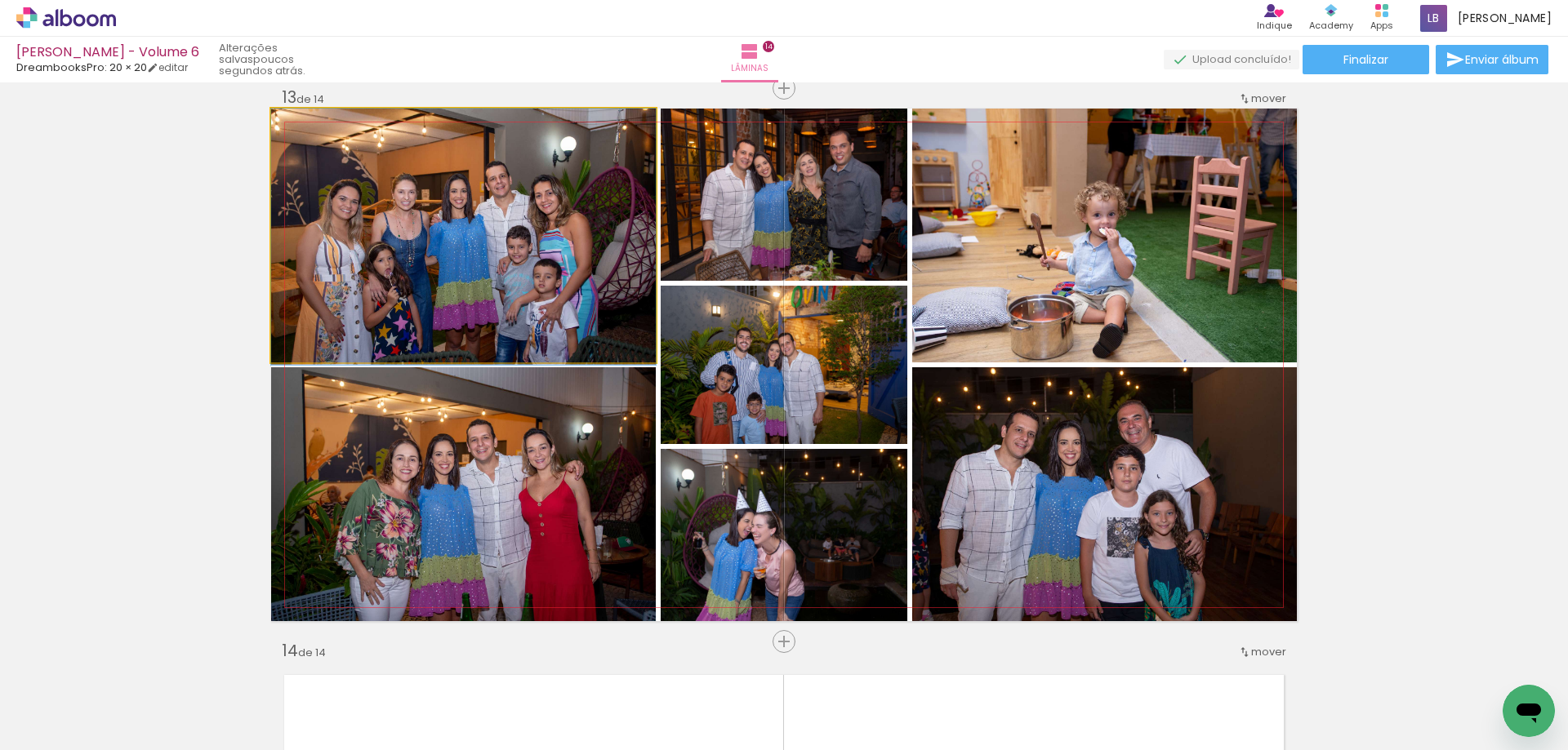
drag, startPoint x: 430, startPoint y: 239, endPoint x: 560, endPoint y: 246, distance: 130.2
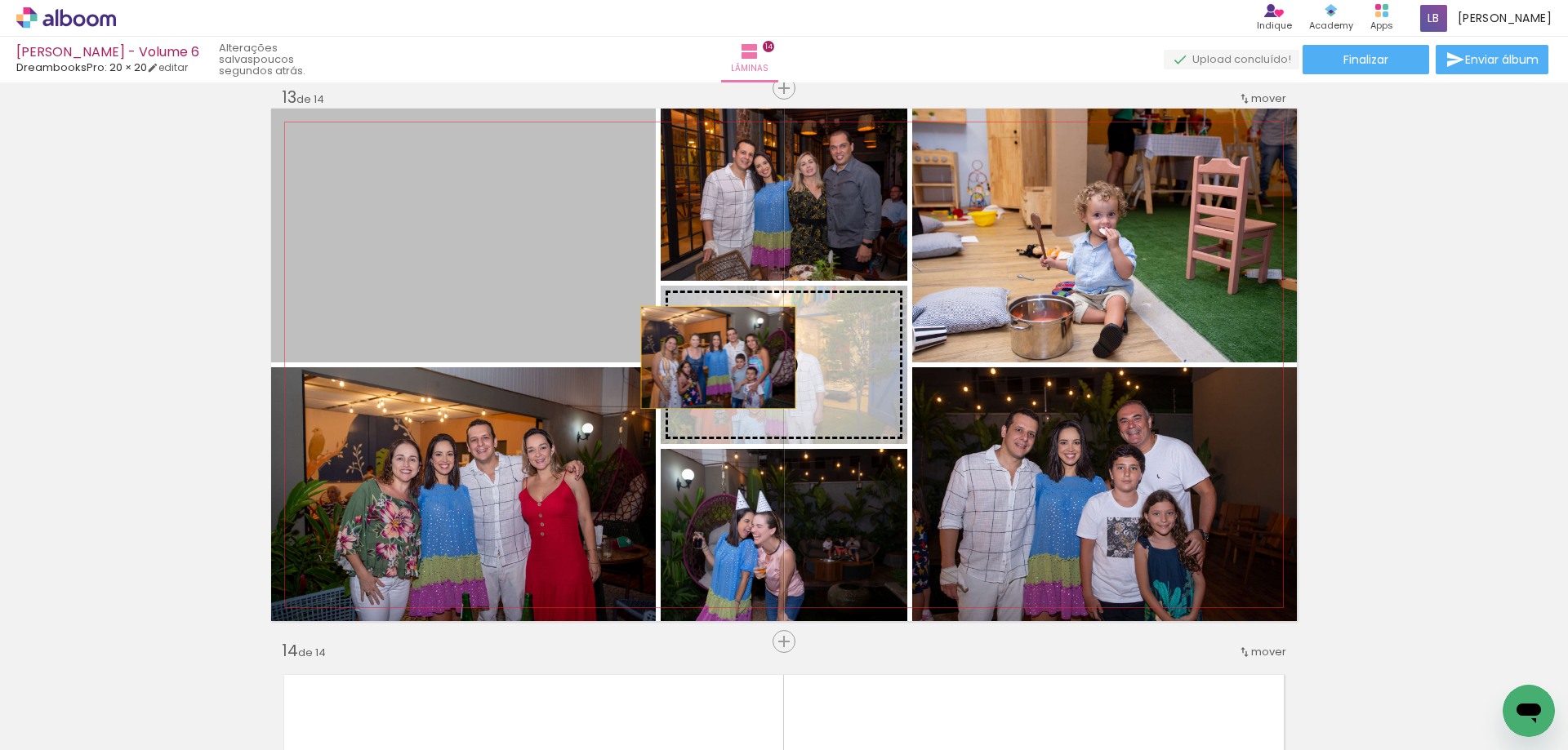
drag, startPoint x: 560, startPoint y: 246, endPoint x: 713, endPoint y: 359, distance: 190.2
click at [0, 0] on slot at bounding box center [0, 0] width 0 height 0
click at [713, 359] on quentale-photo at bounding box center [784, 365] width 247 height 158
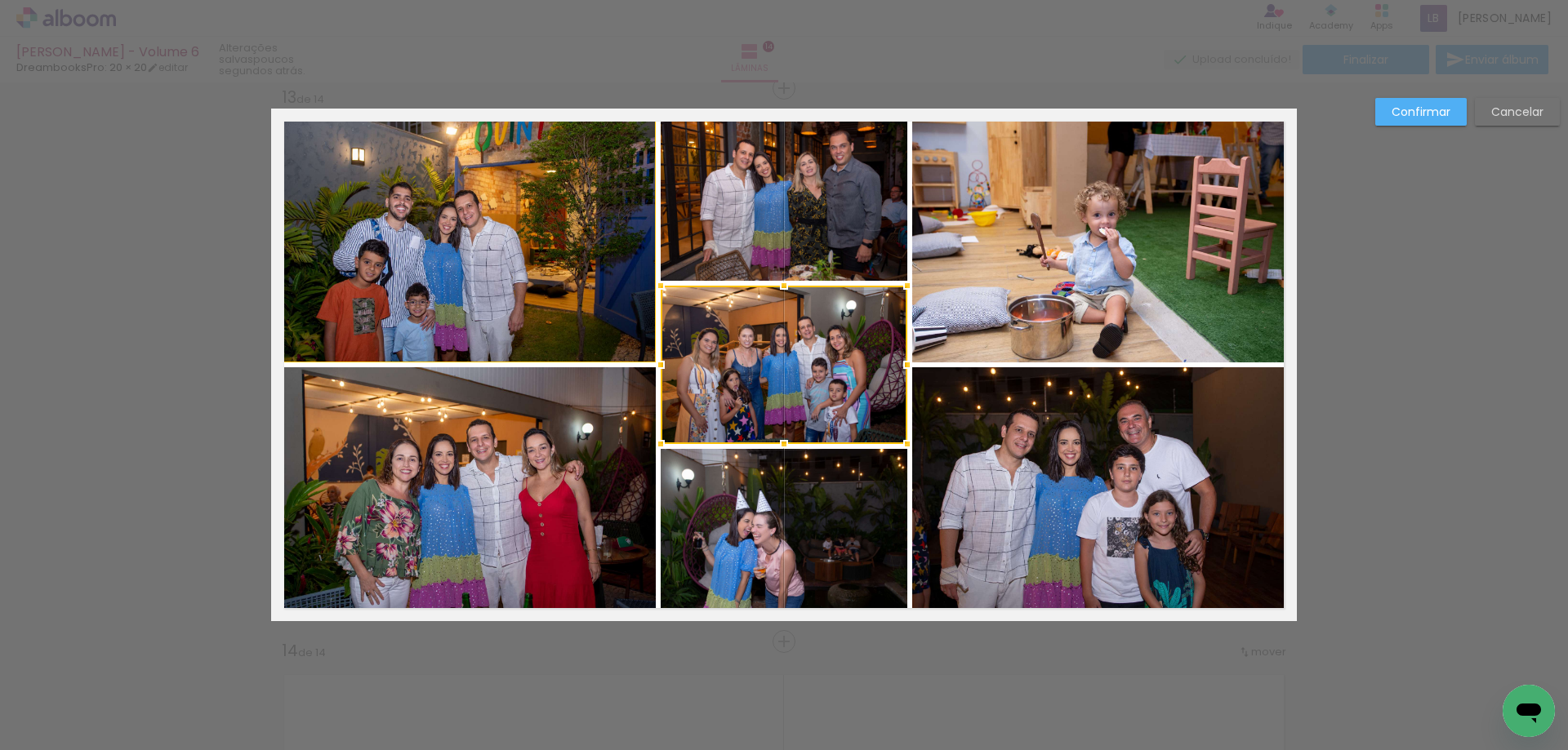
click at [0, 0] on slot "Cancelar" at bounding box center [0, 0] width 0 height 0
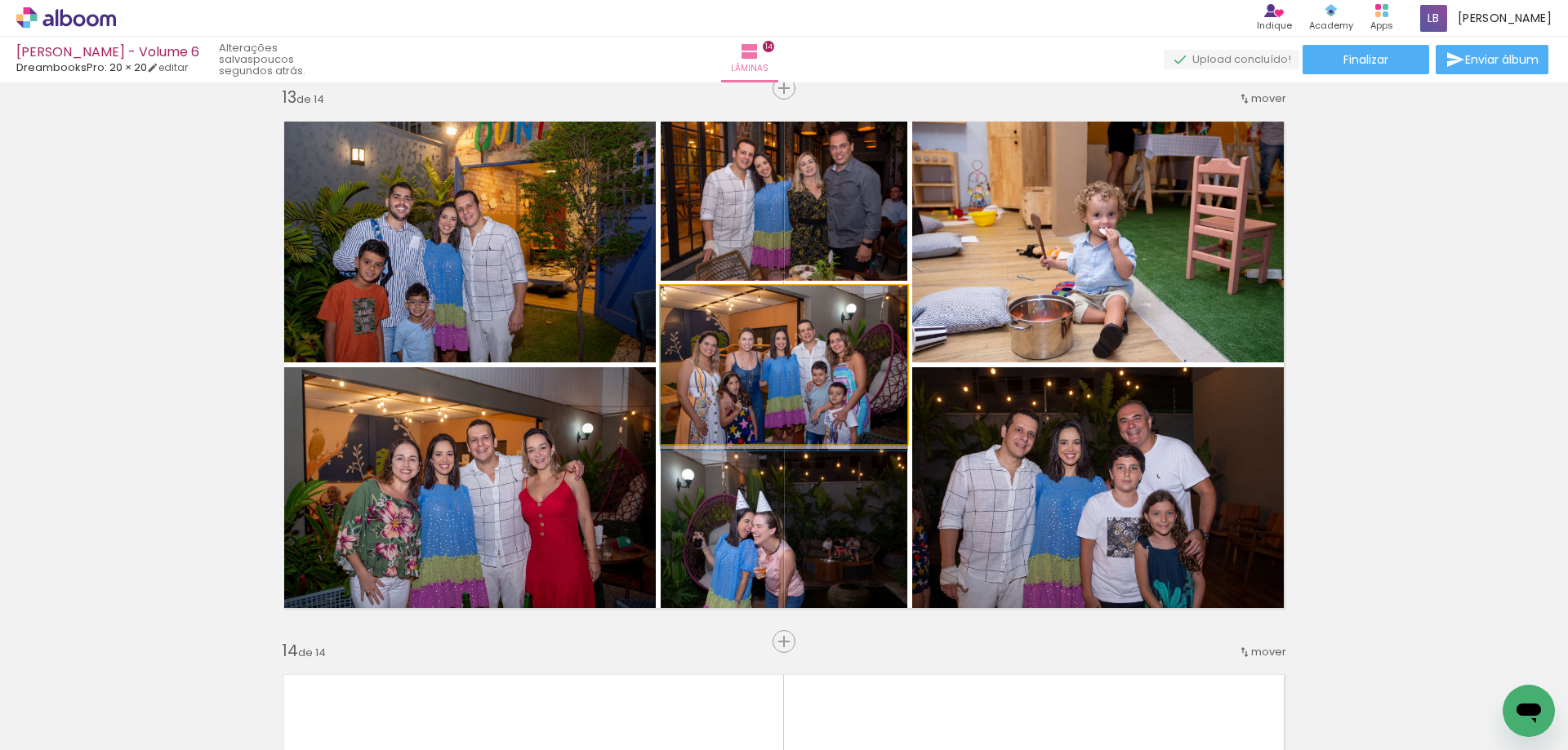
drag, startPoint x: 798, startPoint y: 377, endPoint x: 765, endPoint y: 384, distance: 33.7
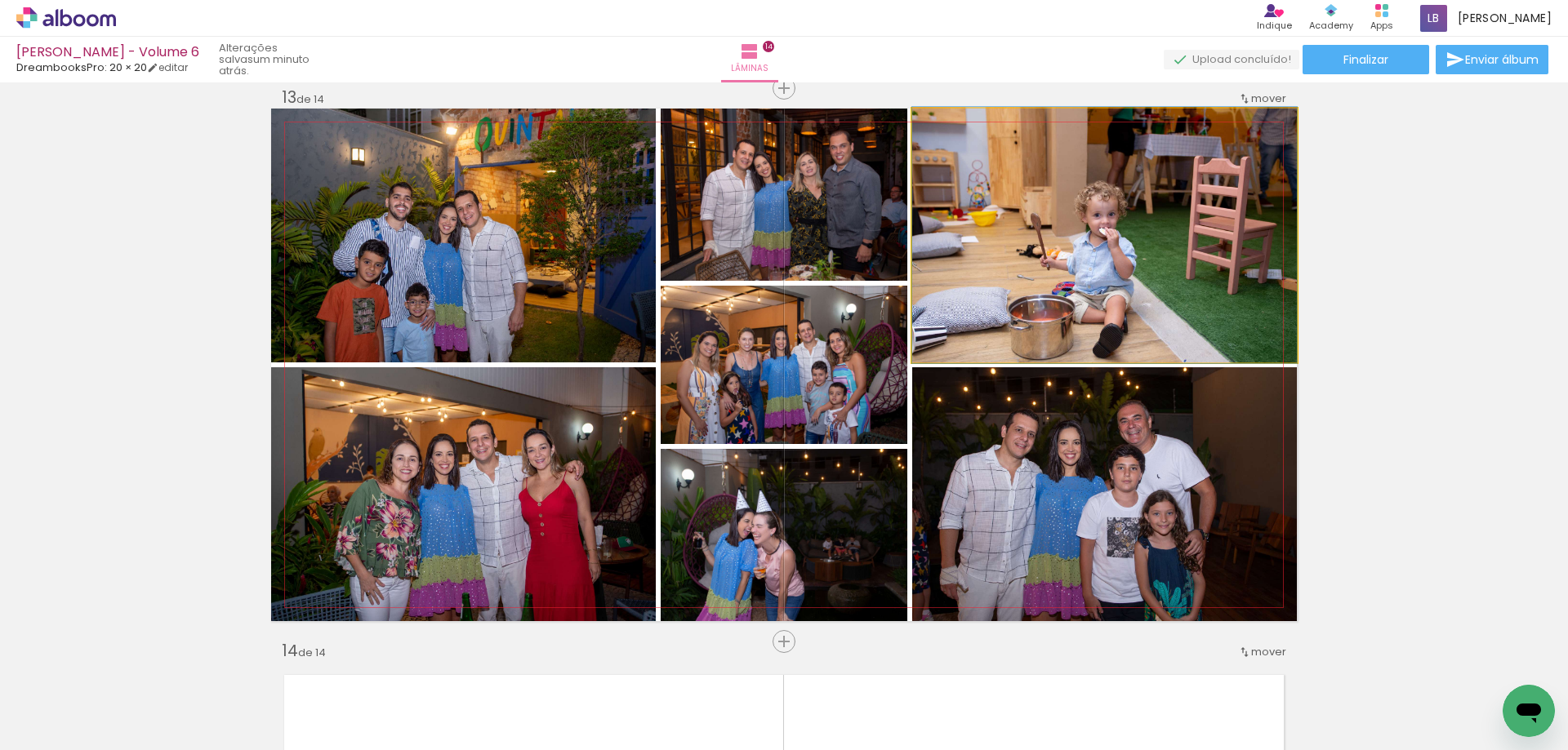
click at [1180, 275] on quentale-photo at bounding box center [1104, 235] width 385 height 254
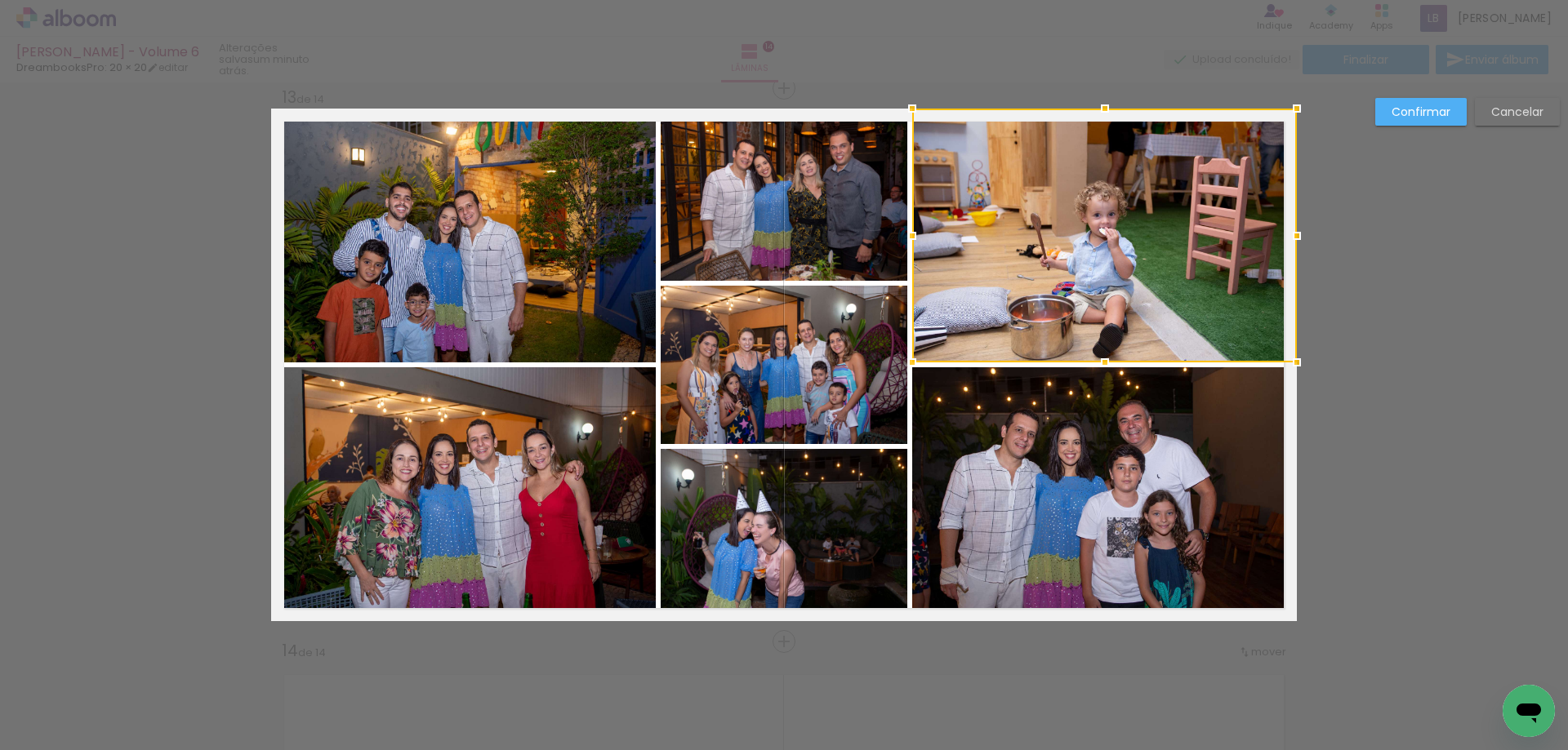
click at [1180, 275] on div at bounding box center [1104, 235] width 385 height 254
click at [0, 0] on slot "Cancelar" at bounding box center [0, 0] width 0 height 0
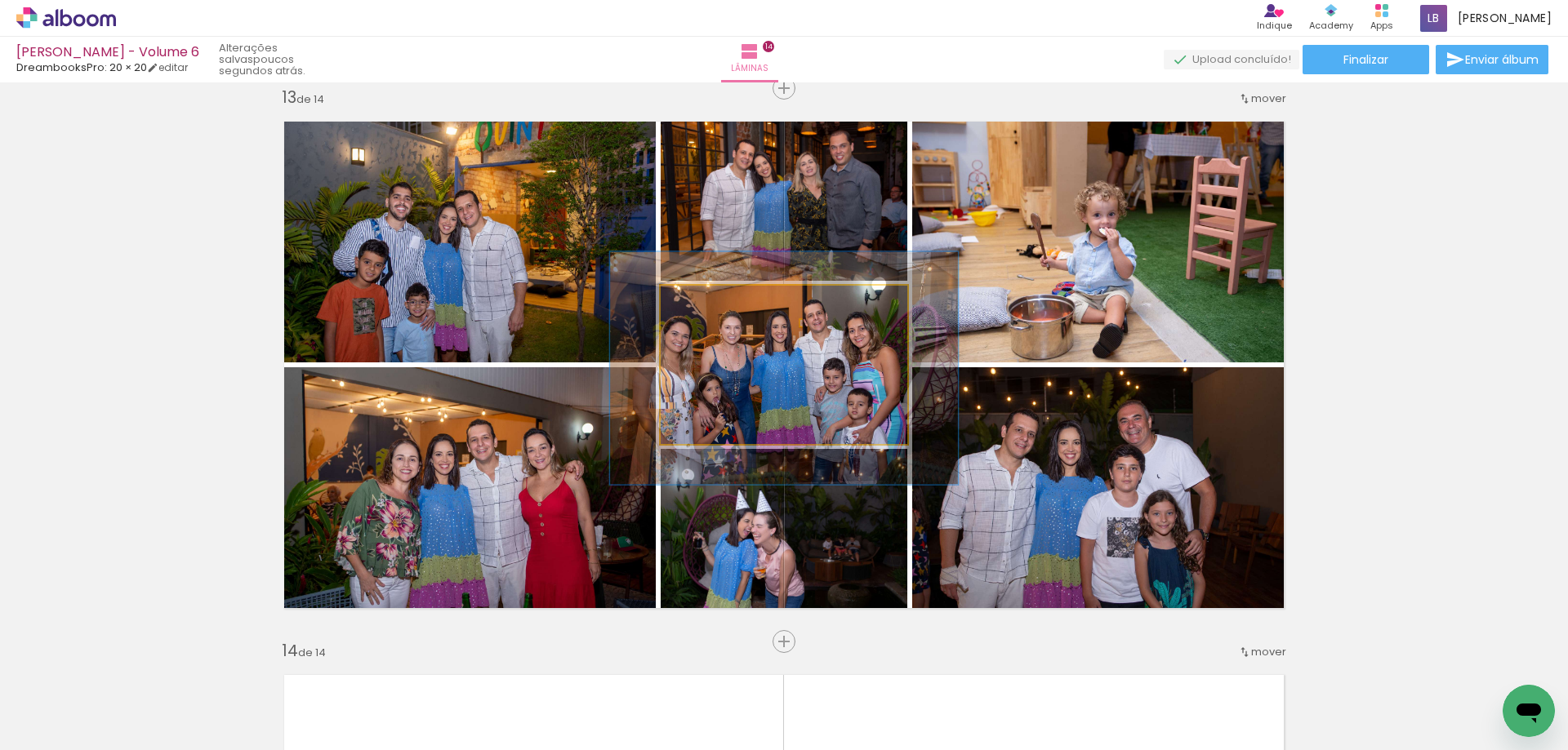
drag, startPoint x: 696, startPoint y: 295, endPoint x: 719, endPoint y: 302, distance: 24.0
click at [719, 302] on div at bounding box center [721, 303] width 26 height 26
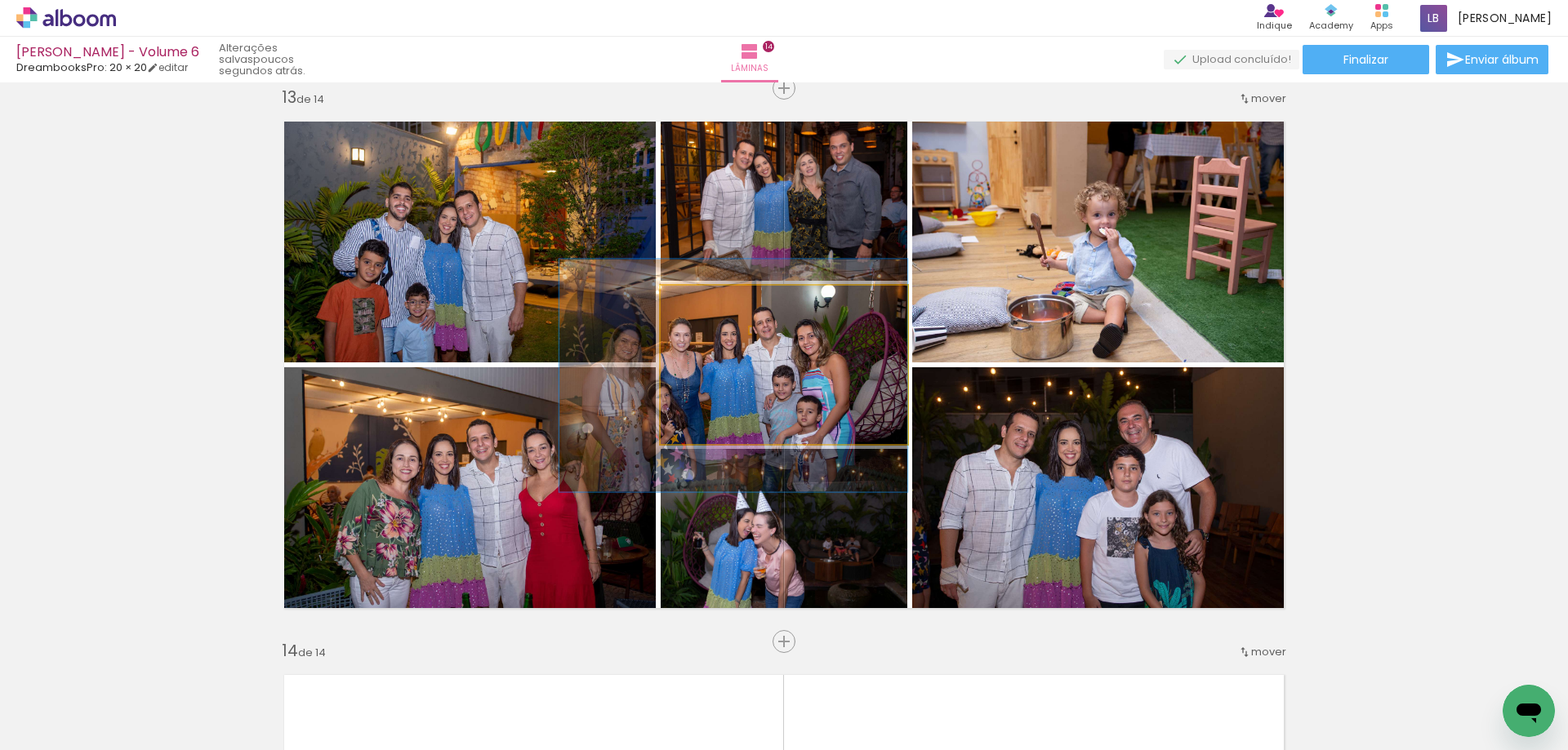
drag, startPoint x: 793, startPoint y: 359, endPoint x: 682, endPoint y: 366, distance: 111.2
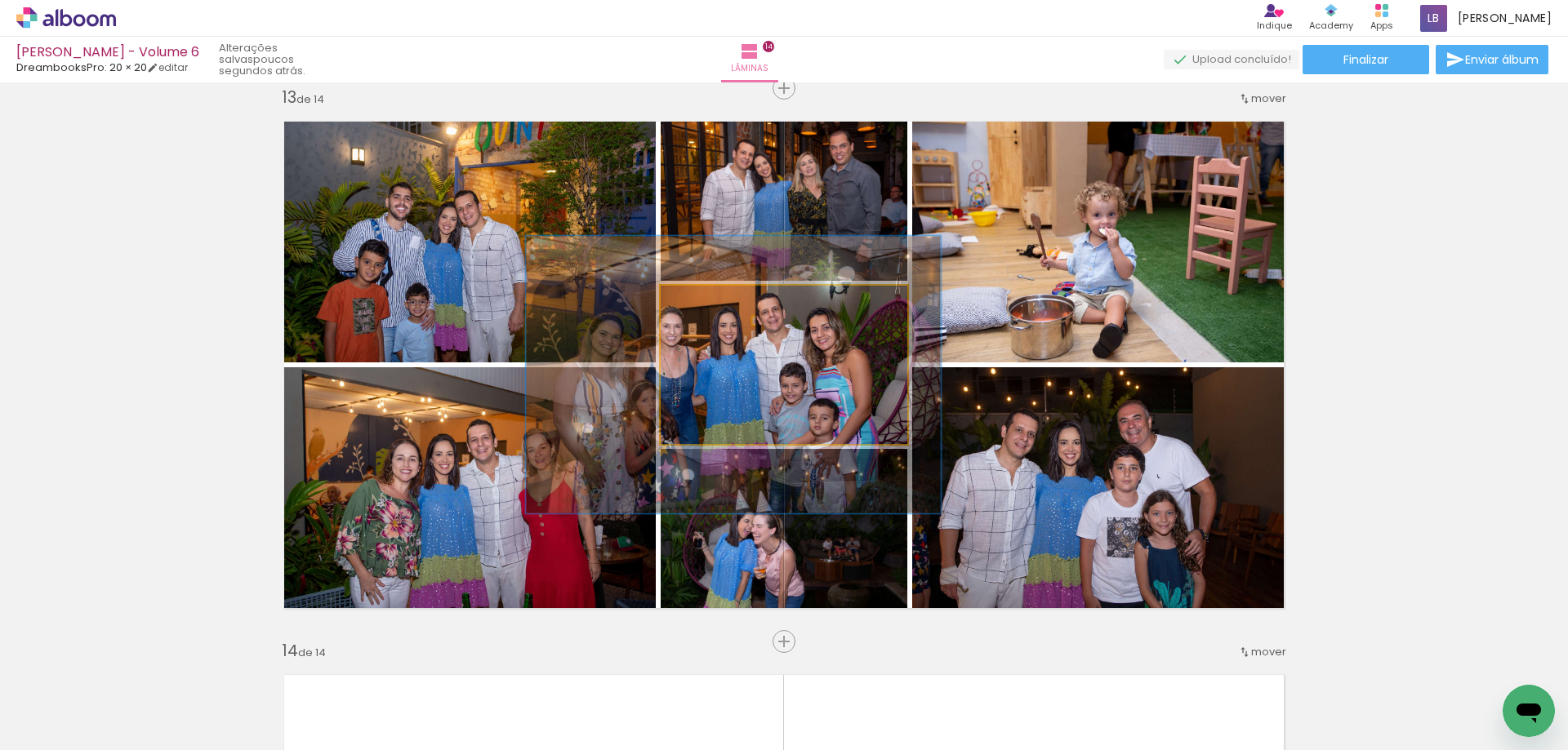
drag, startPoint x: 714, startPoint y: 306, endPoint x: 731, endPoint y: 302, distance: 17.5
click at [735, 302] on div at bounding box center [742, 303] width 15 height 15
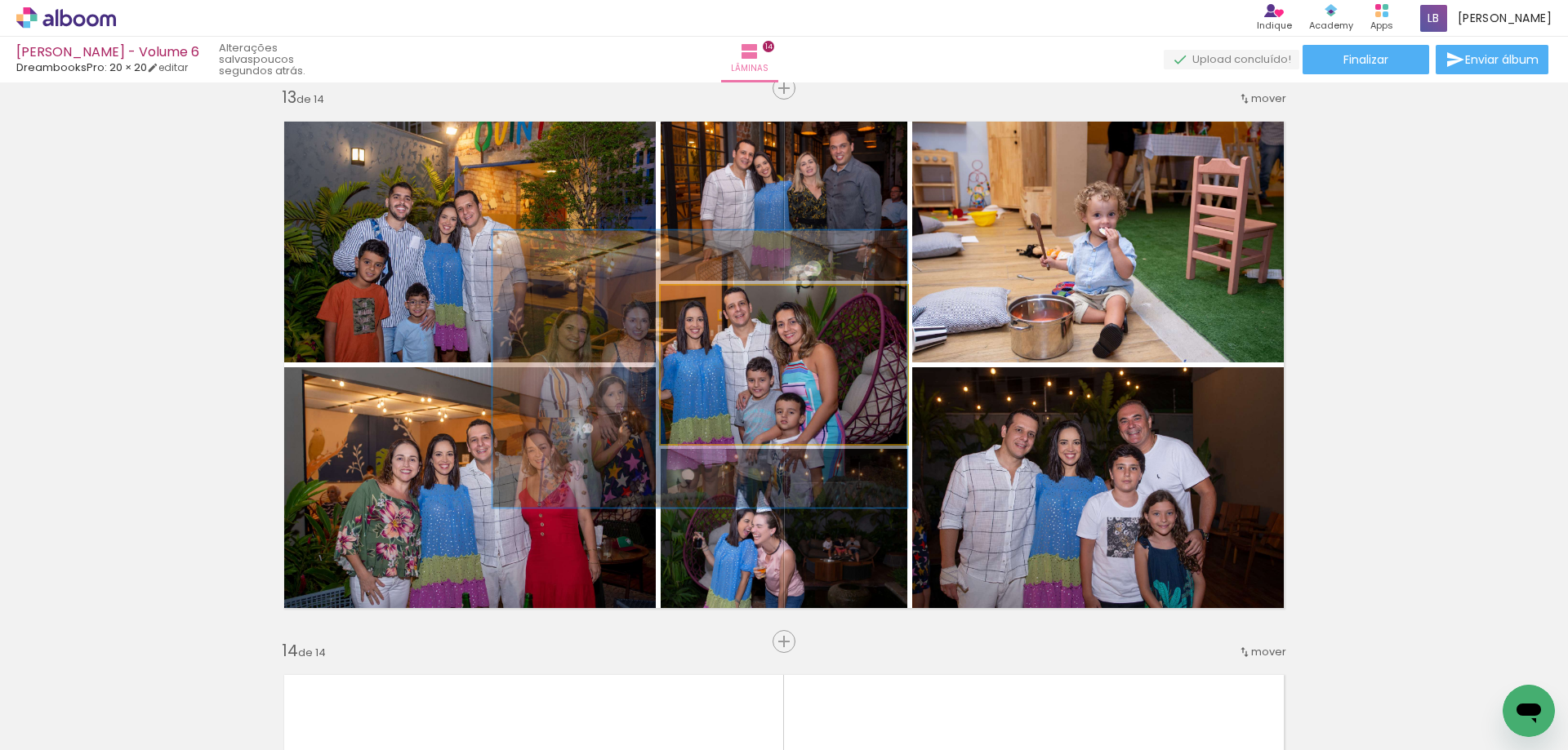
drag, startPoint x: 767, startPoint y: 391, endPoint x: 688, endPoint y: 386, distance: 79.2
drag, startPoint x: 824, startPoint y: 405, endPoint x: 806, endPoint y: 404, distance: 18.0
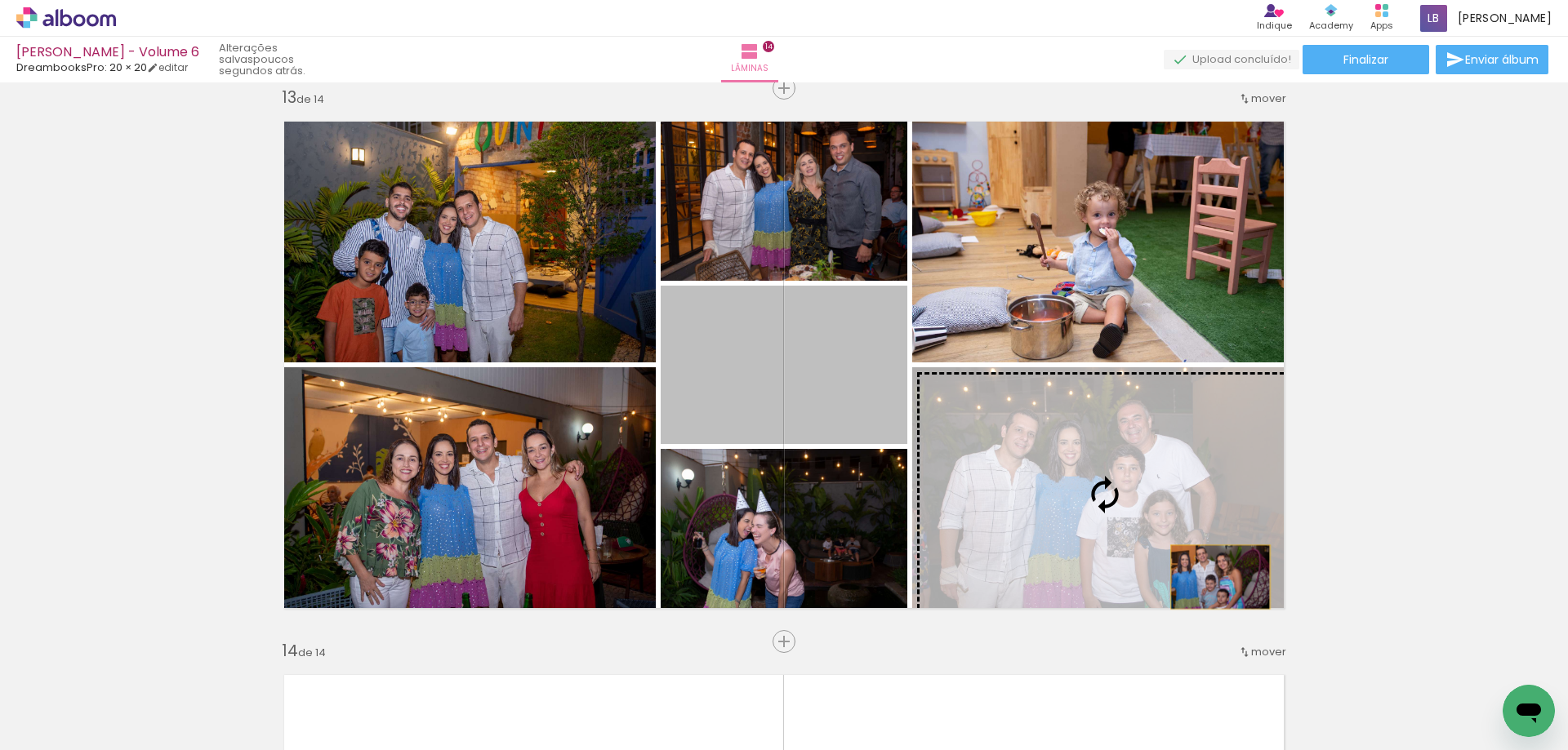
drag, startPoint x: 858, startPoint y: 380, endPoint x: 1214, endPoint y: 578, distance: 407.4
click at [0, 0] on slot at bounding box center [0, 0] width 0 height 0
click at [1208, 578] on quentale-layouter at bounding box center [784, 365] width 1025 height 513
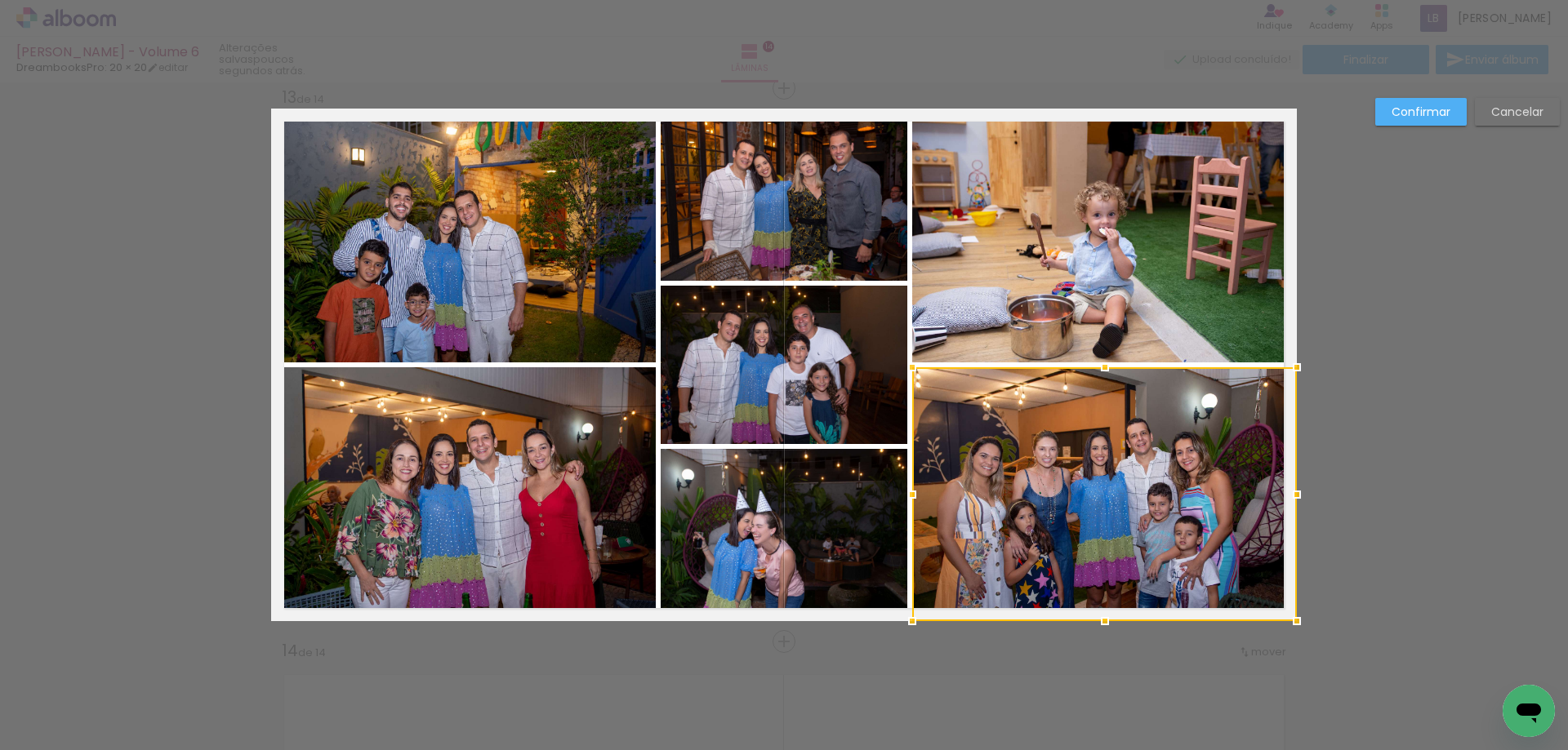
click at [1521, 123] on paper-button "Cancelar" at bounding box center [1517, 112] width 85 height 28
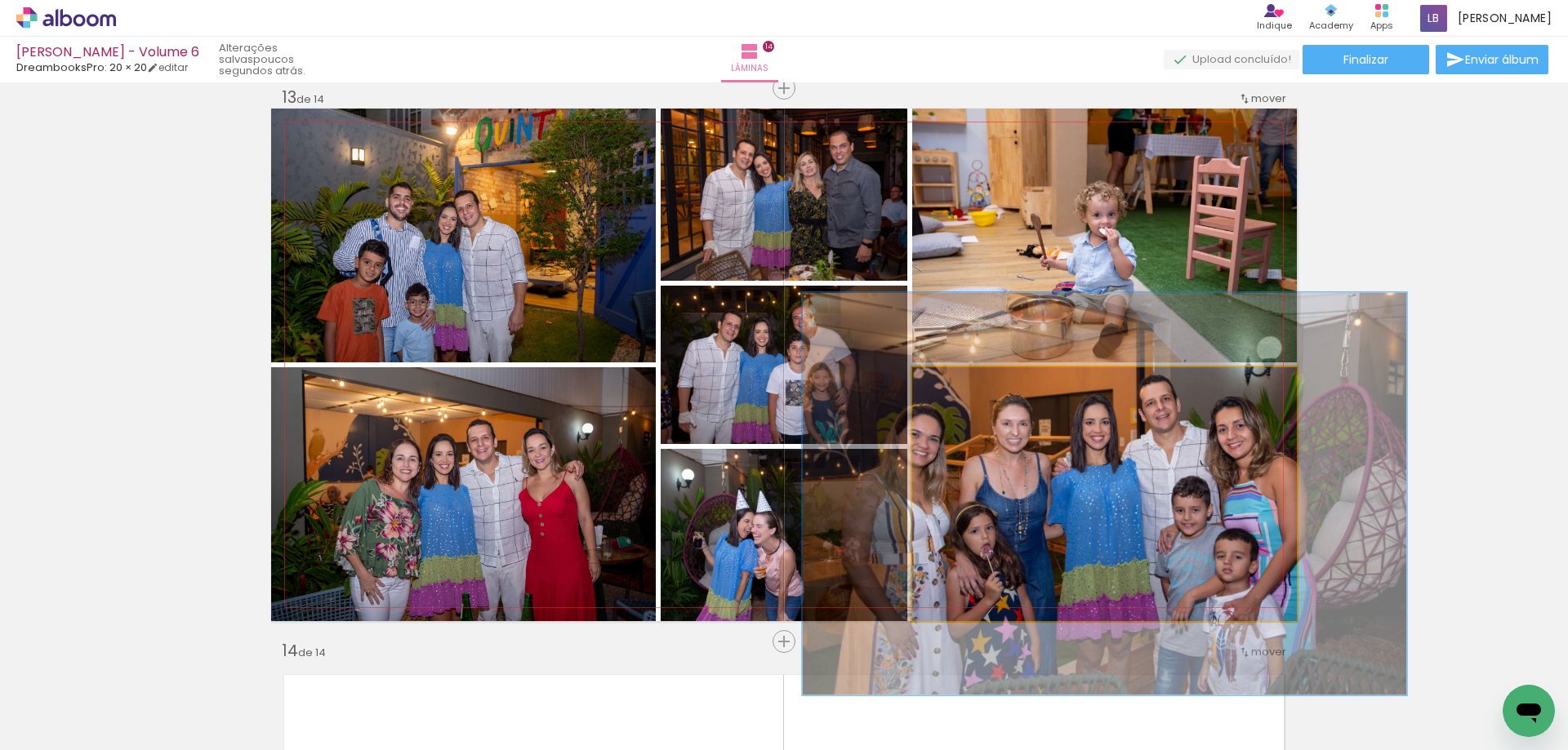
drag, startPoint x: 949, startPoint y: 388, endPoint x: 1174, endPoint y: 533, distance: 267.7
click at [986, 409] on quentale-photo at bounding box center [1104, 494] width 385 height 254
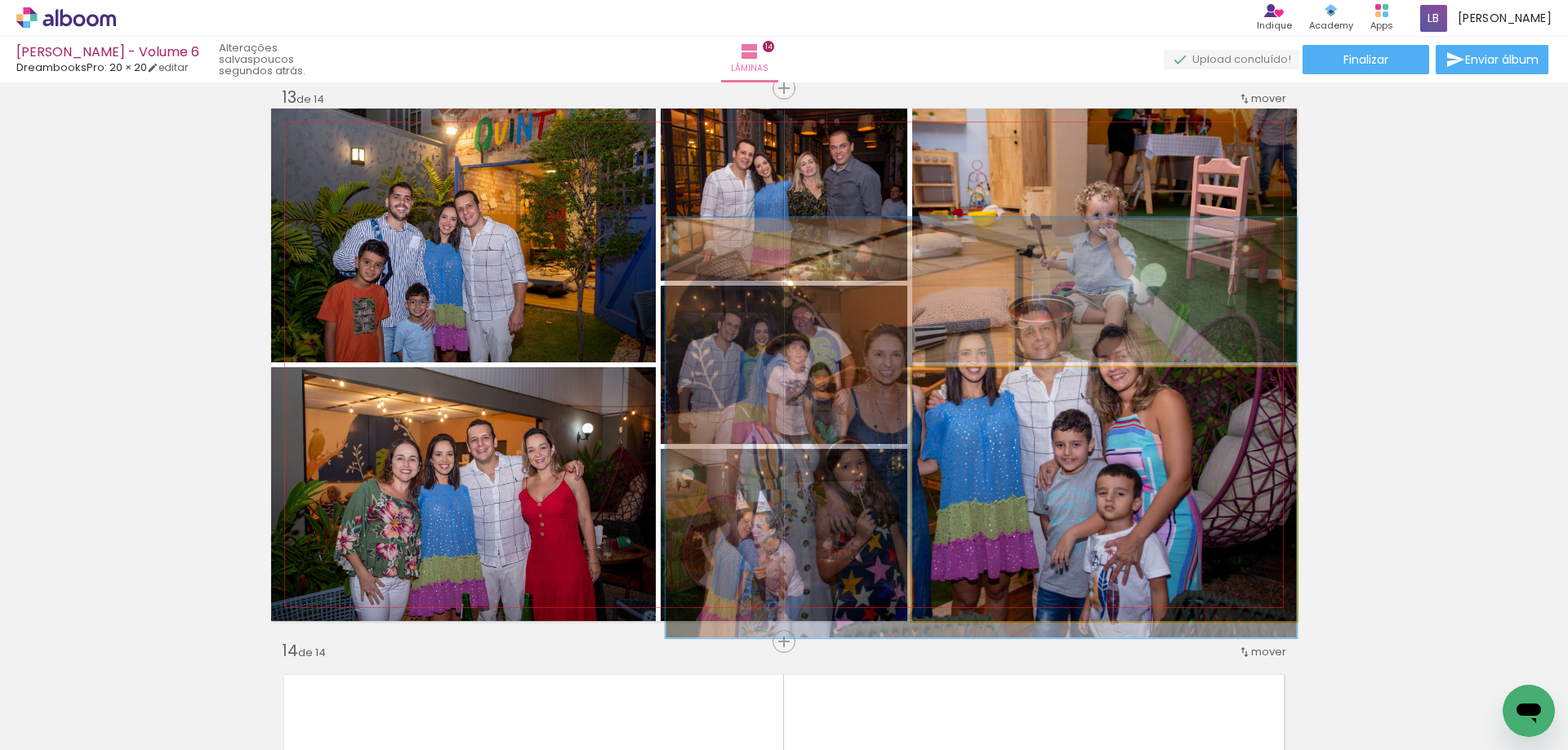
drag, startPoint x: 1174, startPoint y: 533, endPoint x: 1035, endPoint y: 467, distance: 153.9
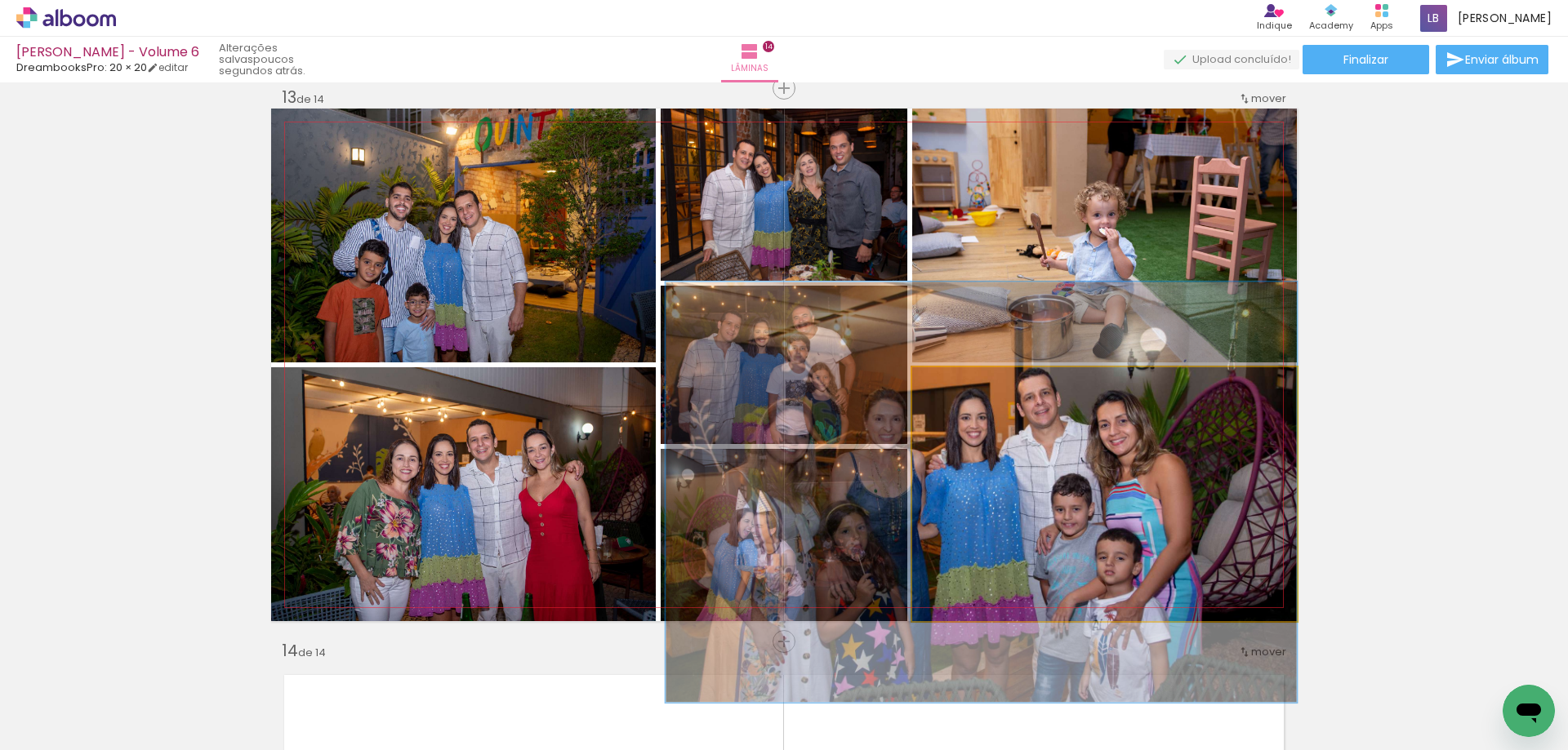
drag, startPoint x: 1035, startPoint y: 467, endPoint x: 1029, endPoint y: 531, distance: 64.3
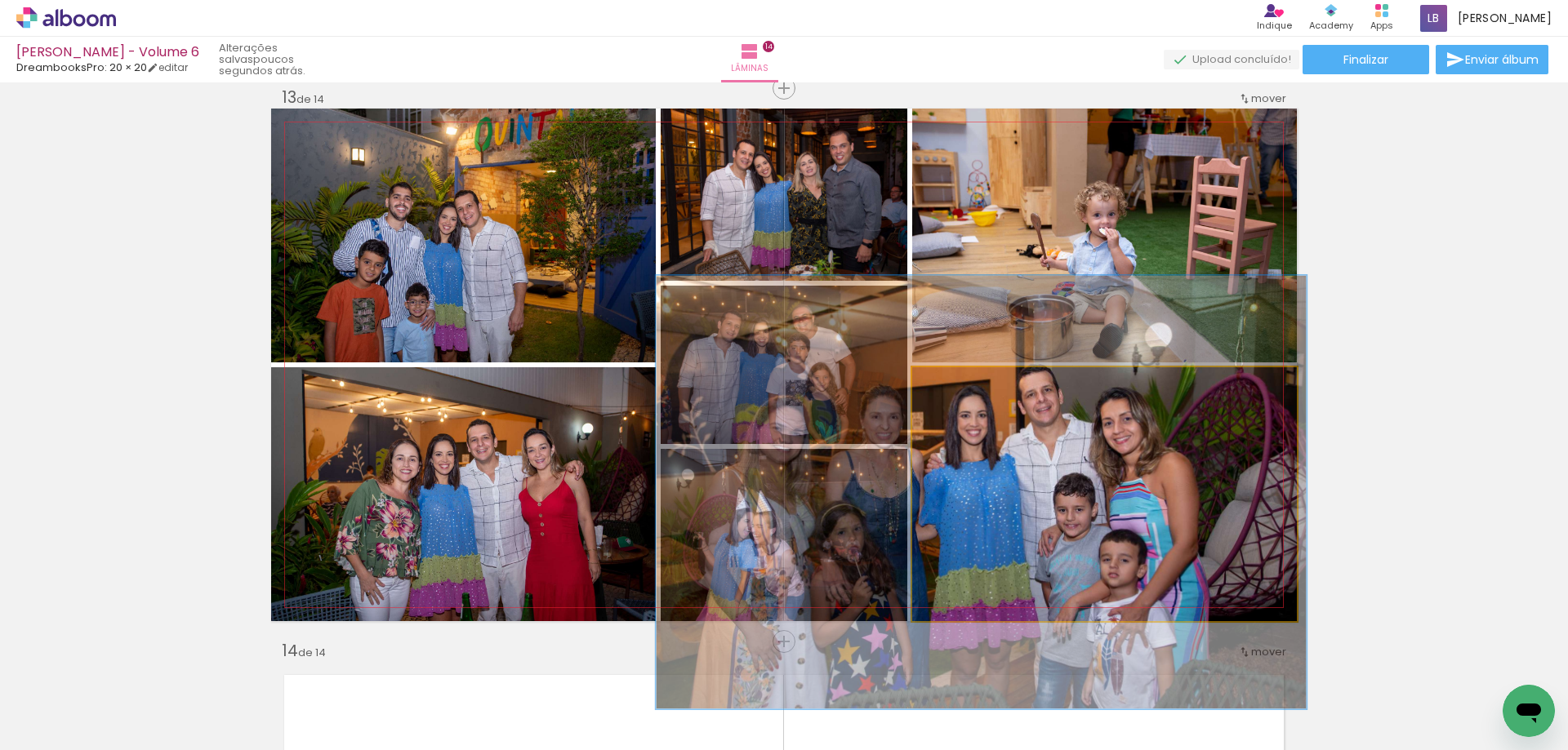
drag, startPoint x: 982, startPoint y: 389, endPoint x: 985, endPoint y: 404, distance: 15.3
click at [985, 404] on quentale-photo at bounding box center [1104, 494] width 385 height 254
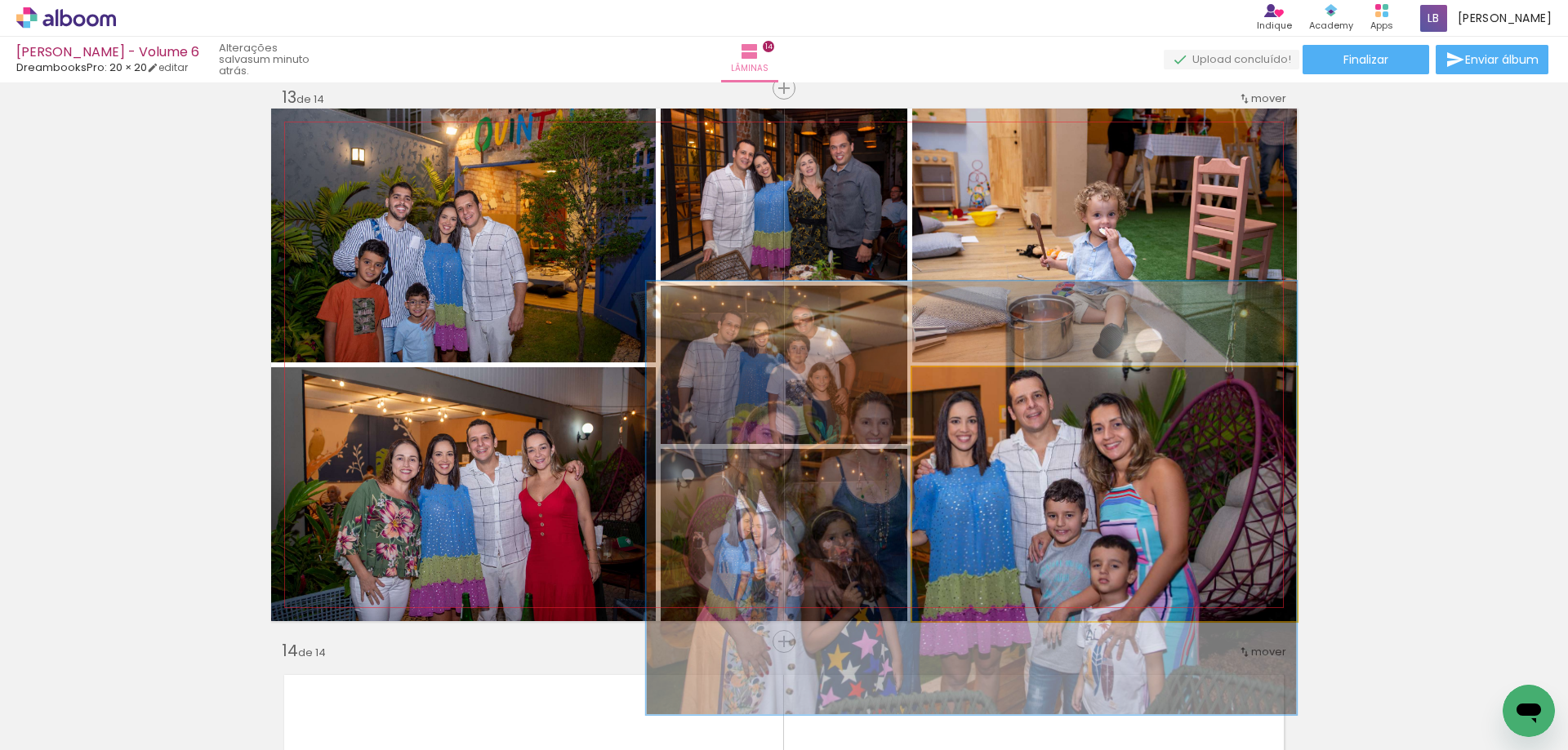
drag, startPoint x: 1012, startPoint y: 449, endPoint x: 997, endPoint y: 454, distance: 15.8
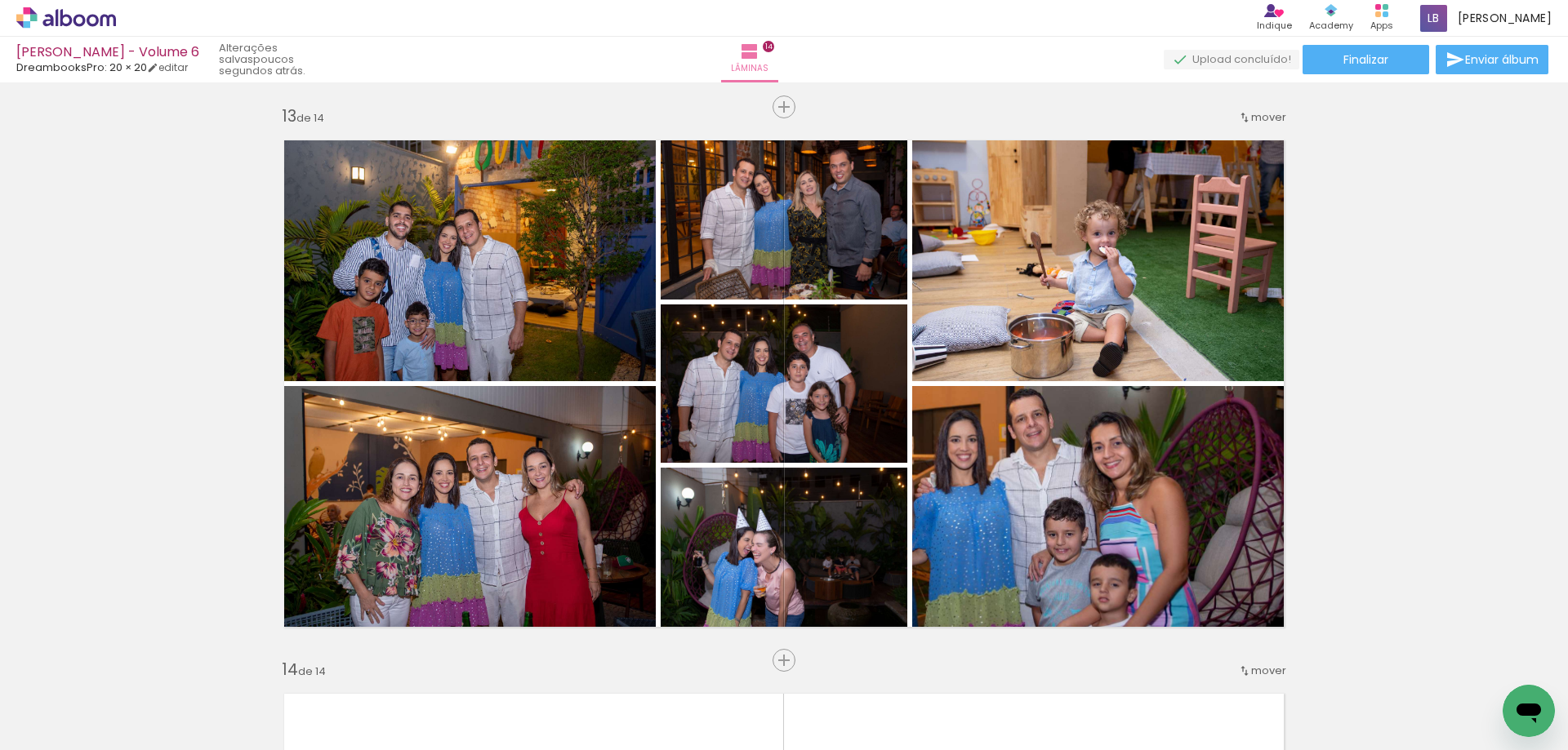
scroll to position [6664, 0]
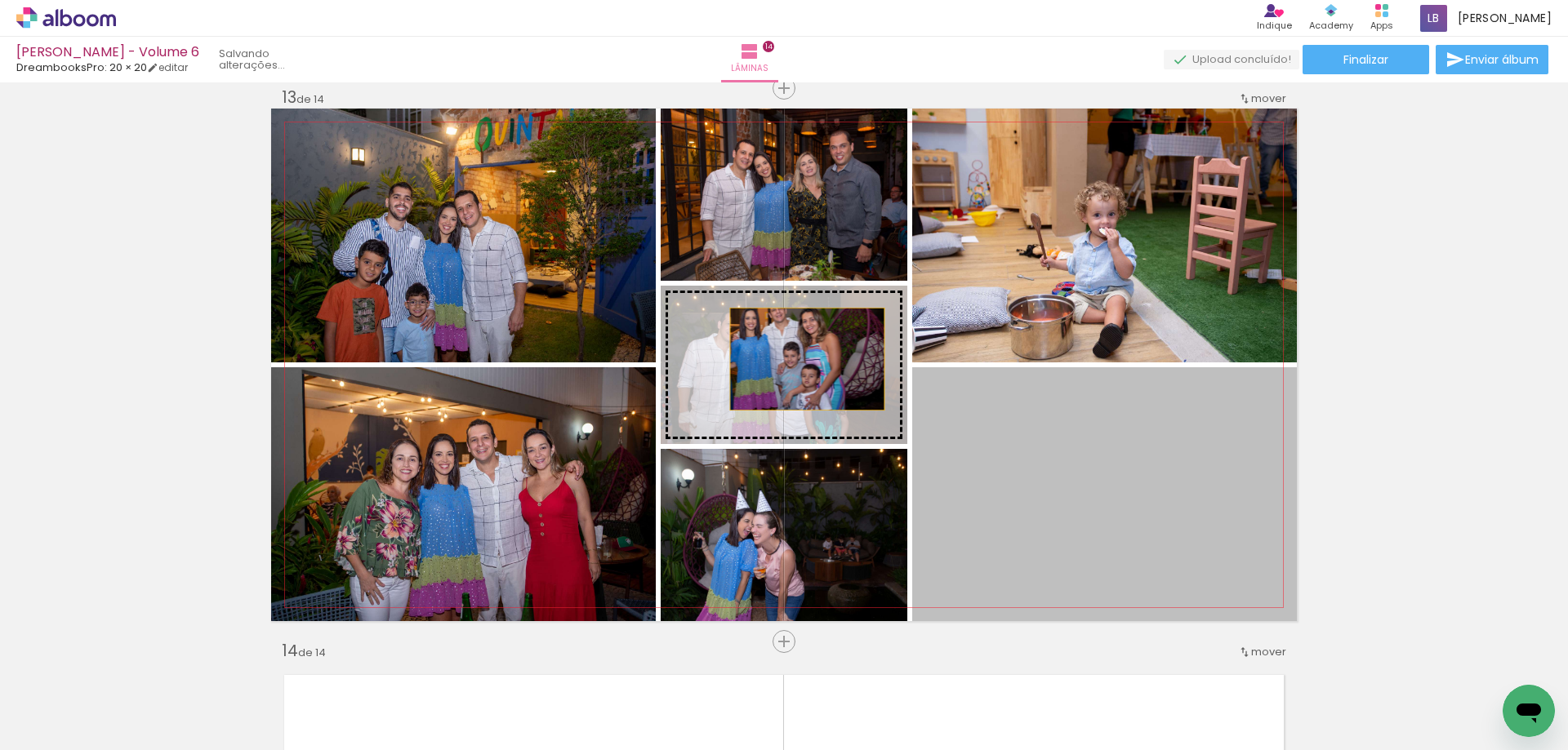
drag, startPoint x: 1101, startPoint y: 473, endPoint x: 801, endPoint y: 359, distance: 320.9
click at [0, 0] on slot at bounding box center [0, 0] width 0 height 0
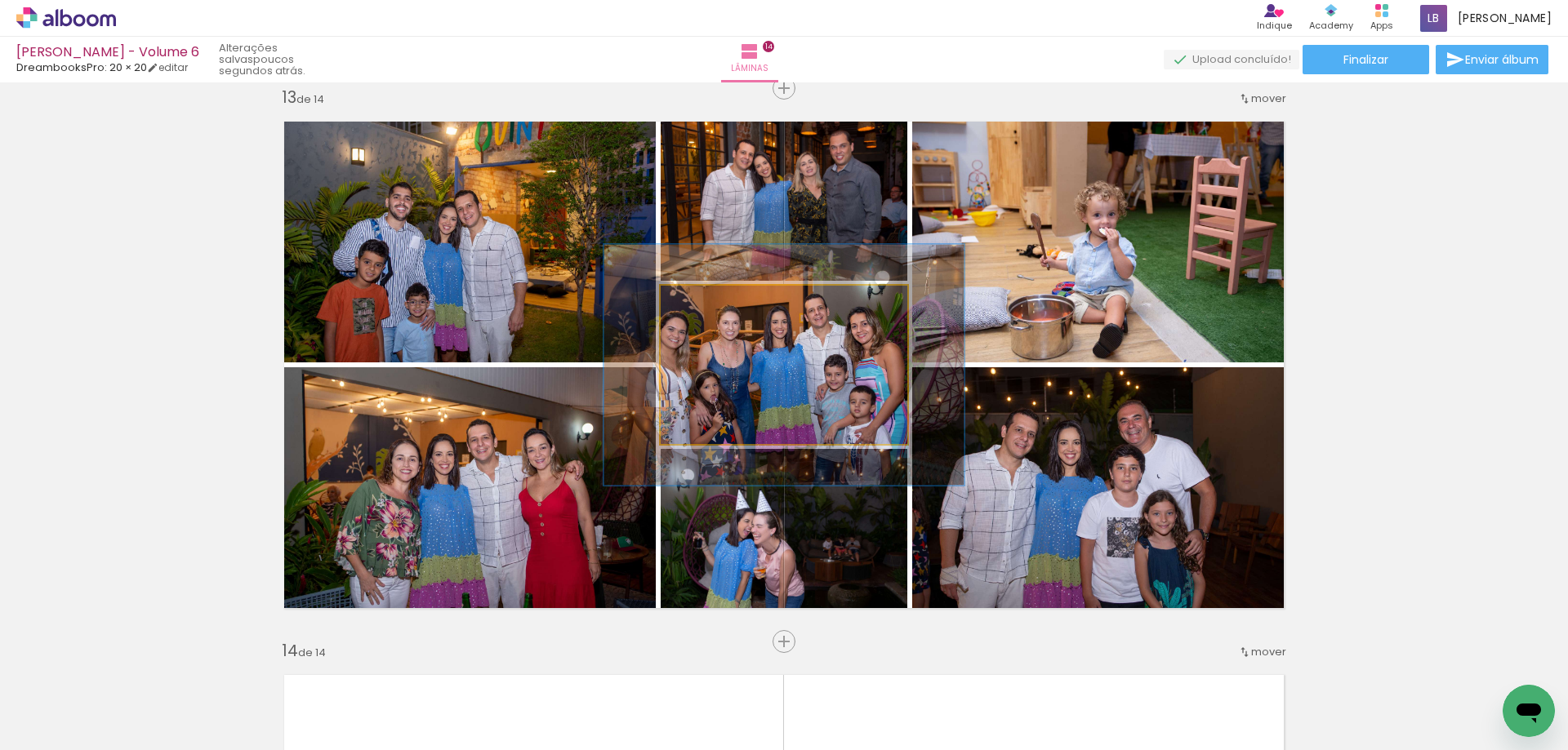
drag, startPoint x: 690, startPoint y: 312, endPoint x: 716, endPoint y: 322, distance: 27.9
click at [716, 322] on quentale-photo at bounding box center [784, 365] width 247 height 158
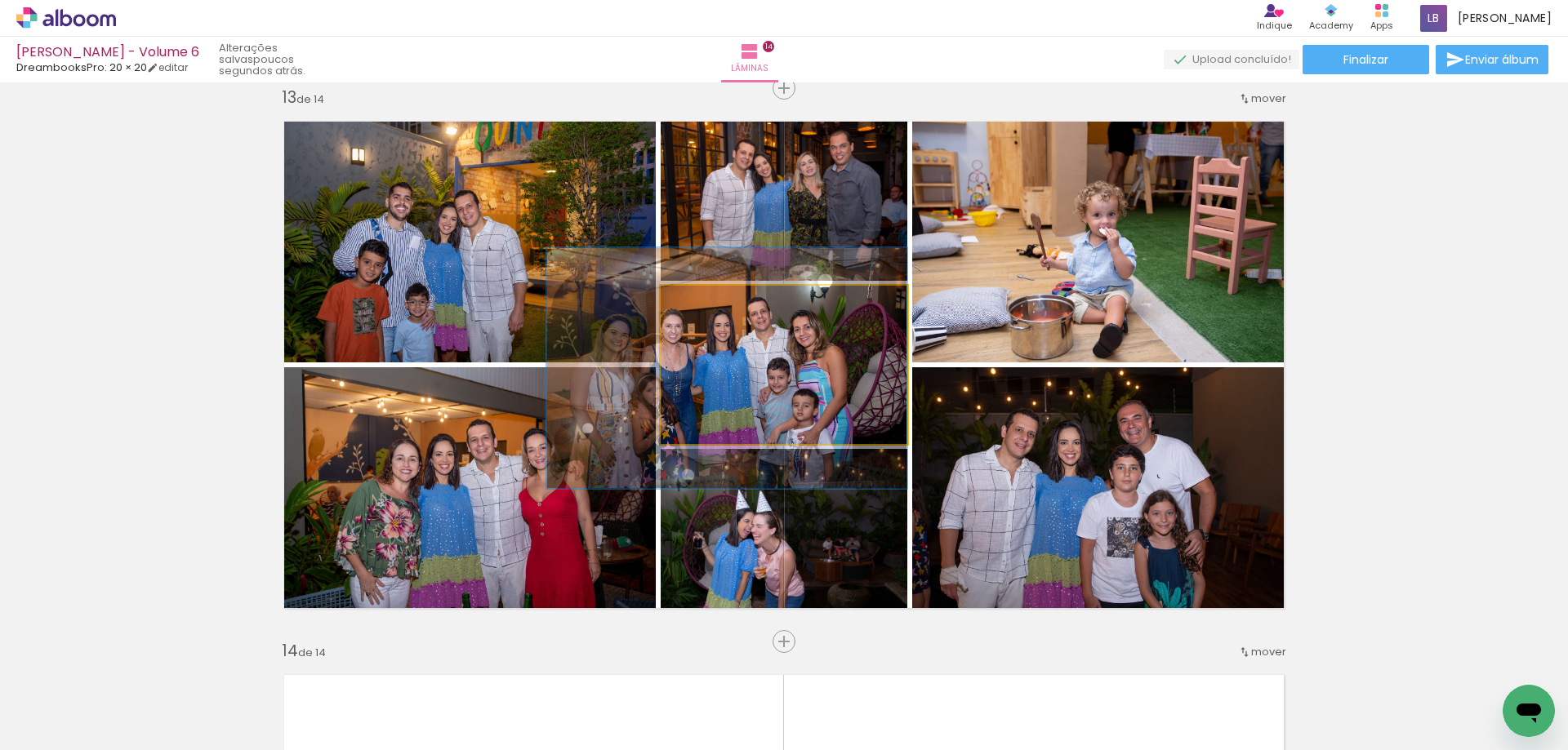
drag, startPoint x: 864, startPoint y: 390, endPoint x: 763, endPoint y: 382, distance: 101.3
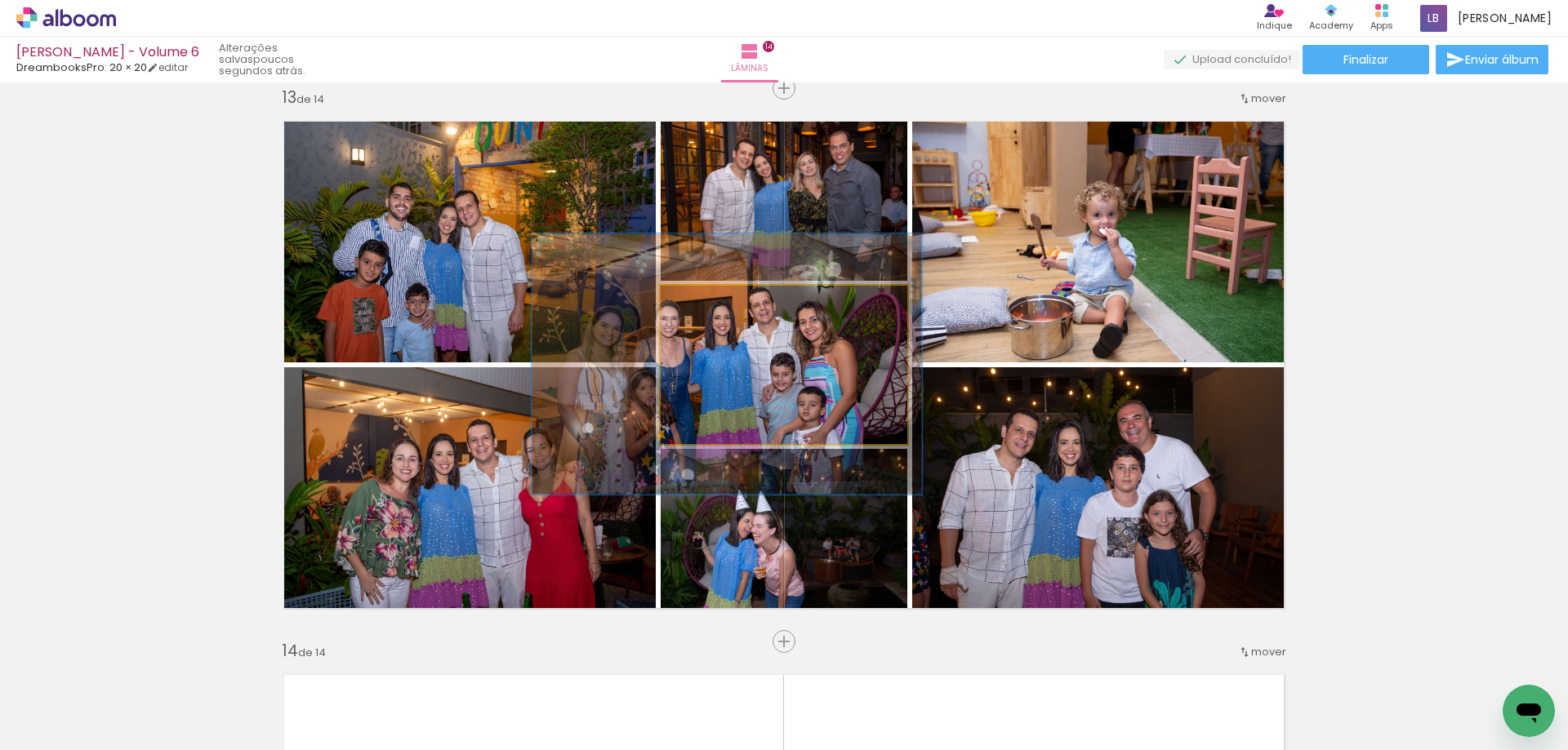
click at [737, 312] on div at bounding box center [735, 303] width 26 height 26
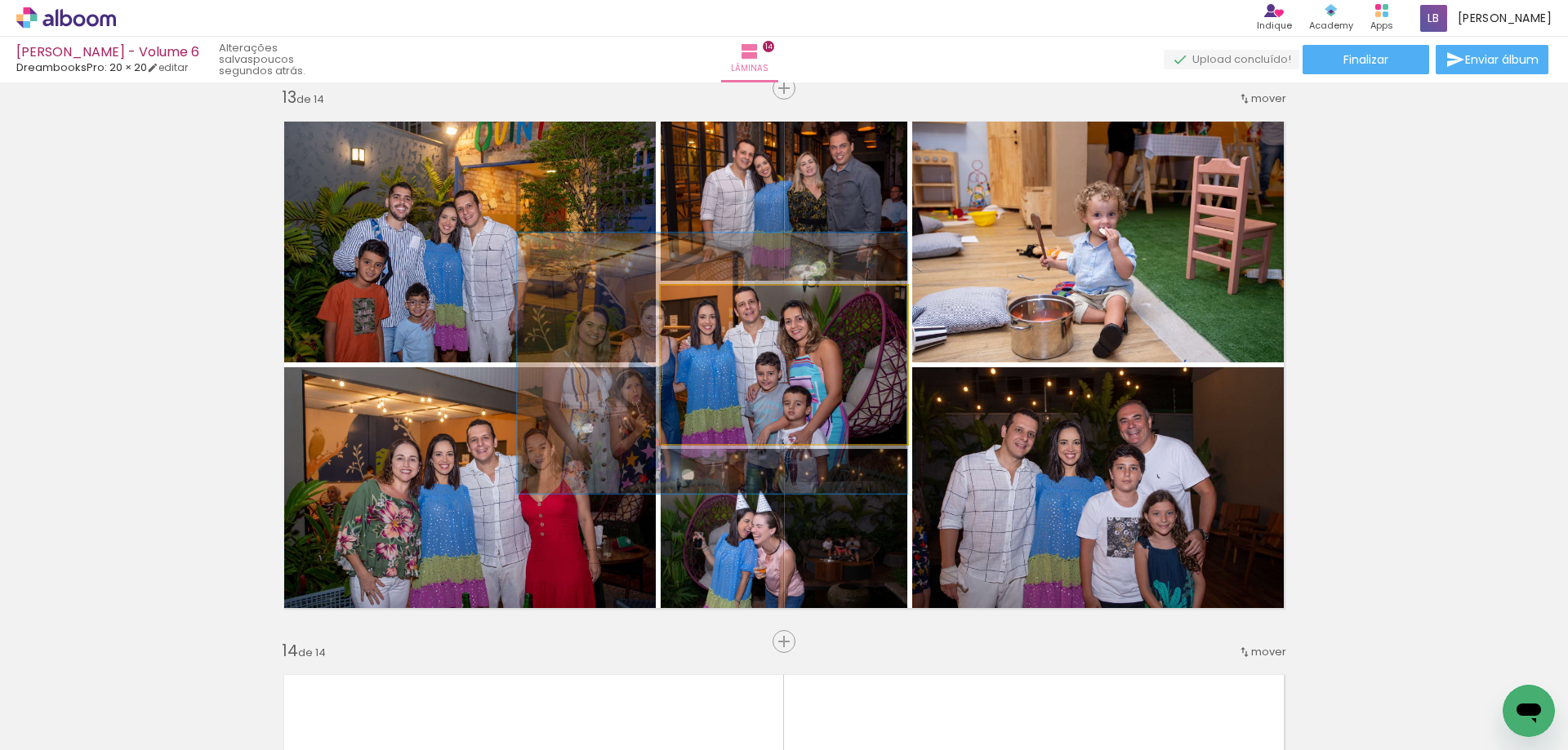
drag, startPoint x: 766, startPoint y: 397, endPoint x: 721, endPoint y: 396, distance: 45.0
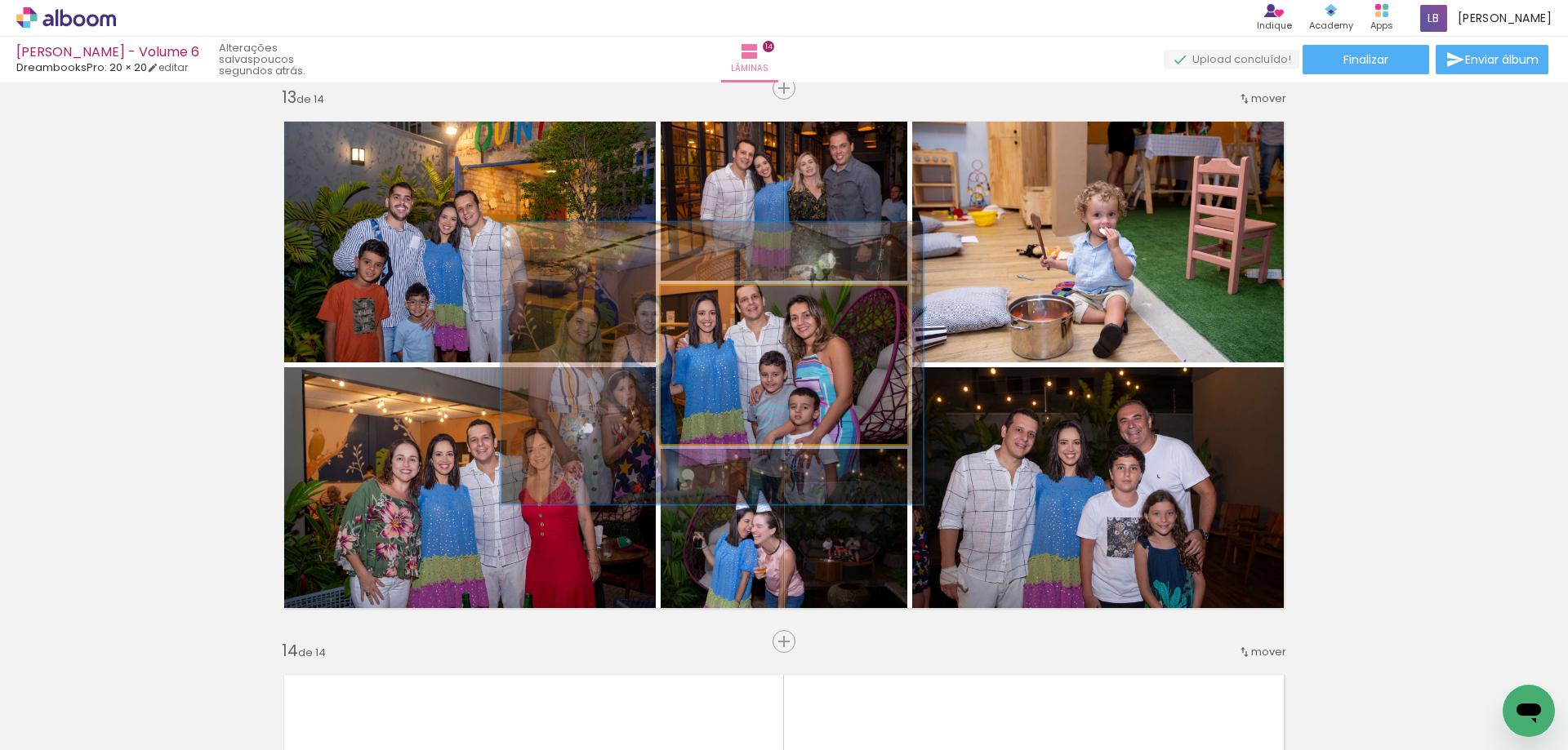
drag, startPoint x: 730, startPoint y: 305, endPoint x: 737, endPoint y: 310, distance: 8.6
click at [737, 310] on div at bounding box center [744, 303] width 26 height 26
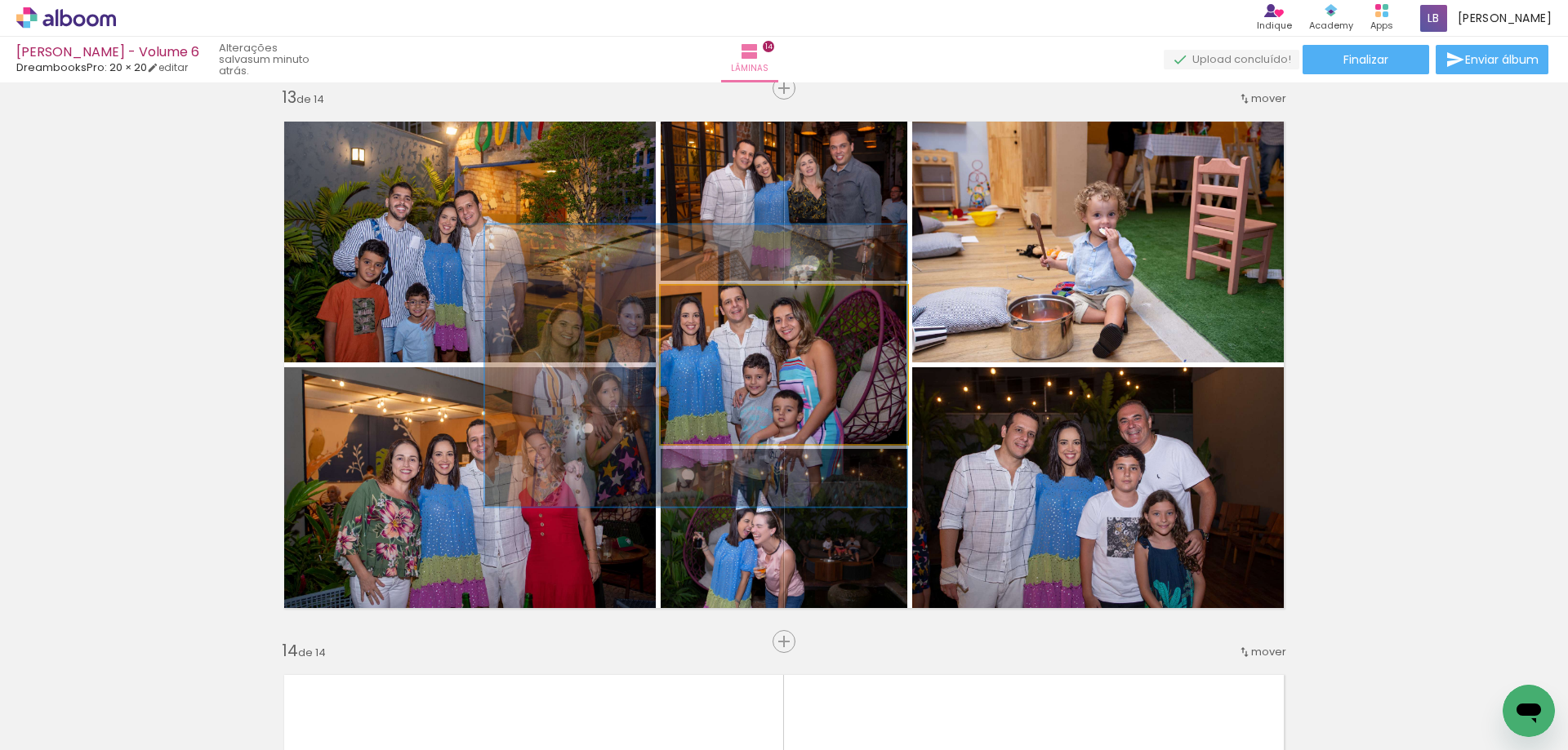
drag, startPoint x: 762, startPoint y: 359, endPoint x: 732, endPoint y: 361, distance: 30.1
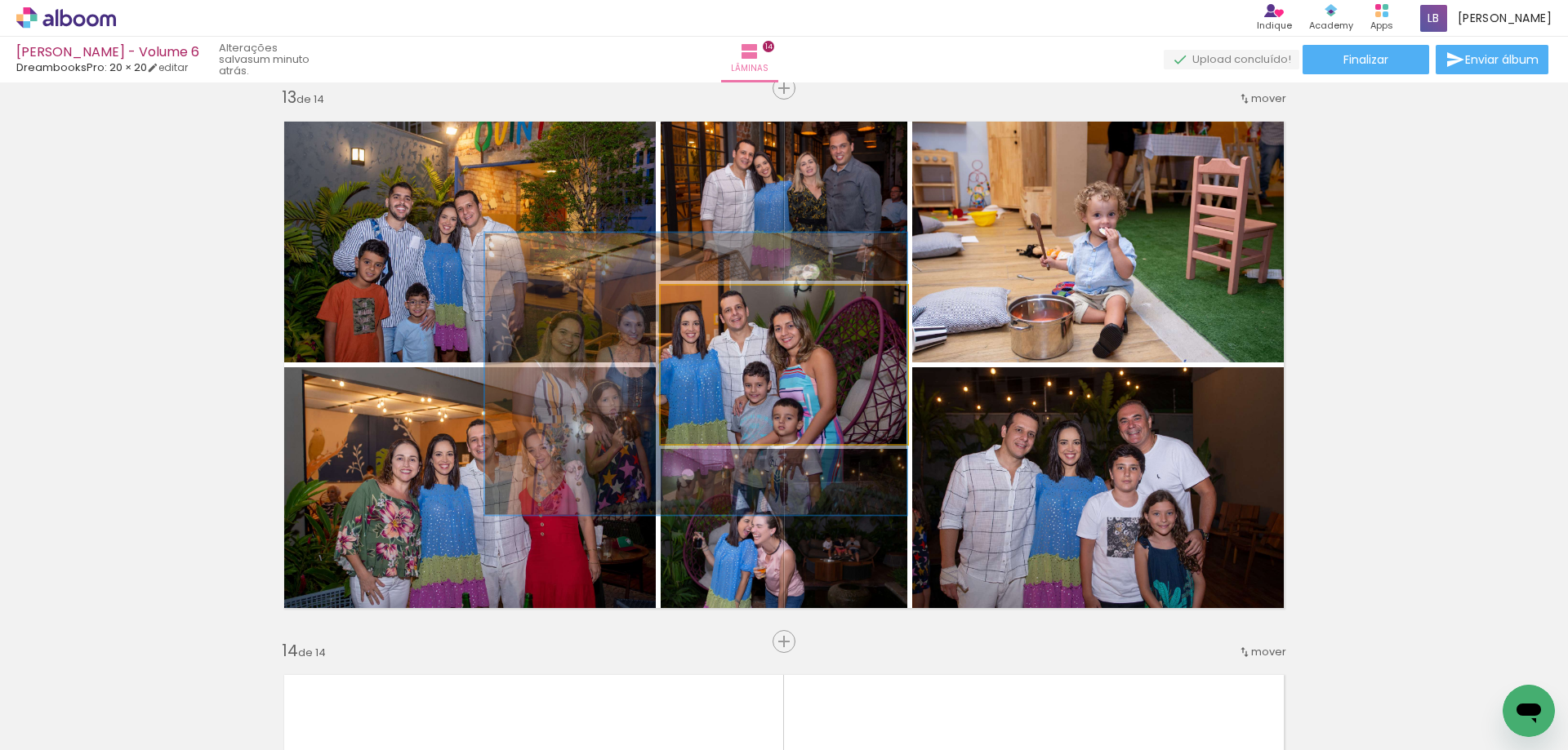
drag, startPoint x: 765, startPoint y: 358, endPoint x: 763, endPoint y: 366, distance: 8.2
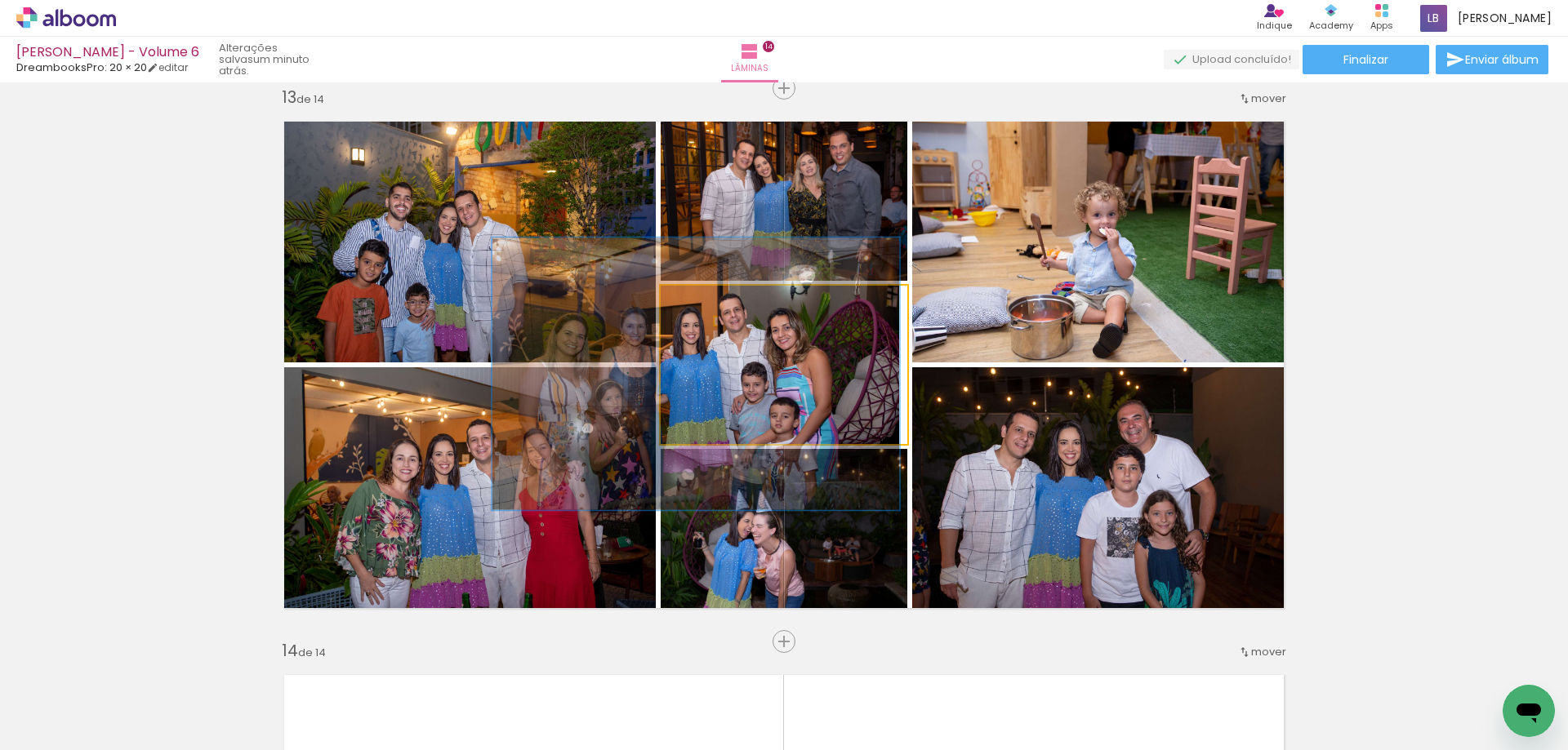
drag, startPoint x: 735, startPoint y: 311, endPoint x: 735, endPoint y: 328, distance: 17.0
type paper-slider "163"
click at [730, 315] on div at bounding box center [740, 303] width 26 height 26
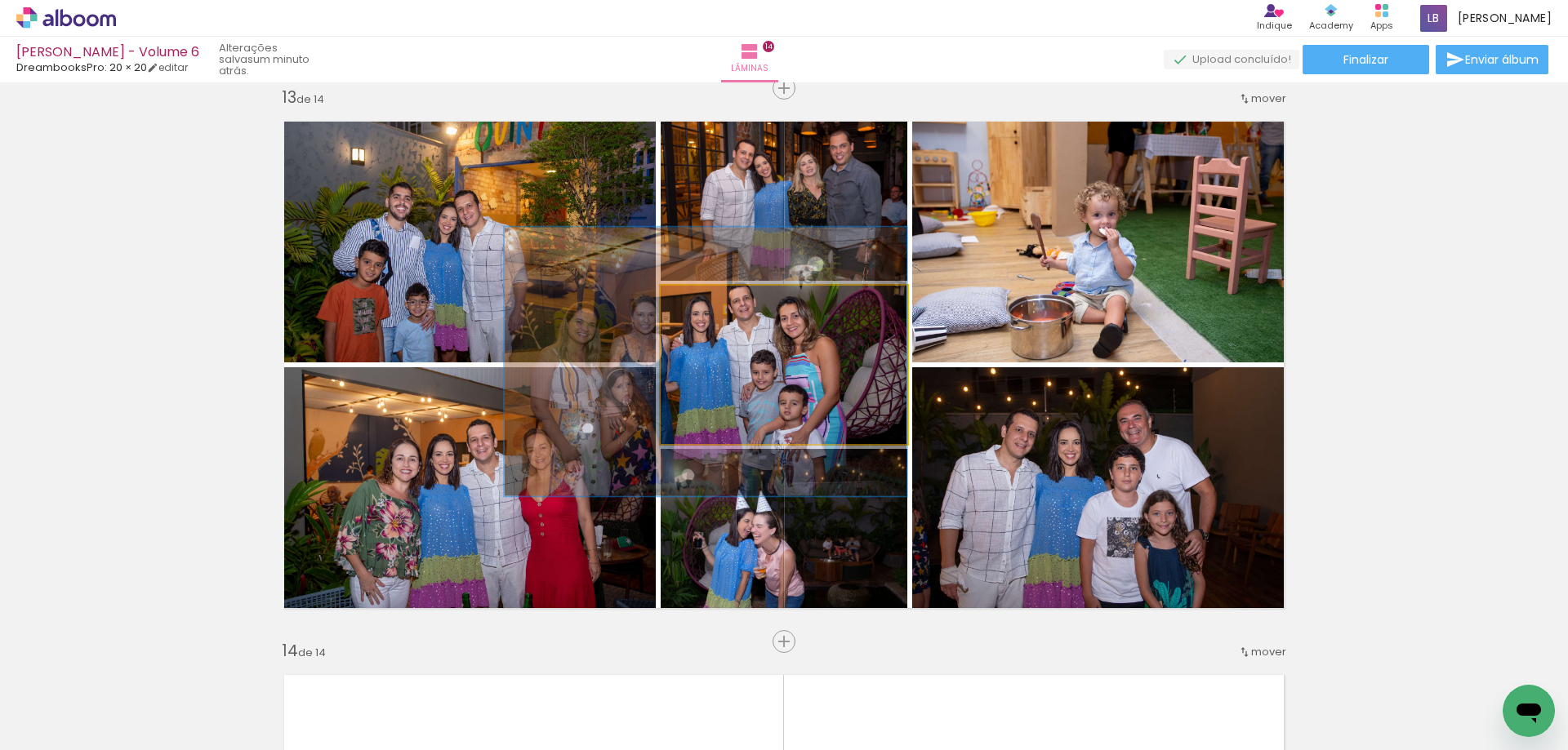
drag, startPoint x: 758, startPoint y: 382, endPoint x: 757, endPoint y: 370, distance: 12.0
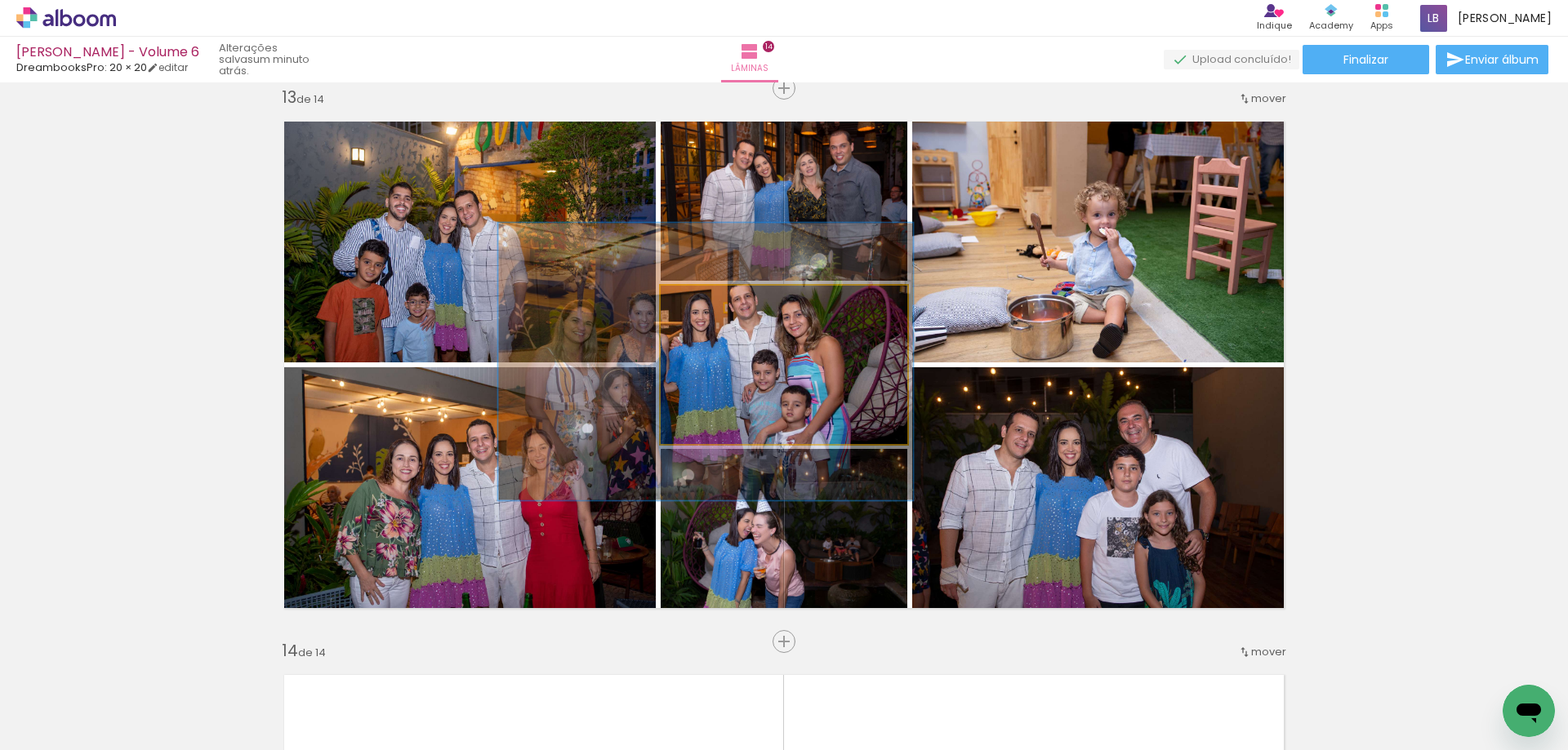
drag, startPoint x: 728, startPoint y: 310, endPoint x: 731, endPoint y: 326, distance: 16.3
click at [731, 326] on quentale-photo at bounding box center [784, 365] width 247 height 158
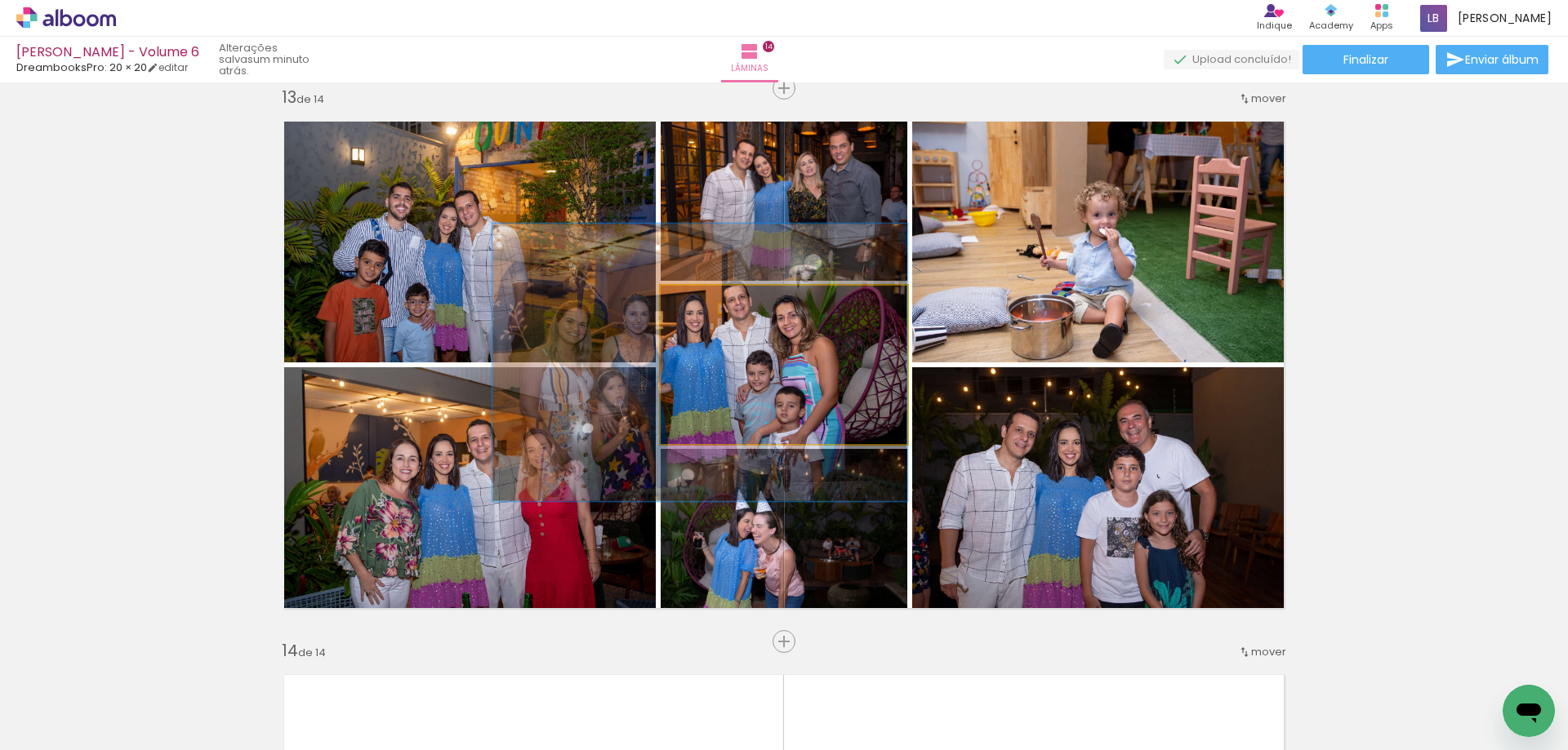
drag, startPoint x: 739, startPoint y: 381, endPoint x: 724, endPoint y: 381, distance: 15.0
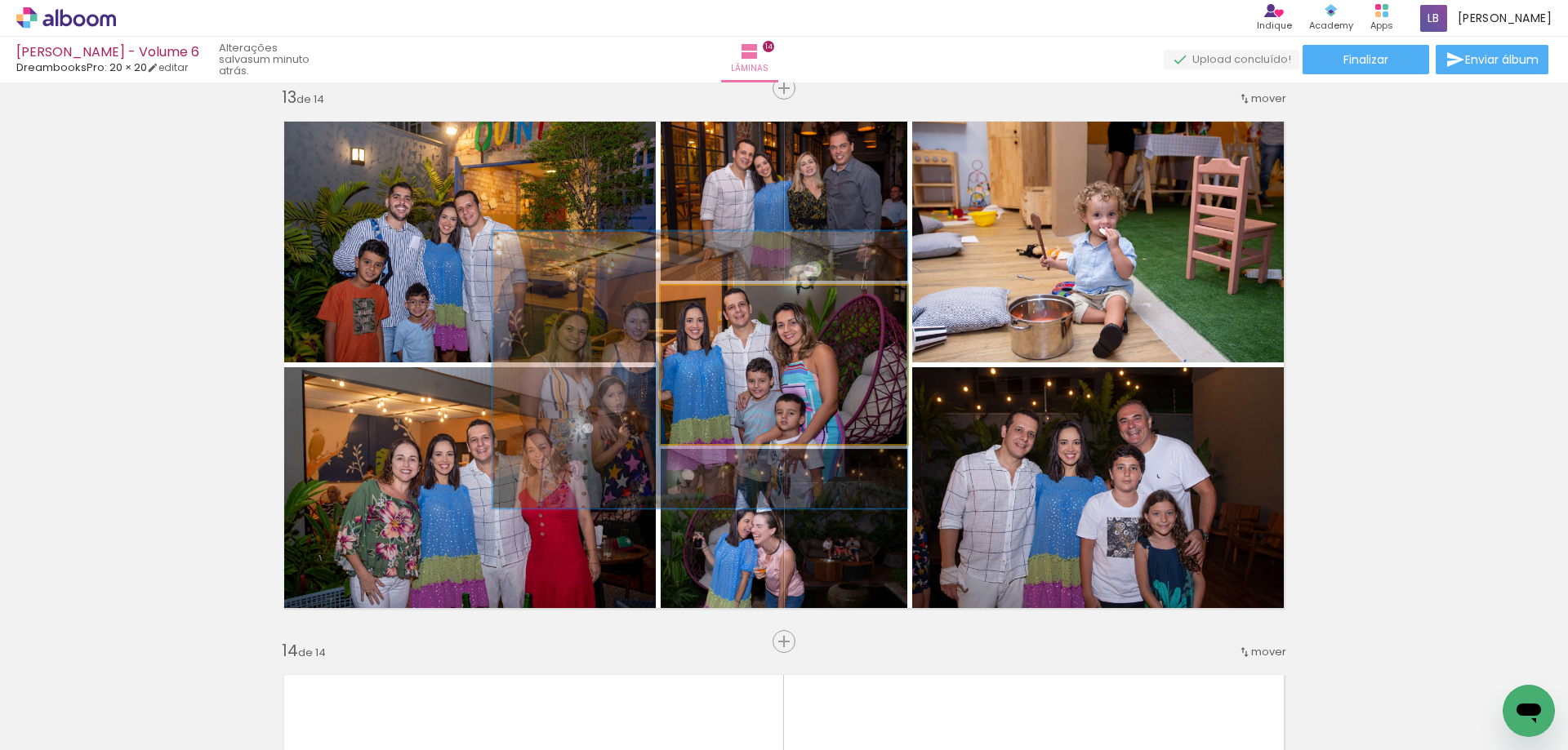
drag, startPoint x: 738, startPoint y: 377, endPoint x: 720, endPoint y: 384, distance: 19.3
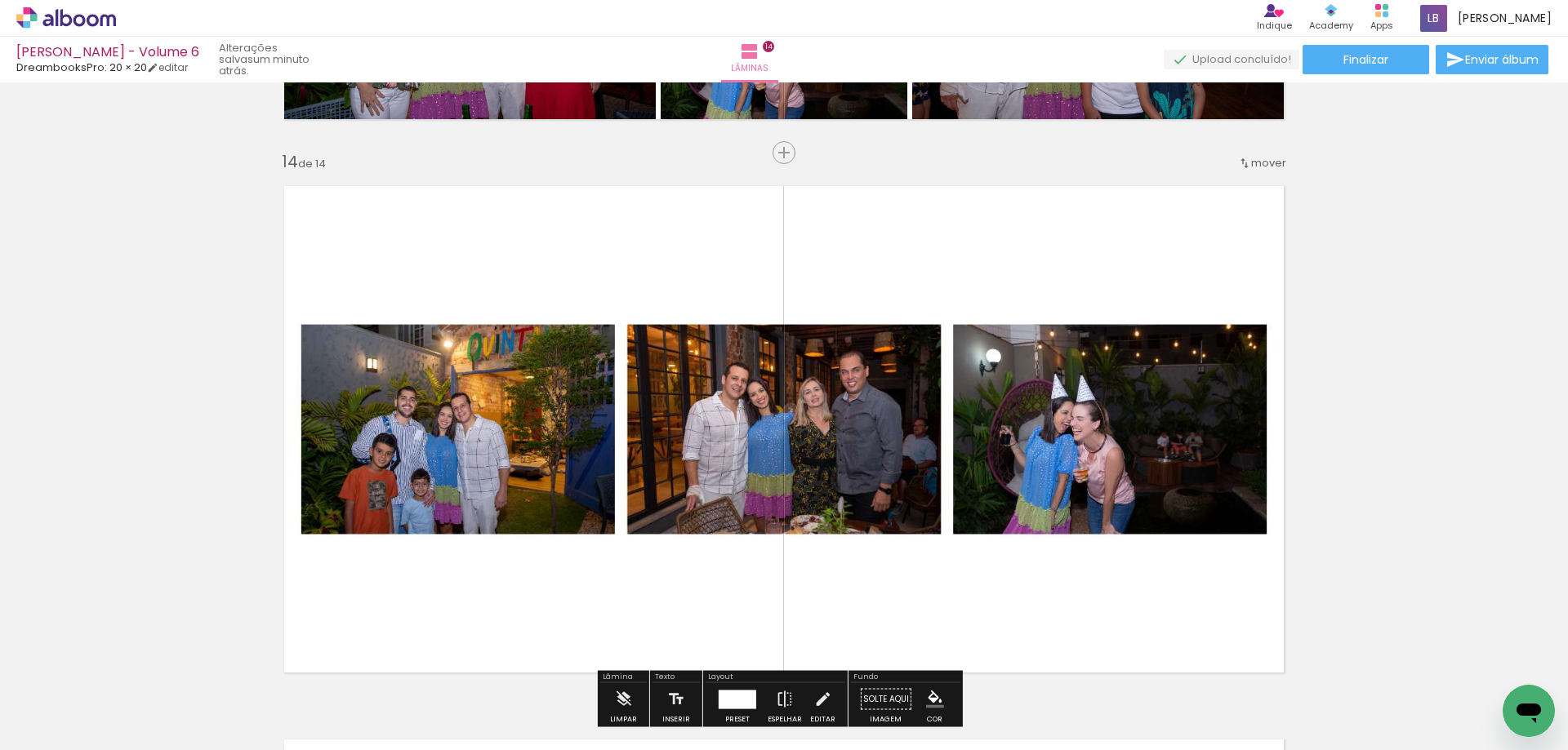
scroll to position [7154, 0]
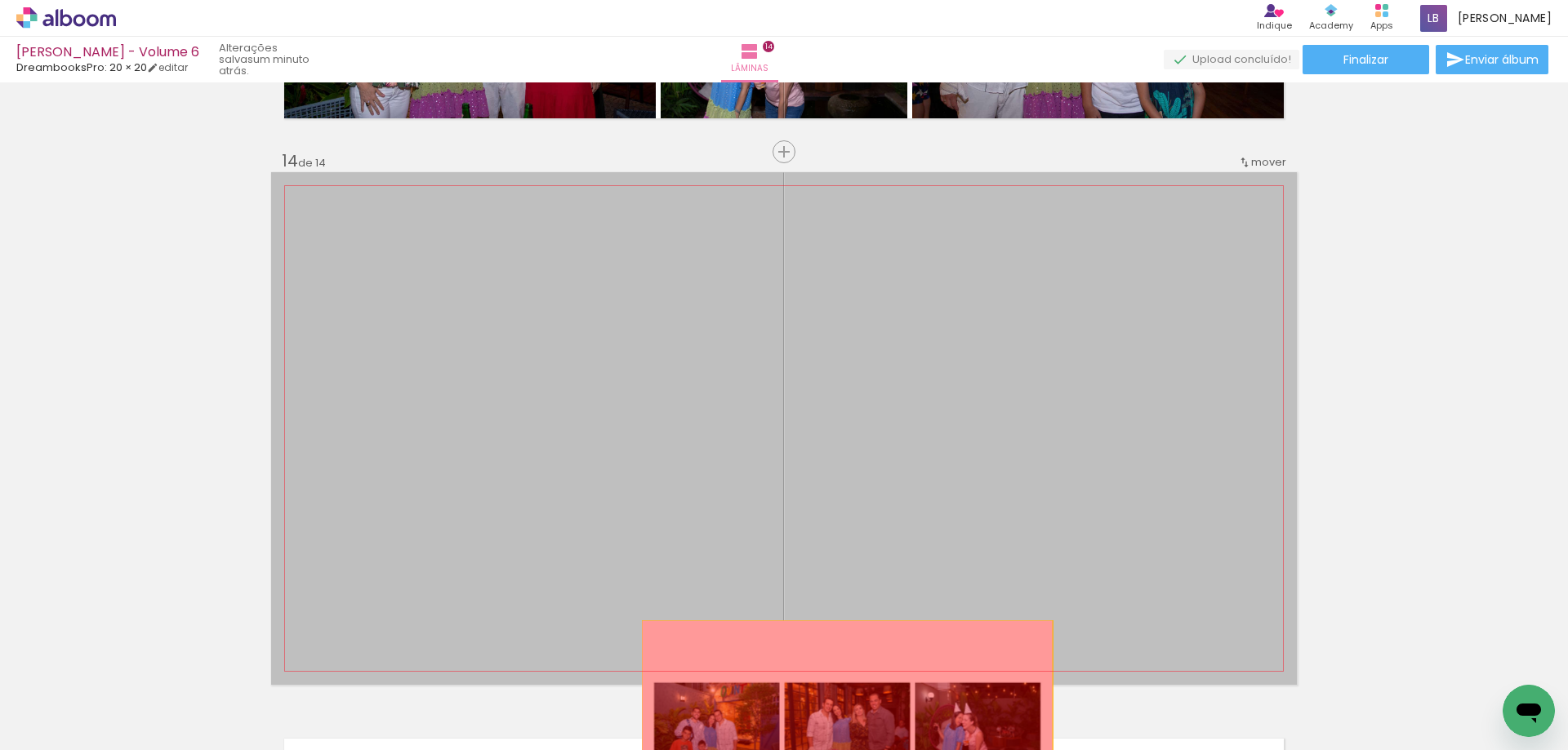
drag, startPoint x: 820, startPoint y: 408, endPoint x: 841, endPoint y: 723, distance: 315.7
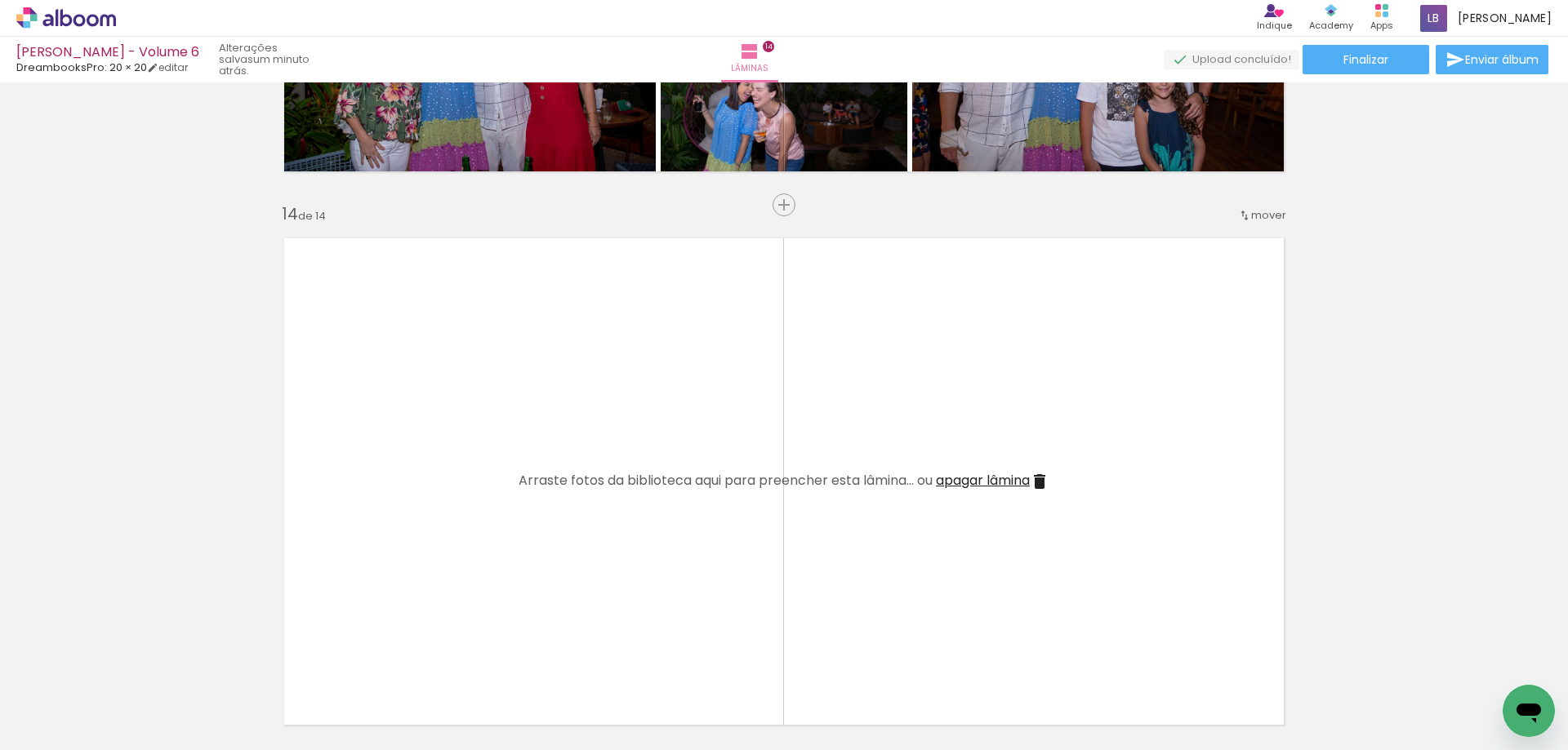
scroll to position [7073, 0]
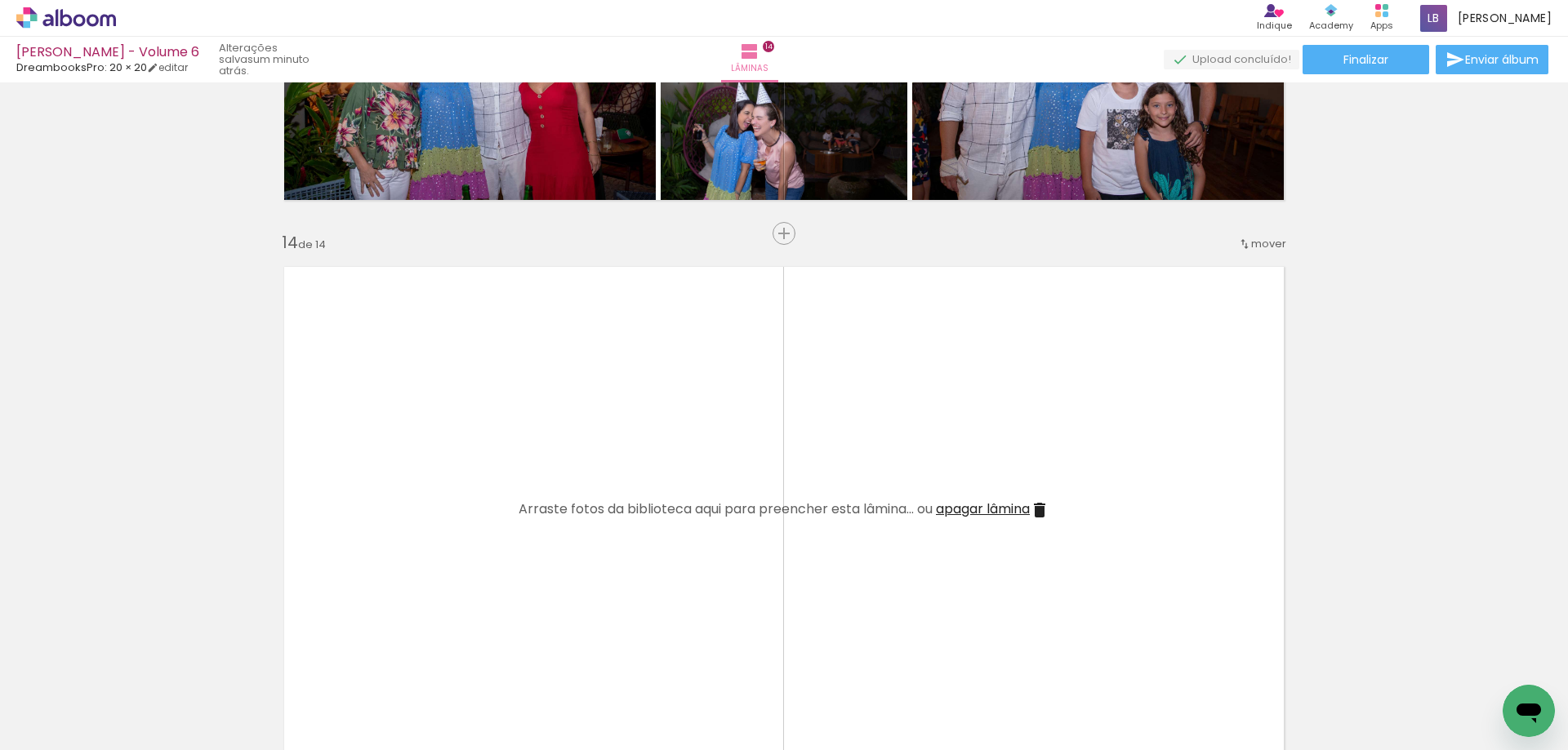
click at [960, 512] on span "apagar lâmina" at bounding box center [982, 509] width 94 height 19
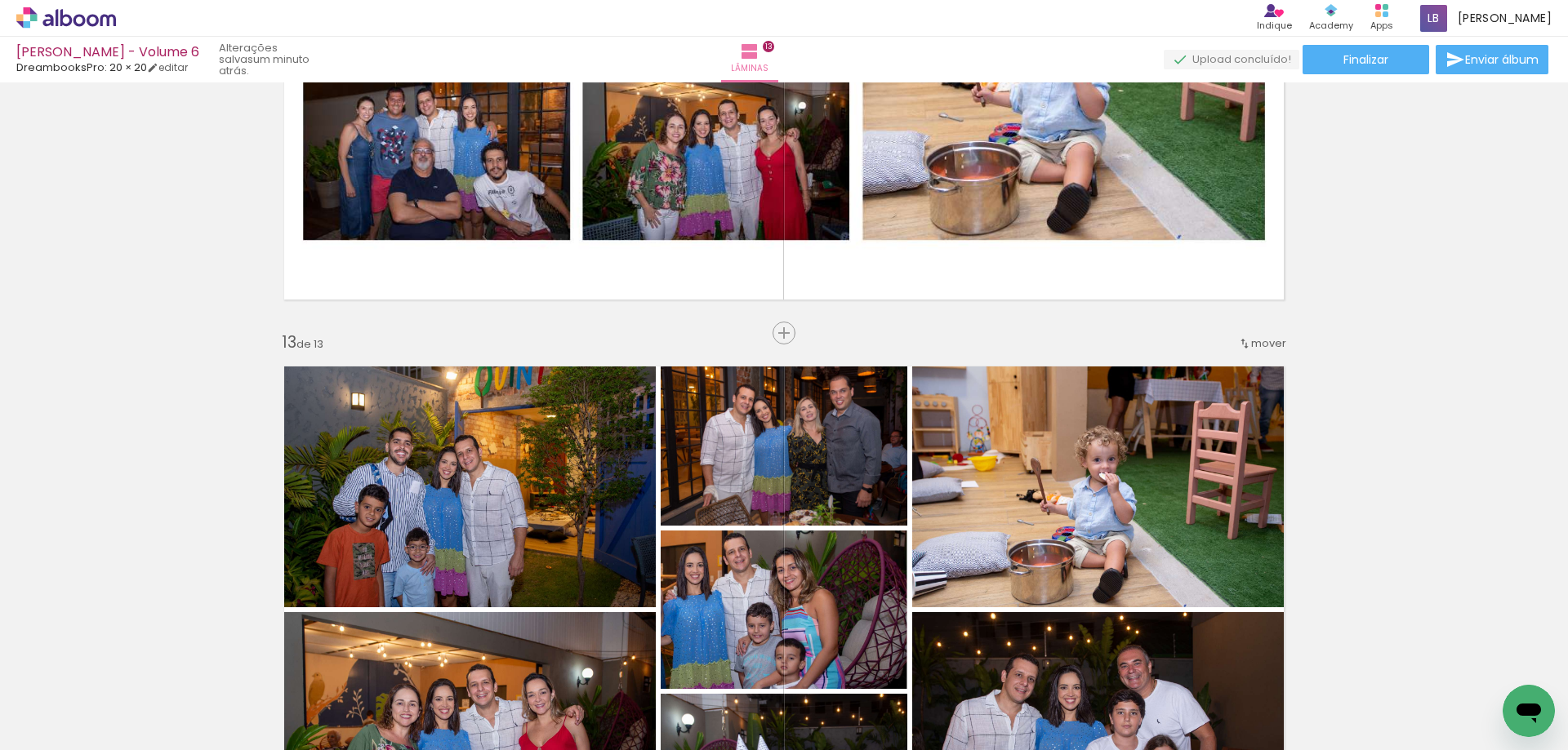
scroll to position [6011, 0]
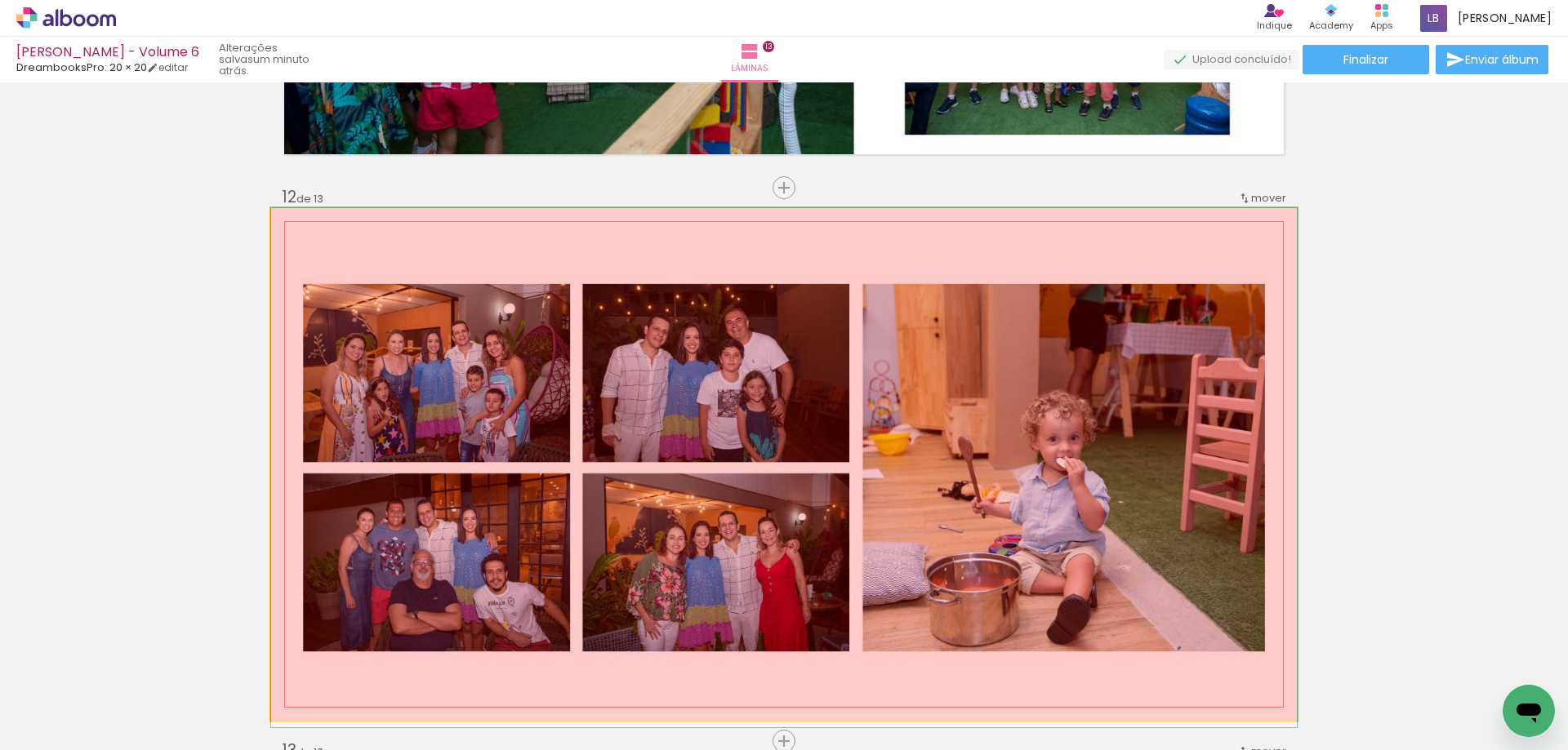
drag, startPoint x: 919, startPoint y: 414, endPoint x: 905, endPoint y: 699, distance: 285.3
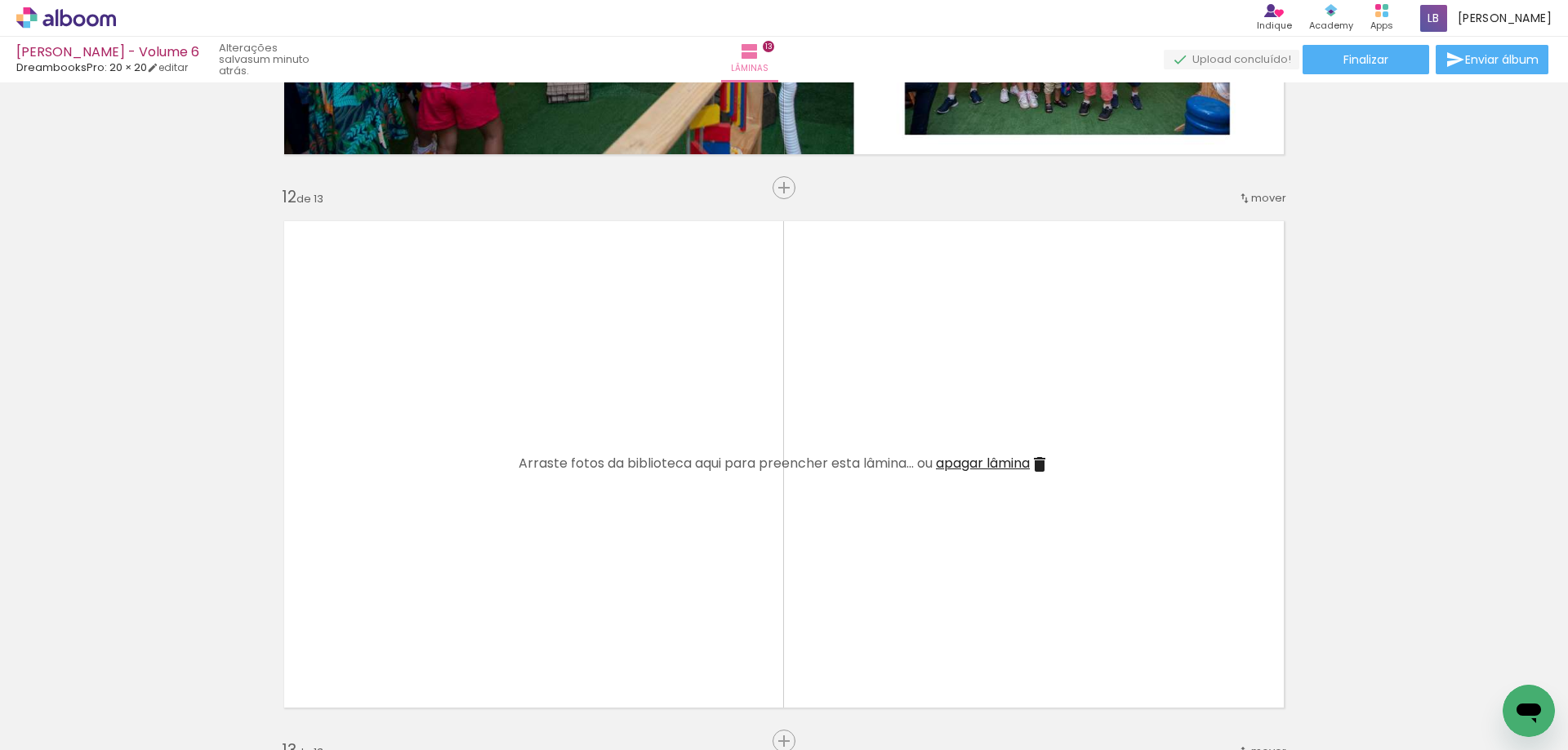
click at [985, 468] on span "apagar lâmina" at bounding box center [982, 463] width 94 height 19
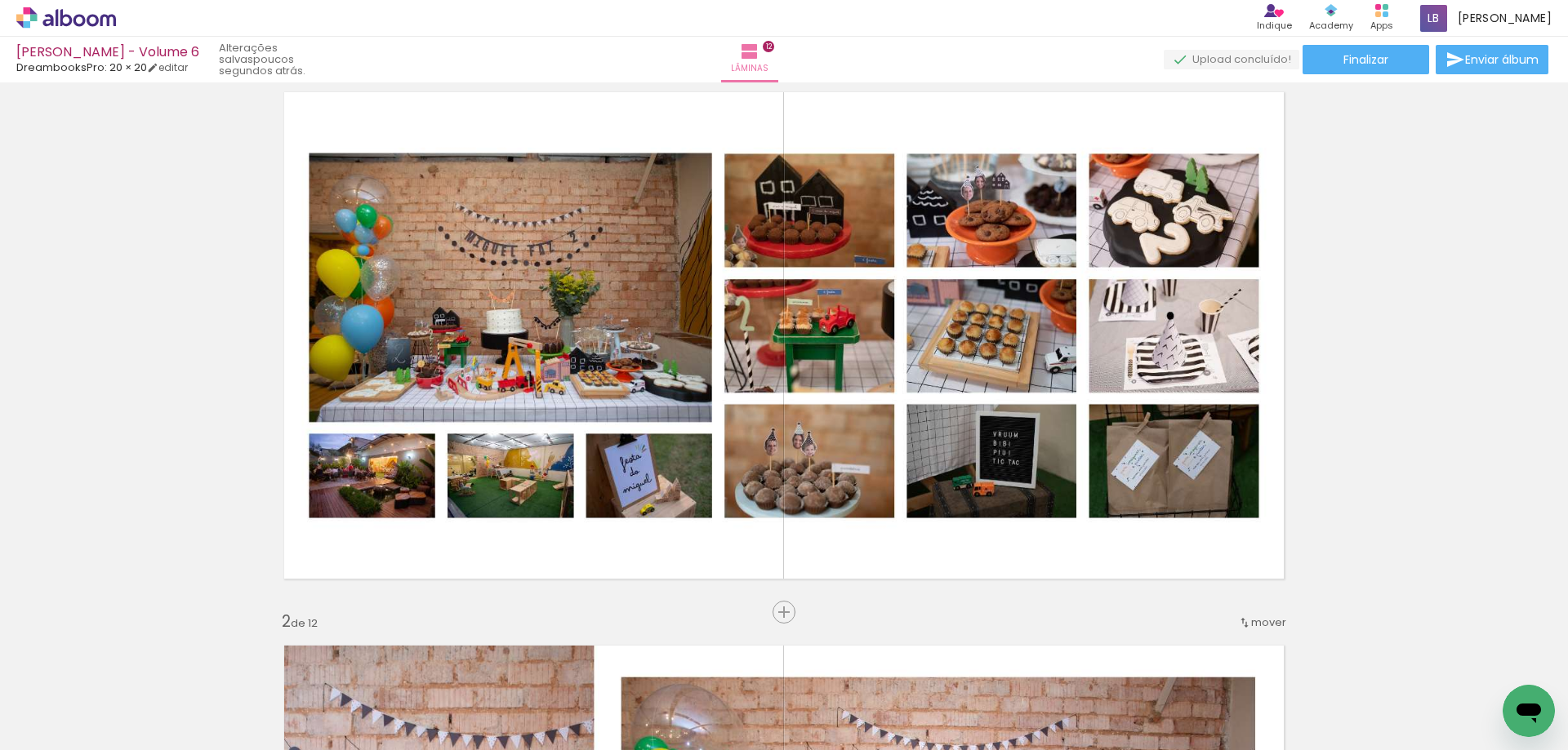
scroll to position [0, 0]
